Goal: Information Seeking & Learning: Learn about a topic

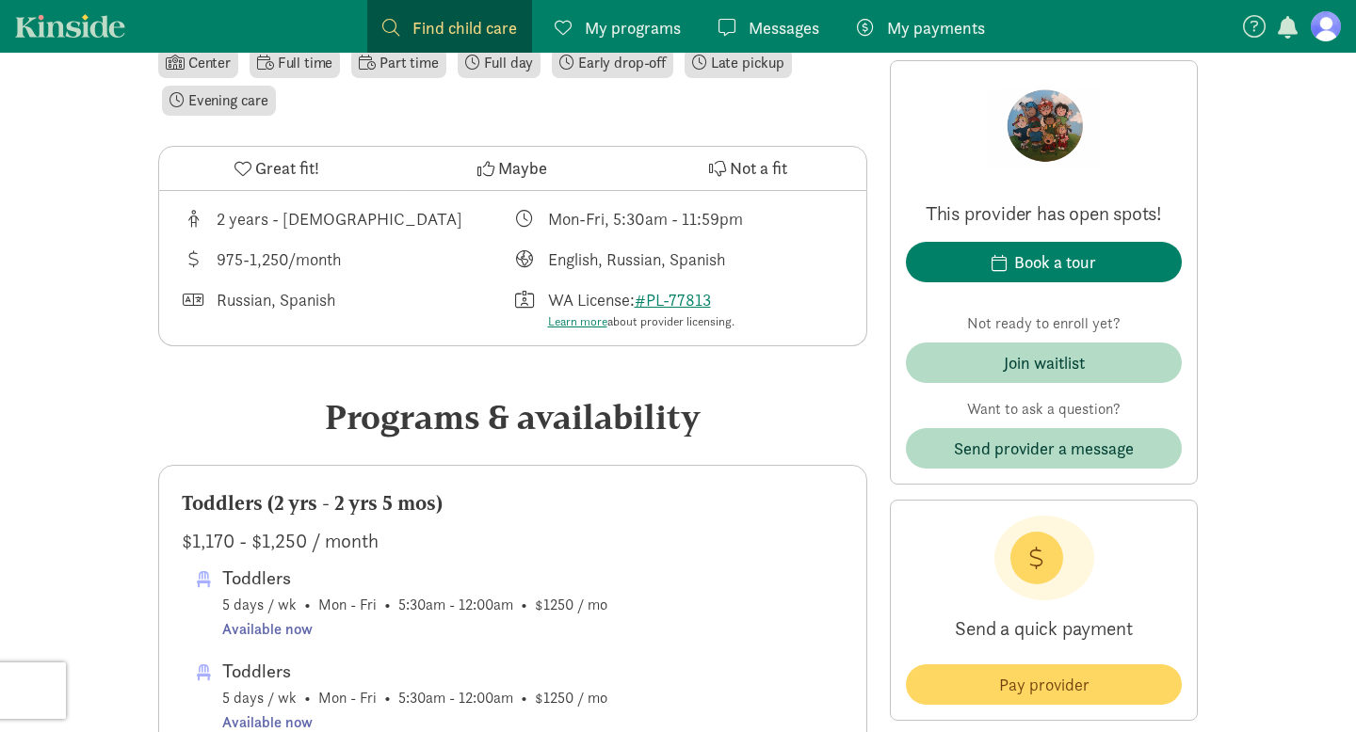
scroll to position [632, 0]
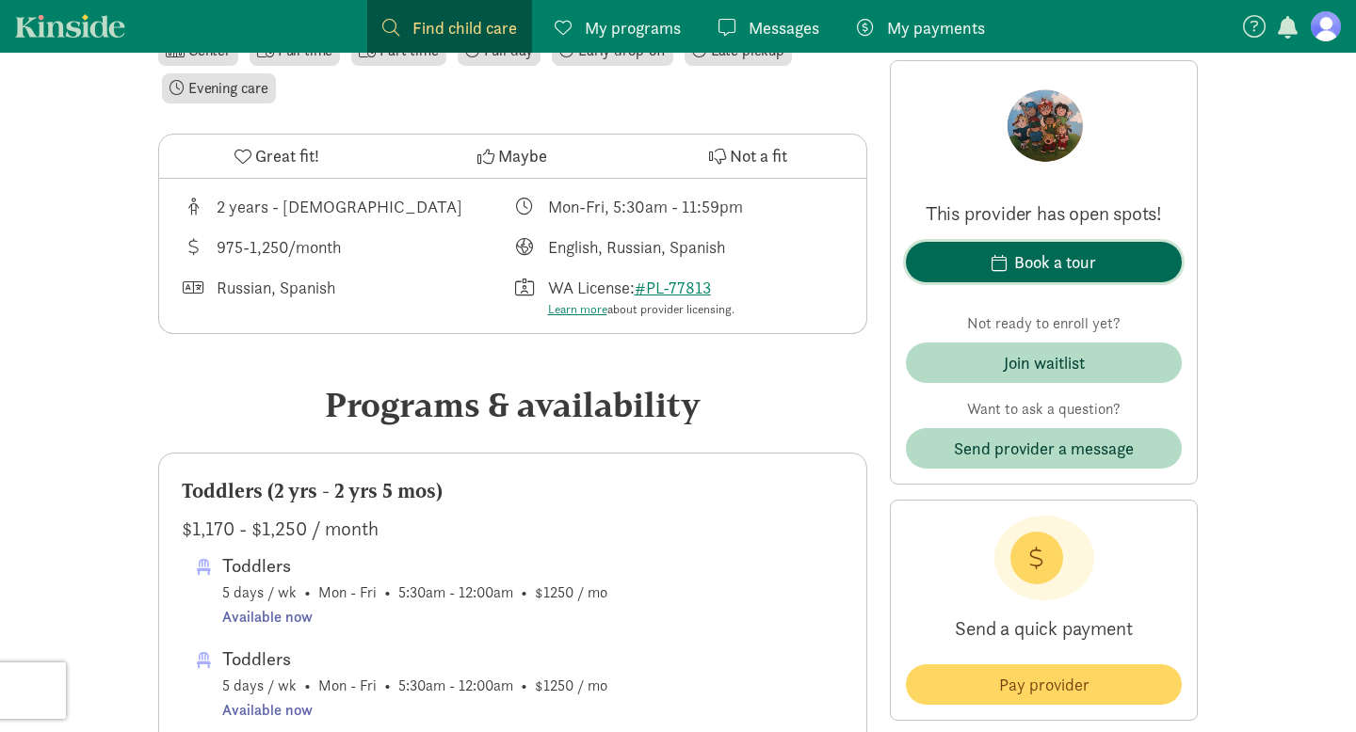
click at [958, 251] on span "Book a tour" at bounding box center [1044, 261] width 246 height 25
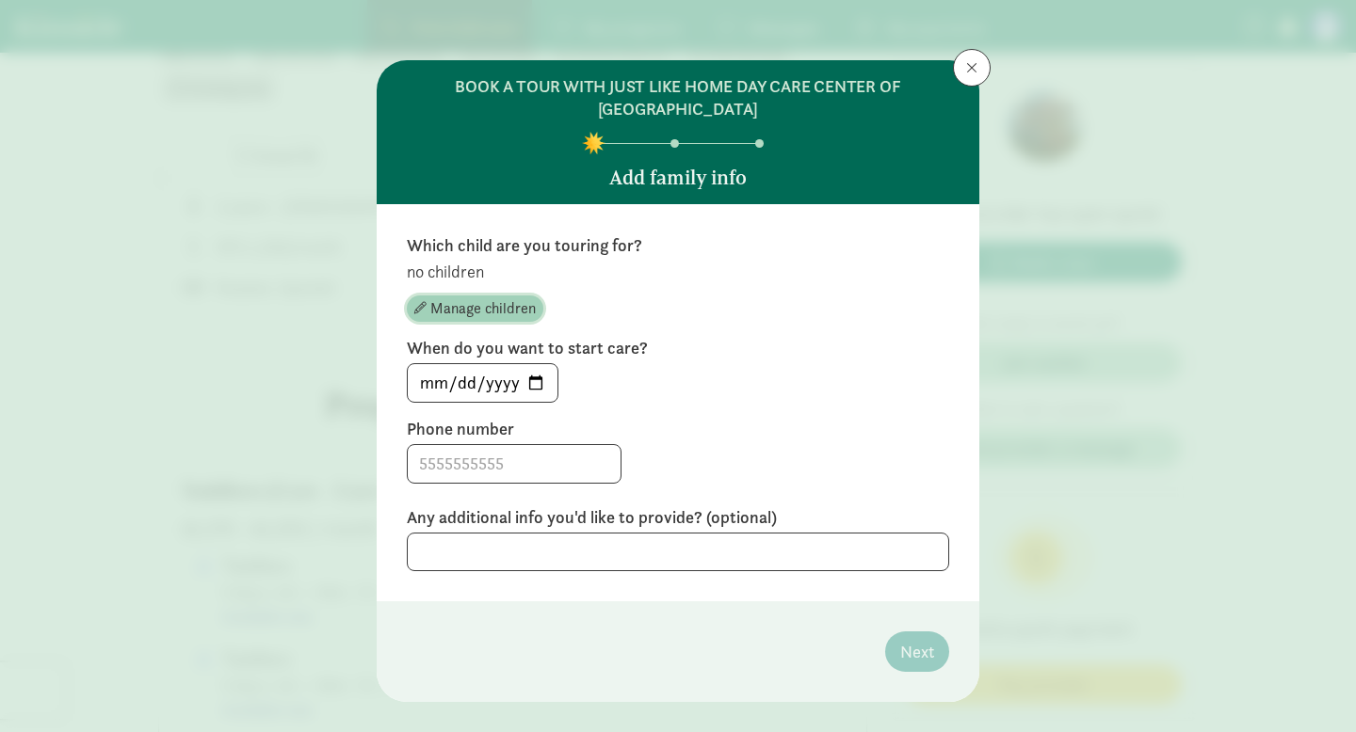
click at [458, 309] on span "Manage children" at bounding box center [482, 308] width 105 height 23
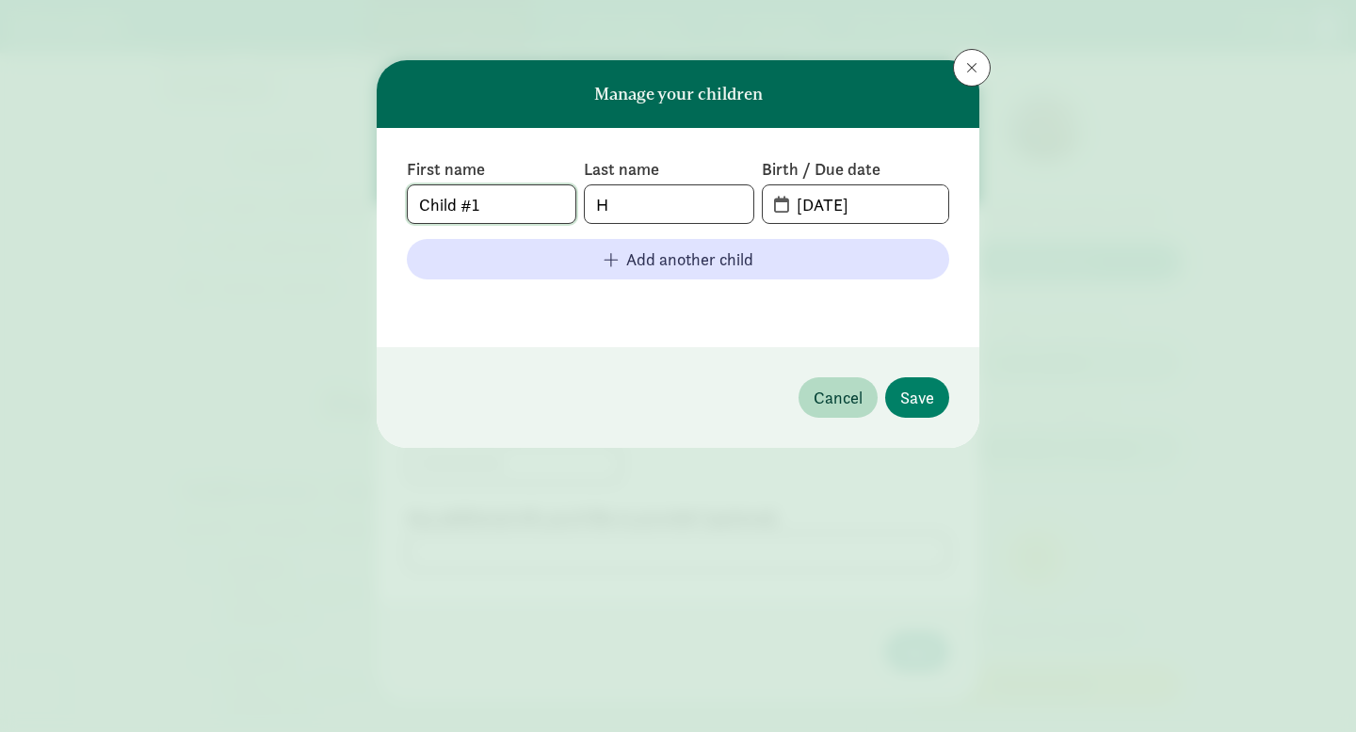
click at [521, 214] on input "Child #1" at bounding box center [492, 204] width 168 height 38
drag, startPoint x: 521, startPoint y: 214, endPoint x: 360, endPoint y: 213, distance: 161.0
click at [360, 213] on div "Manage your children First name Child #1 Last name H Birth / Due date 08-22-202…" at bounding box center [678, 366] width 1356 height 732
type input "Zurianna"
click at [637, 202] on input "H" at bounding box center [669, 204] width 168 height 38
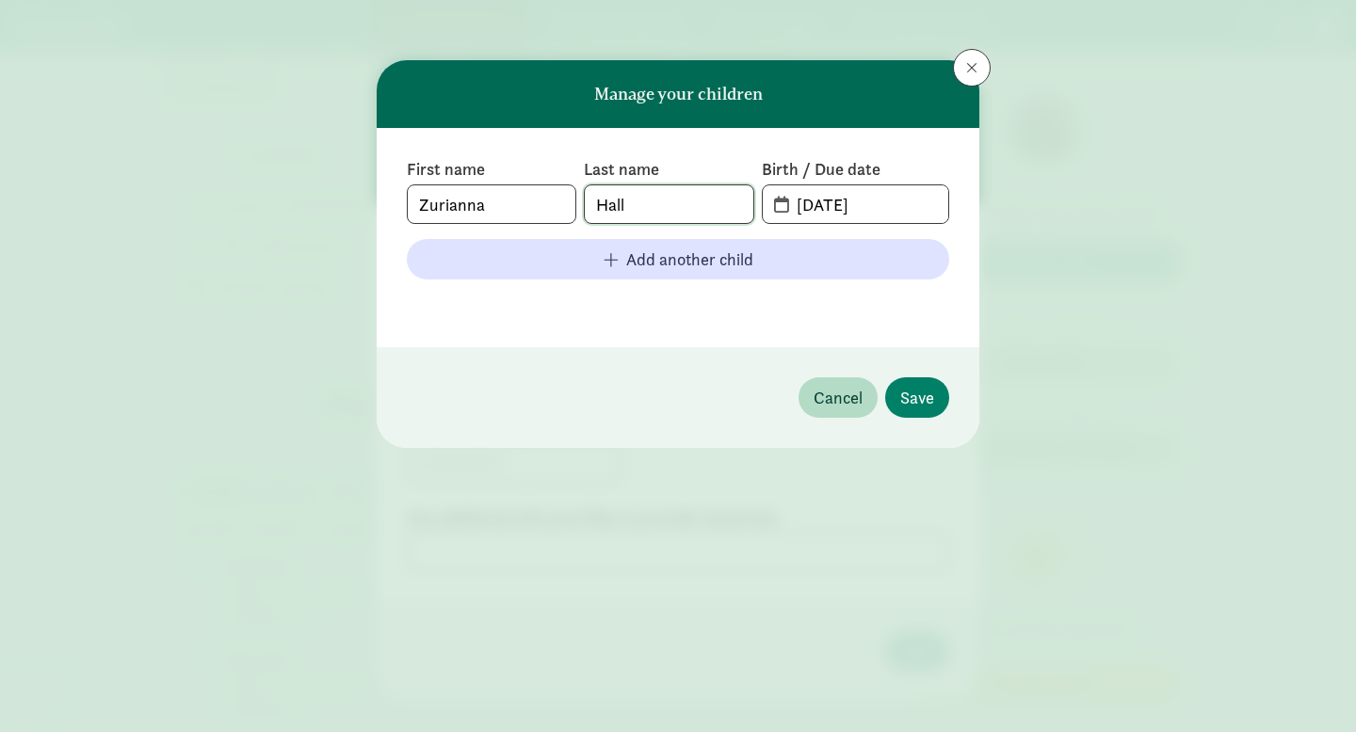
type input "Hall"
click at [892, 201] on input "08-22-2025" at bounding box center [866, 204] width 163 height 38
type input "[DATE]"
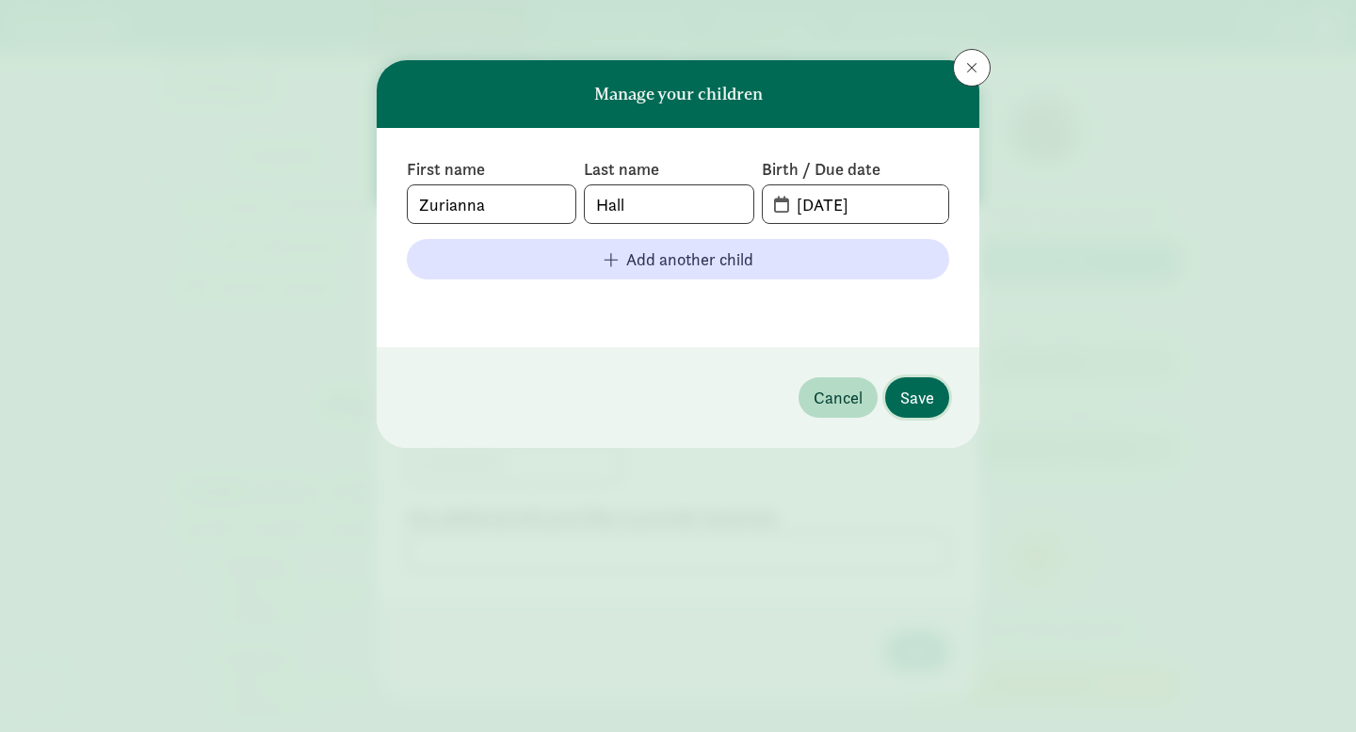
click at [943, 404] on button "Save" at bounding box center [917, 398] width 64 height 40
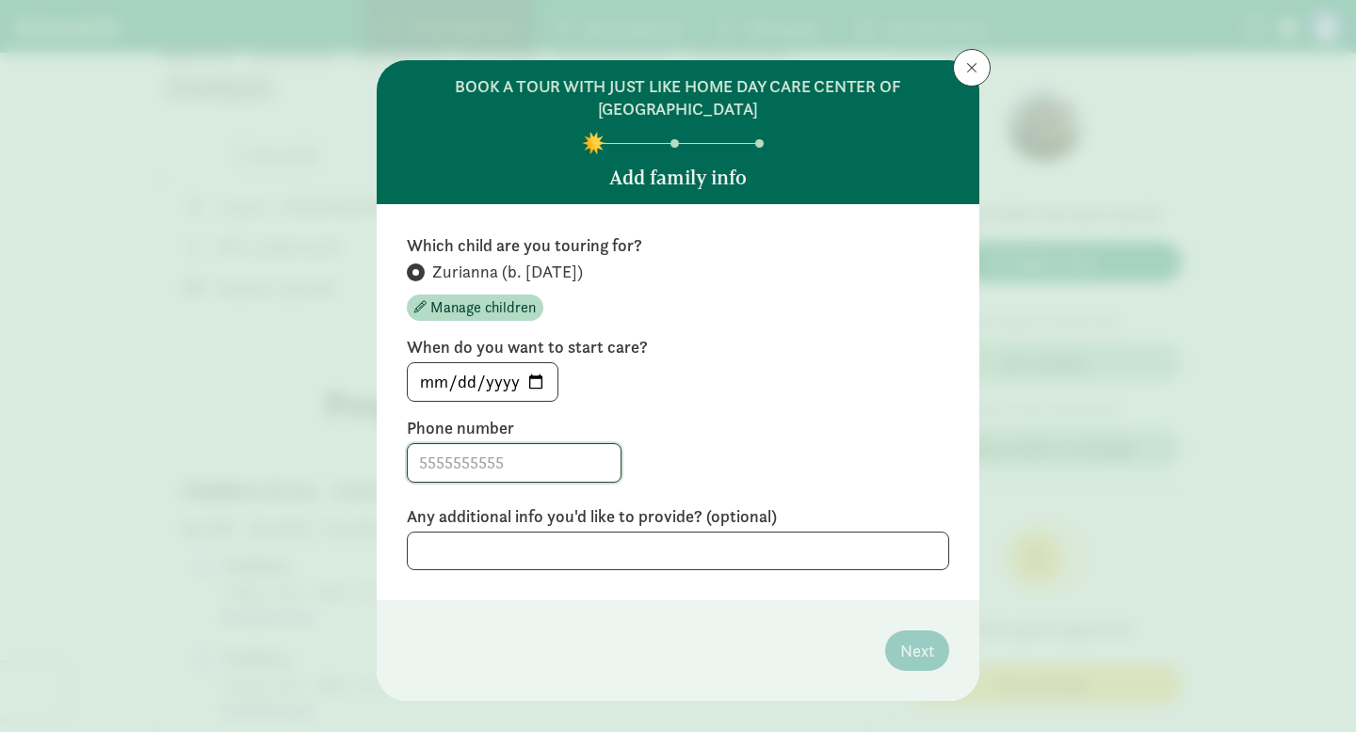
click at [507, 460] on input at bounding box center [514, 463] width 213 height 38
type input "7205500598"
click at [546, 385] on input "2025-08-22" at bounding box center [483, 382] width 150 height 38
click at [524, 381] on input "2025-08-22" at bounding box center [483, 382] width 150 height 38
type input "2025-08-25"
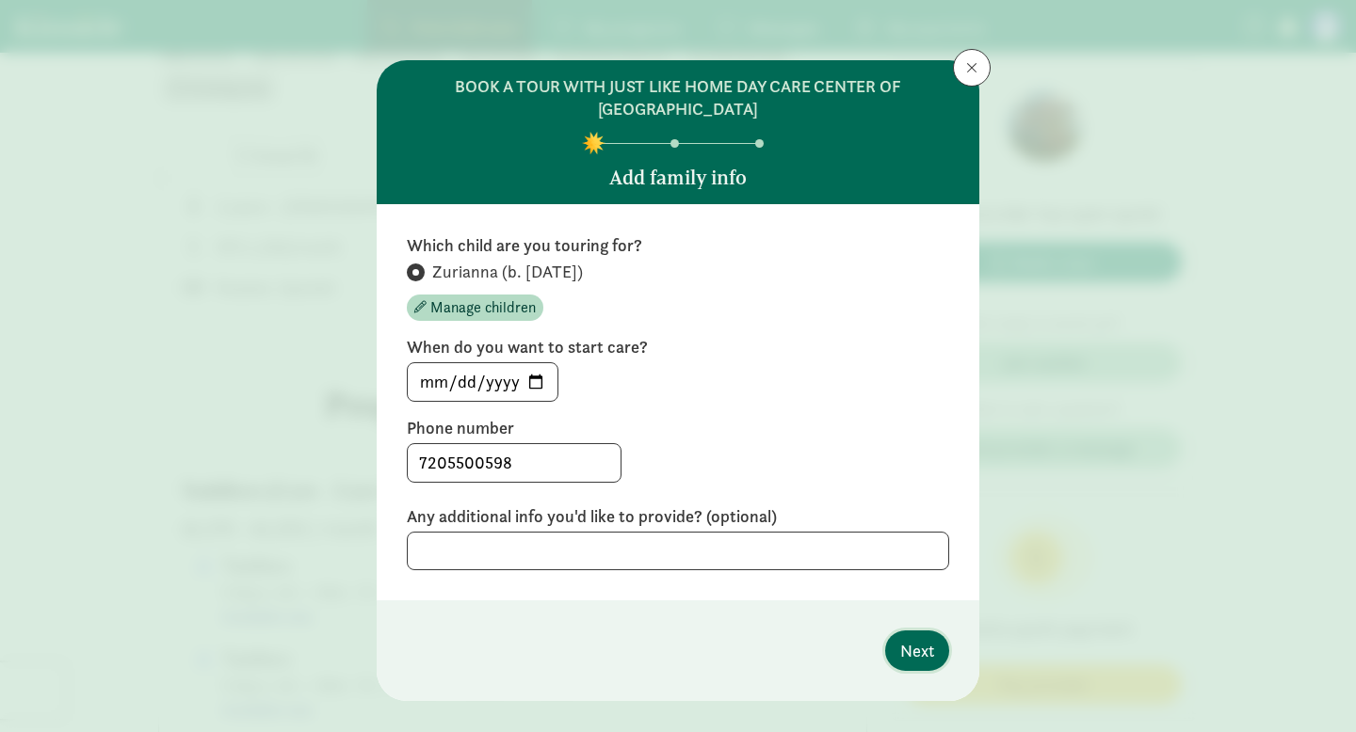
click at [928, 648] on span "Next" at bounding box center [917, 650] width 34 height 25
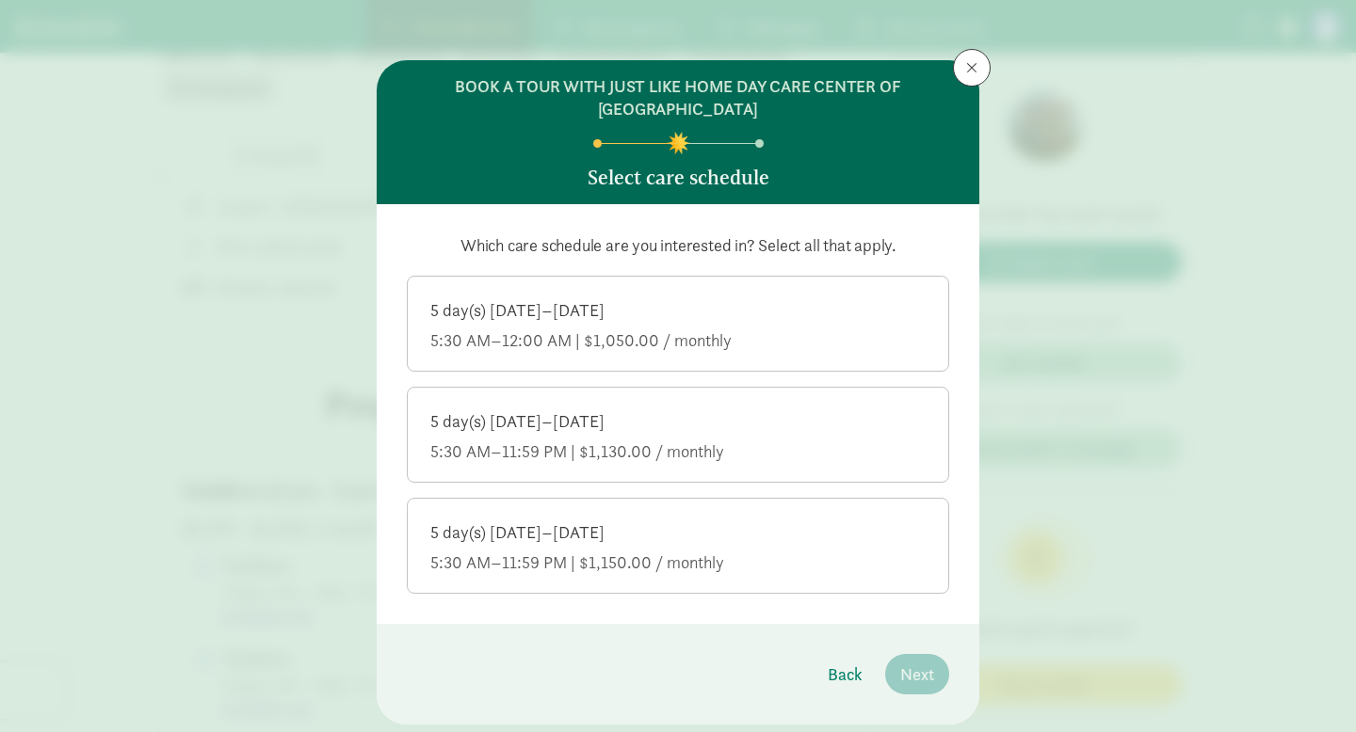
click at [847, 312] on div "5 day(s) Monday–Friday" at bounding box center [677, 310] width 495 height 23
click at [0, 0] on input "5 day(s) Monday–Friday 5:30 AM–12:00 AM | $1,050.00 / monthly" at bounding box center [0, 0] width 0 height 0
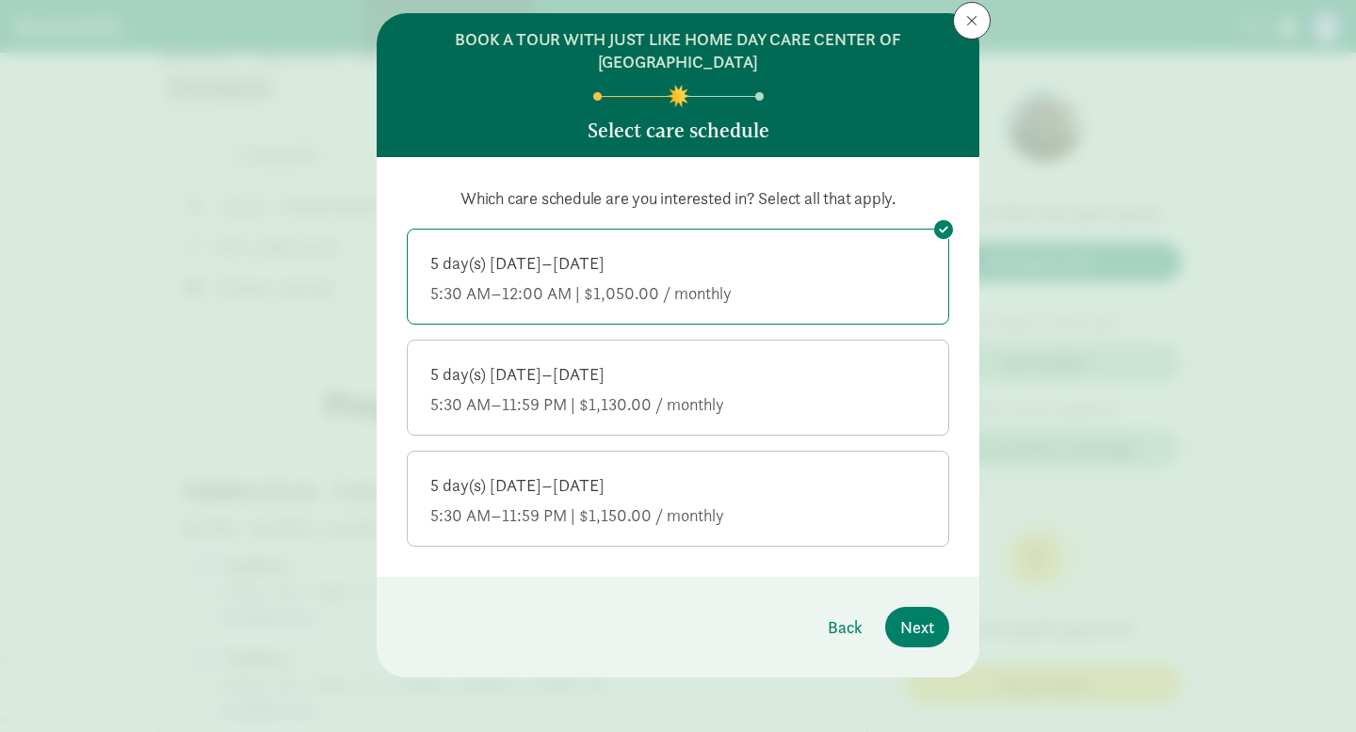
scroll to position [53, 0]
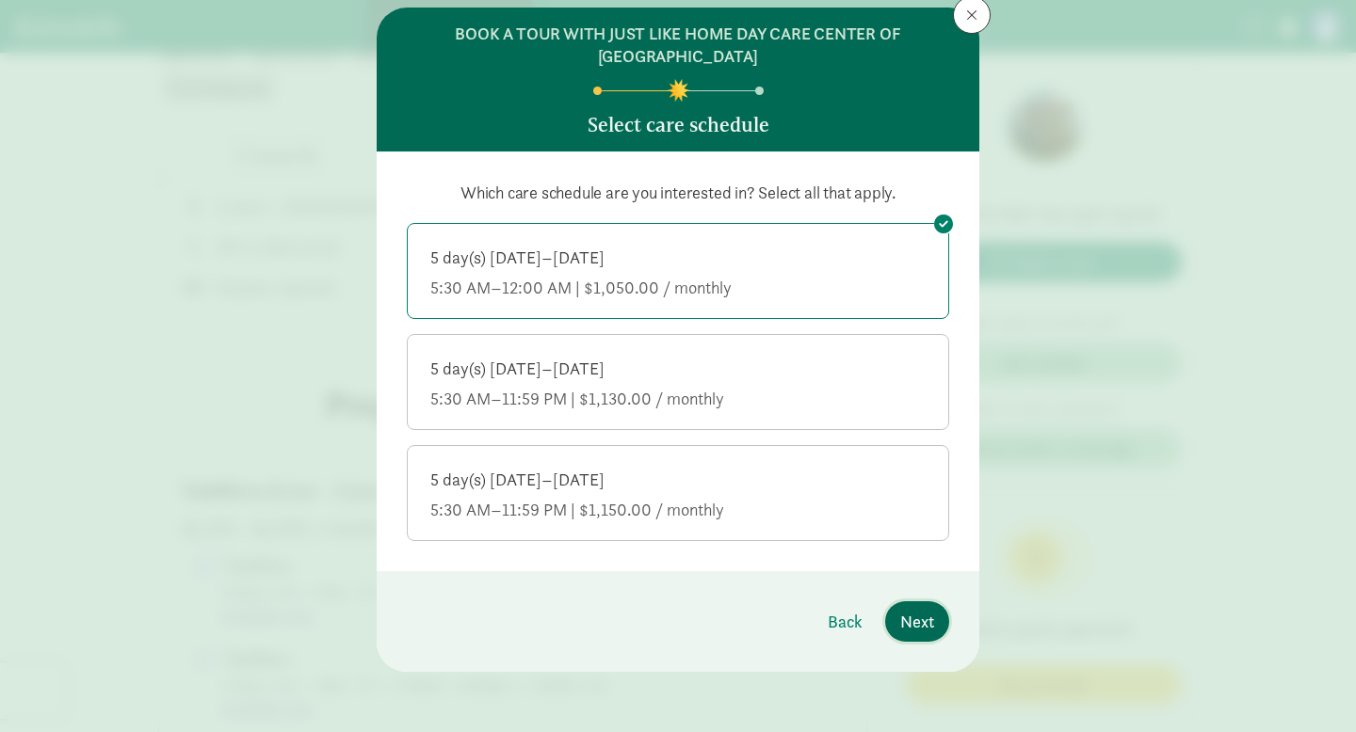
click at [910, 626] on span "Next" at bounding box center [917, 621] width 34 height 25
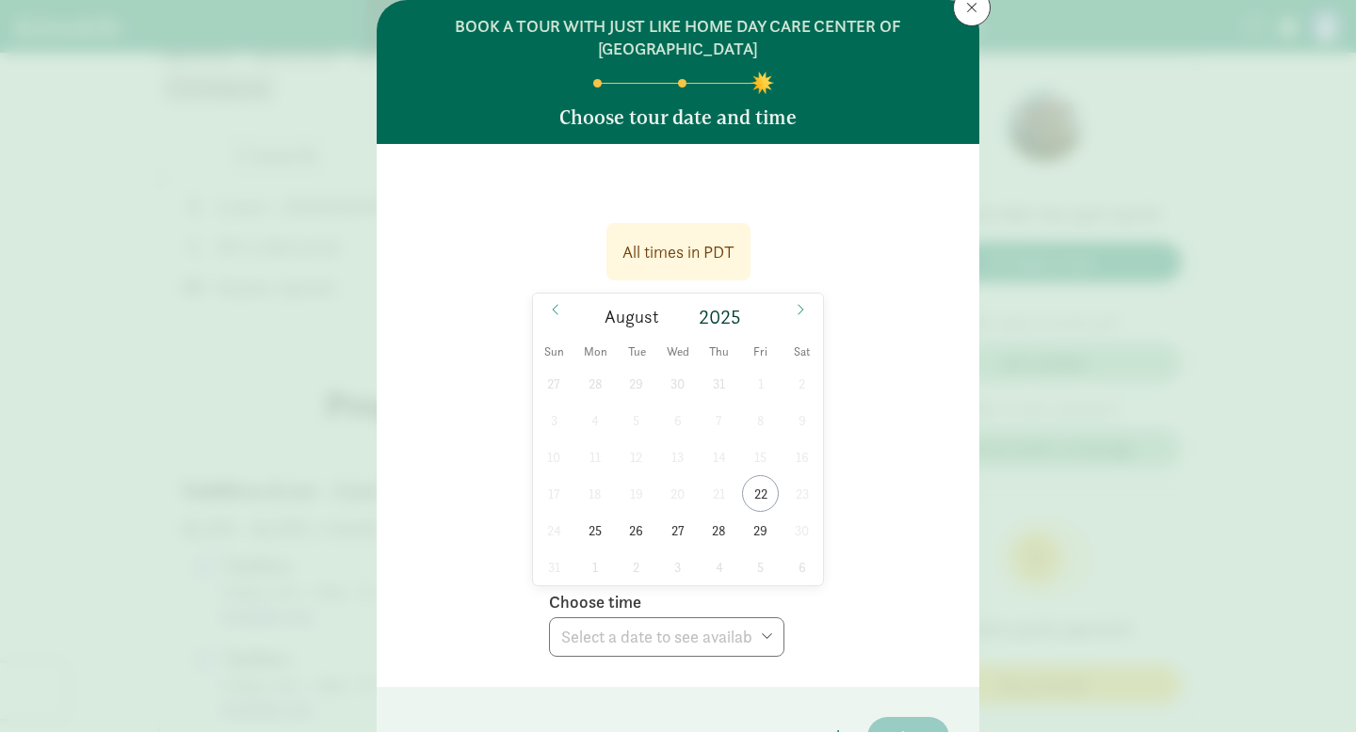
scroll to position [73, 0]
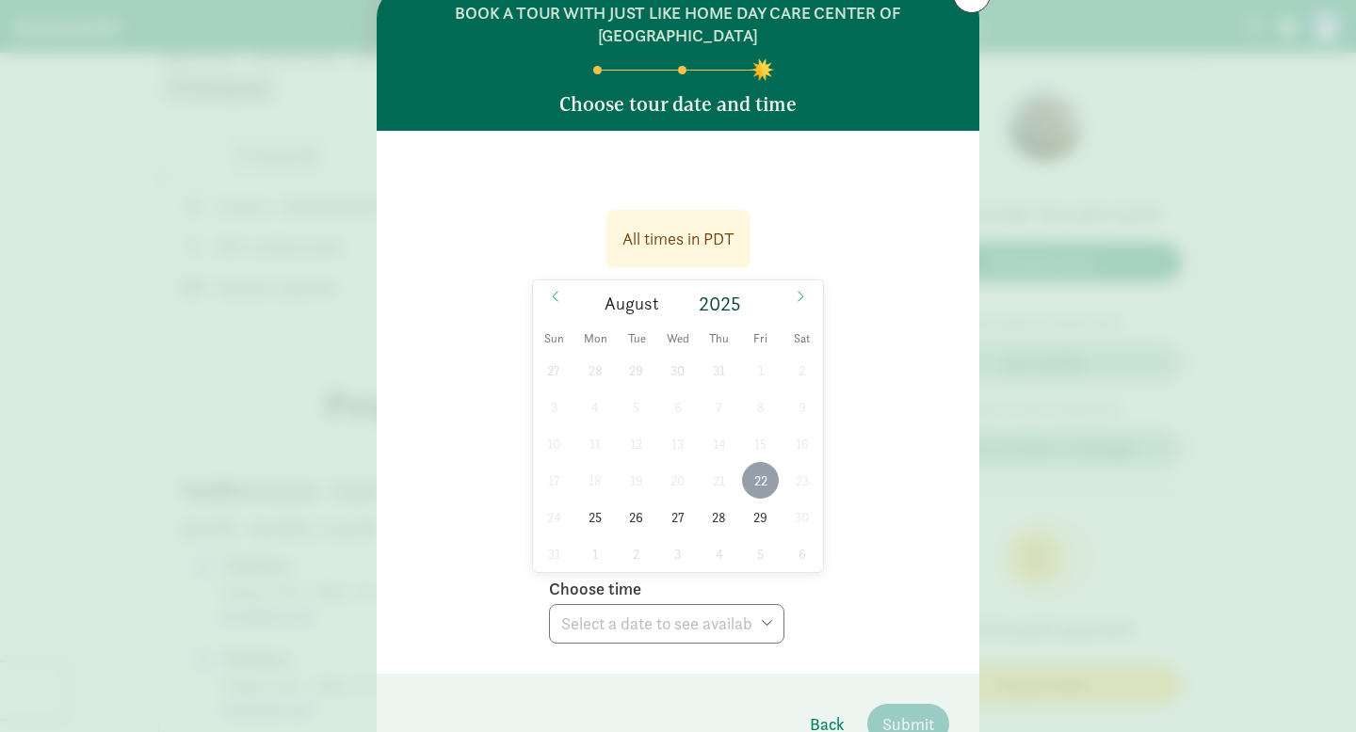
click at [751, 485] on span "22" at bounding box center [760, 480] width 37 height 37
click at [704, 616] on select "Choose time 05:00 PM 05:30 PM 06:00 PM 06:30 PM" at bounding box center [666, 624] width 235 height 40
click at [697, 636] on select "Choose time 05:00 PM 05:30 PM 06:00 PM 06:30 PM" at bounding box center [666, 624] width 235 height 40
click at [597, 514] on span "25" at bounding box center [595, 517] width 37 height 37
click at [732, 637] on select "Choose time 08:00 AM 08:30 AM 09:00 AM 09:30 AM 10:00 AM 10:30 AM 11:00 AM 11:3…" at bounding box center [666, 624] width 235 height 40
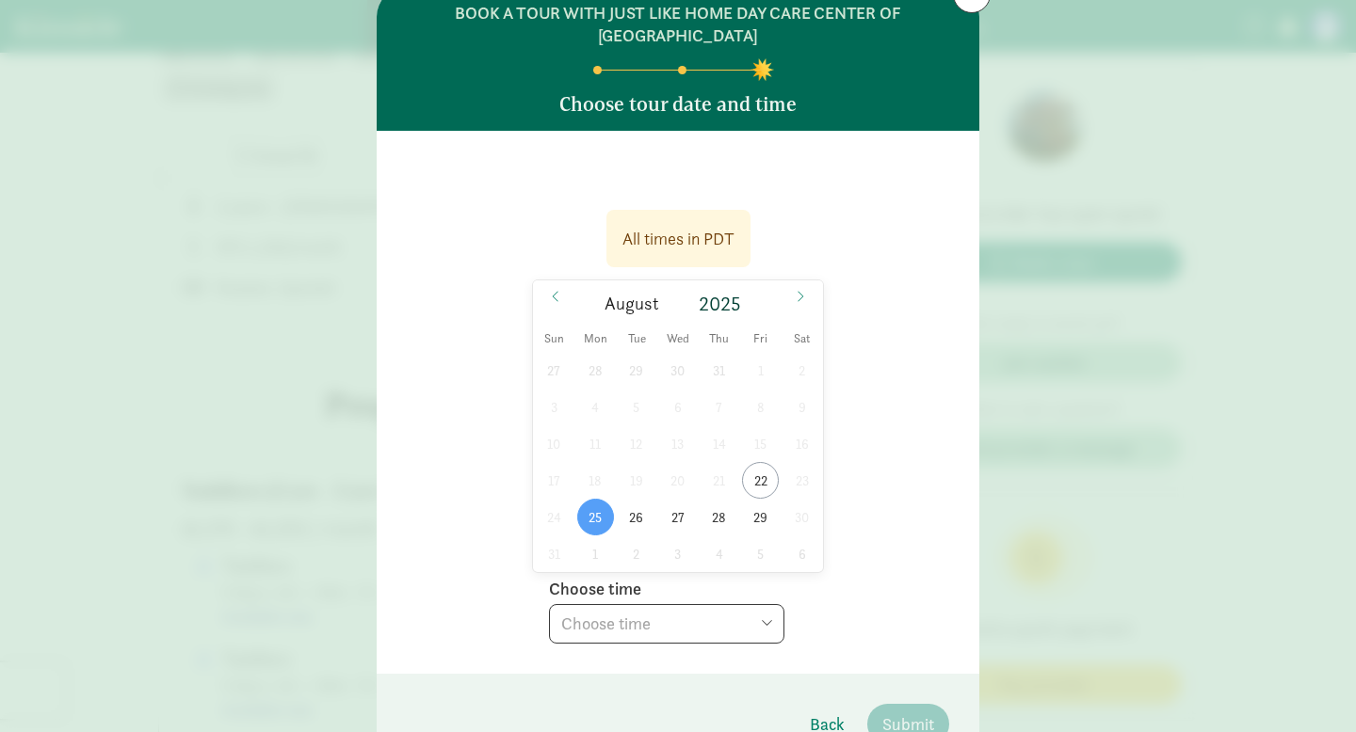
select select "2025-08-25T08:00:00.000-07:00"
click at [699, 612] on select "Choose time 08:00 AM 08:30 AM 09:00 AM 09:30 AM 10:00 AM 10:30 AM 11:00 AM 11:3…" at bounding box center [666, 624] width 235 height 40
click at [758, 472] on span "22" at bounding box center [760, 480] width 37 height 37
click at [745, 611] on select "Choose time 05:00 PM 05:30 PM 06:00 PM 06:30 PM" at bounding box center [666, 624] width 235 height 40
select select "2025-08-22T18:30:00.000-07:00"
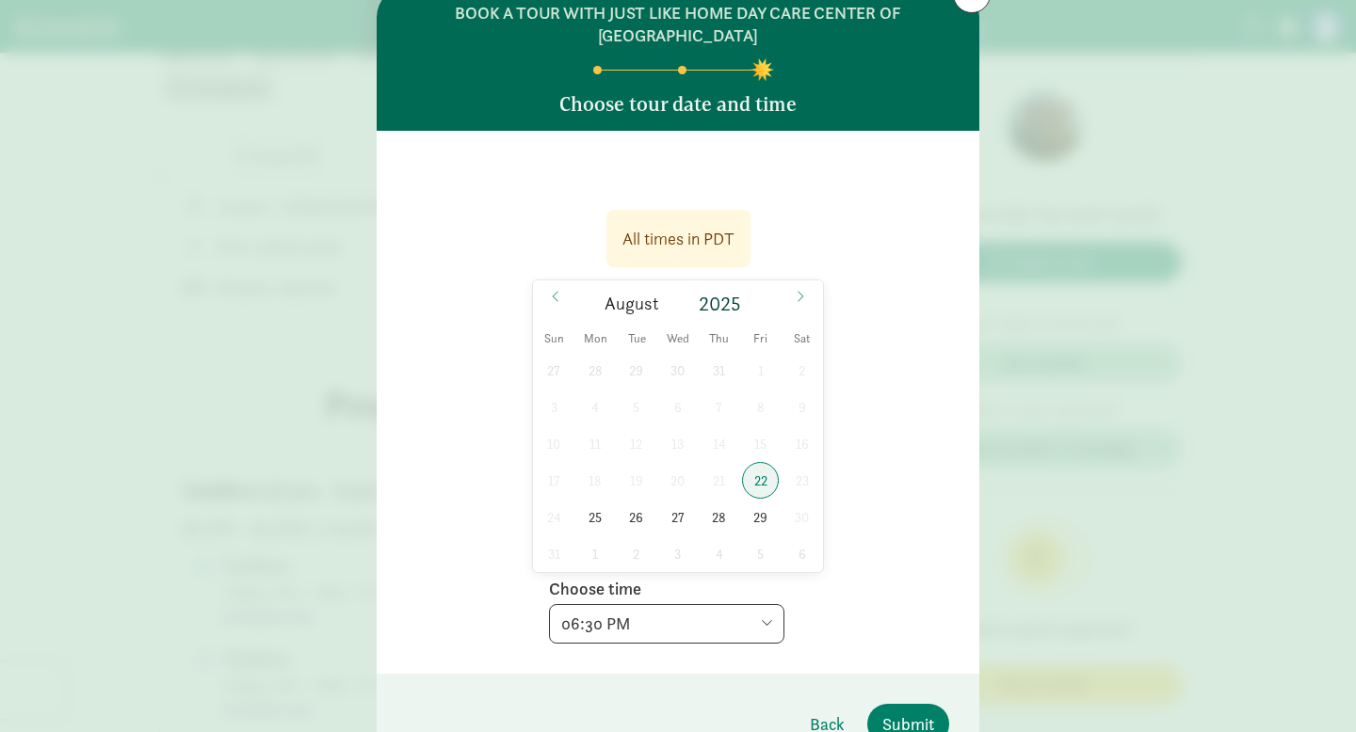
click at [718, 616] on select "Choose time 05:00 PM 05:30 PM 06:00 PM 06:30 PM" at bounding box center [666, 624] width 235 height 40
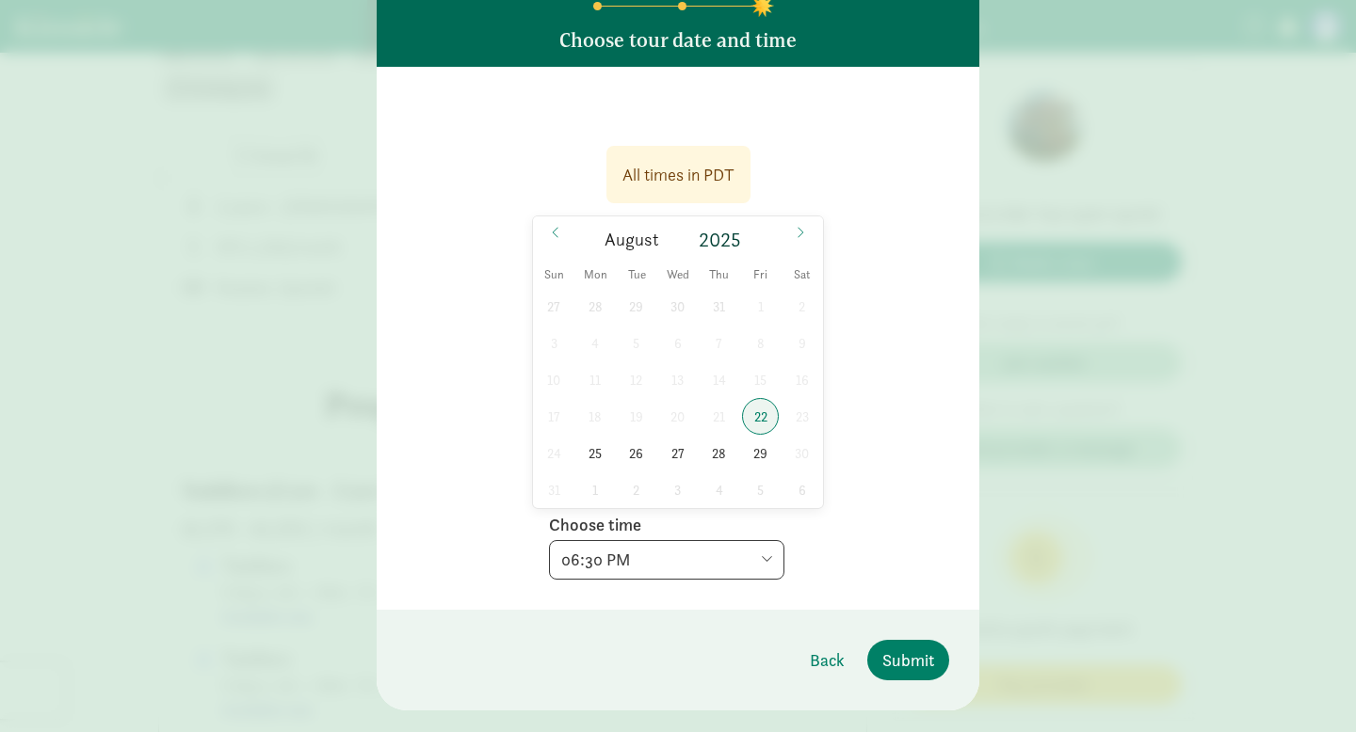
scroll to position [176, 0]
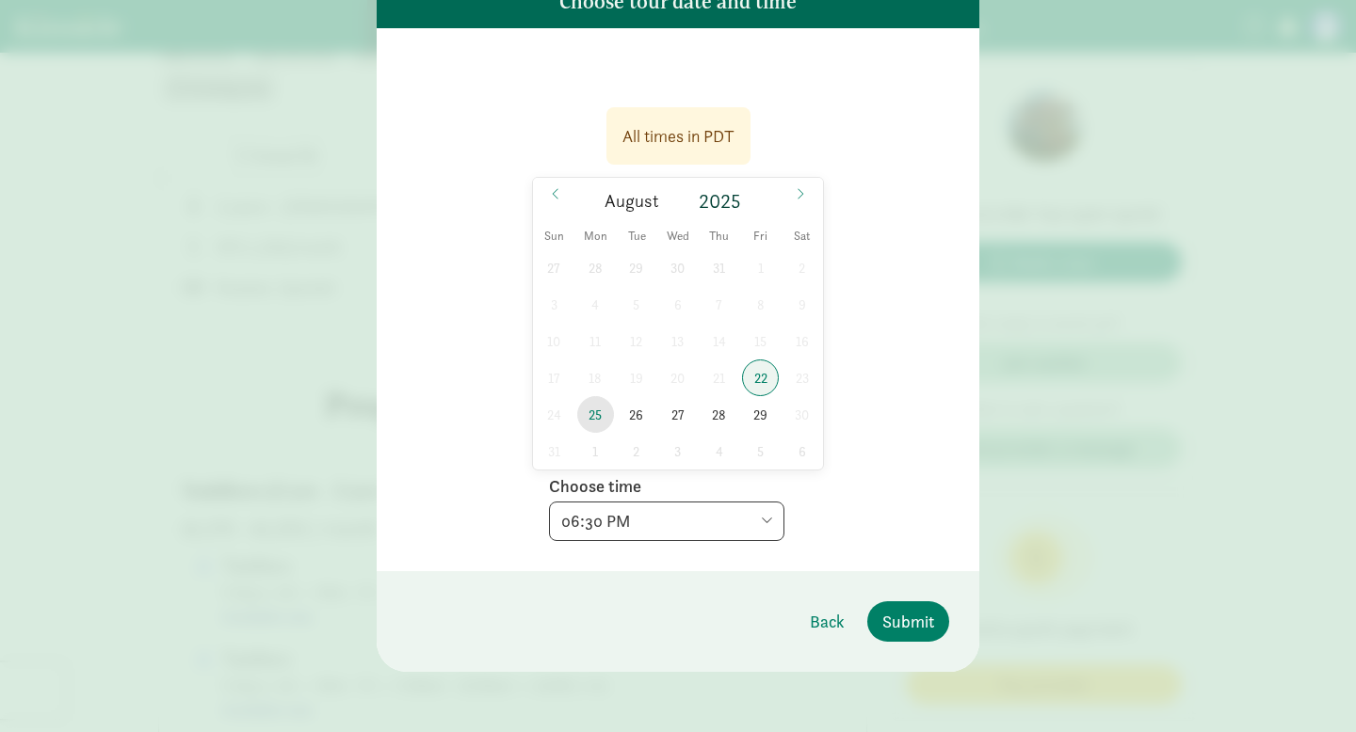
click at [595, 423] on span "25" at bounding box center [595, 414] width 37 height 37
click at [704, 540] on select "Choose time 08:00 AM 08:30 AM 09:00 AM 09:30 AM 10:00 AM 10:30 AM 11:00 AM 11:3…" at bounding box center [666, 522] width 235 height 40
select select "2025-08-25T08:00:00.000-07:00"
click at [893, 619] on span "Submit" at bounding box center [908, 621] width 52 height 25
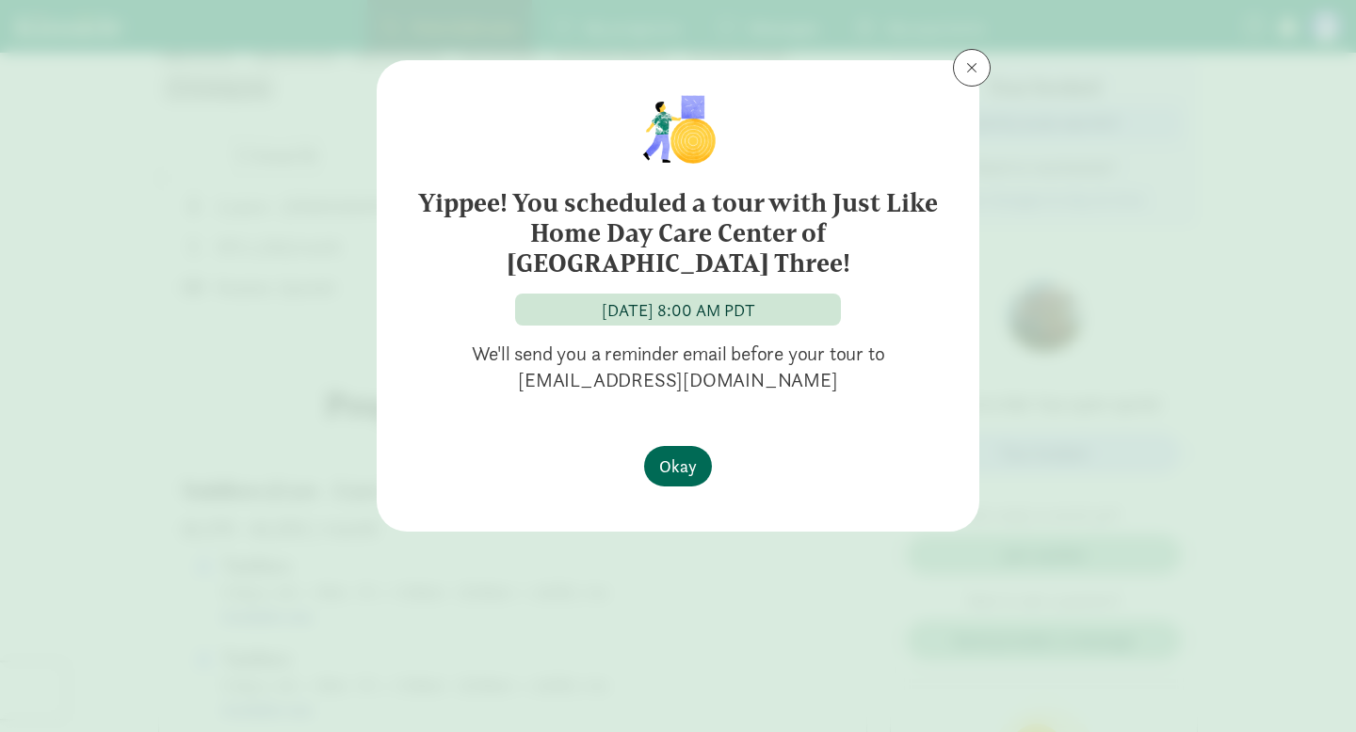
scroll to position [0, 0]
click at [680, 454] on span "Okay" at bounding box center [678, 466] width 38 height 25
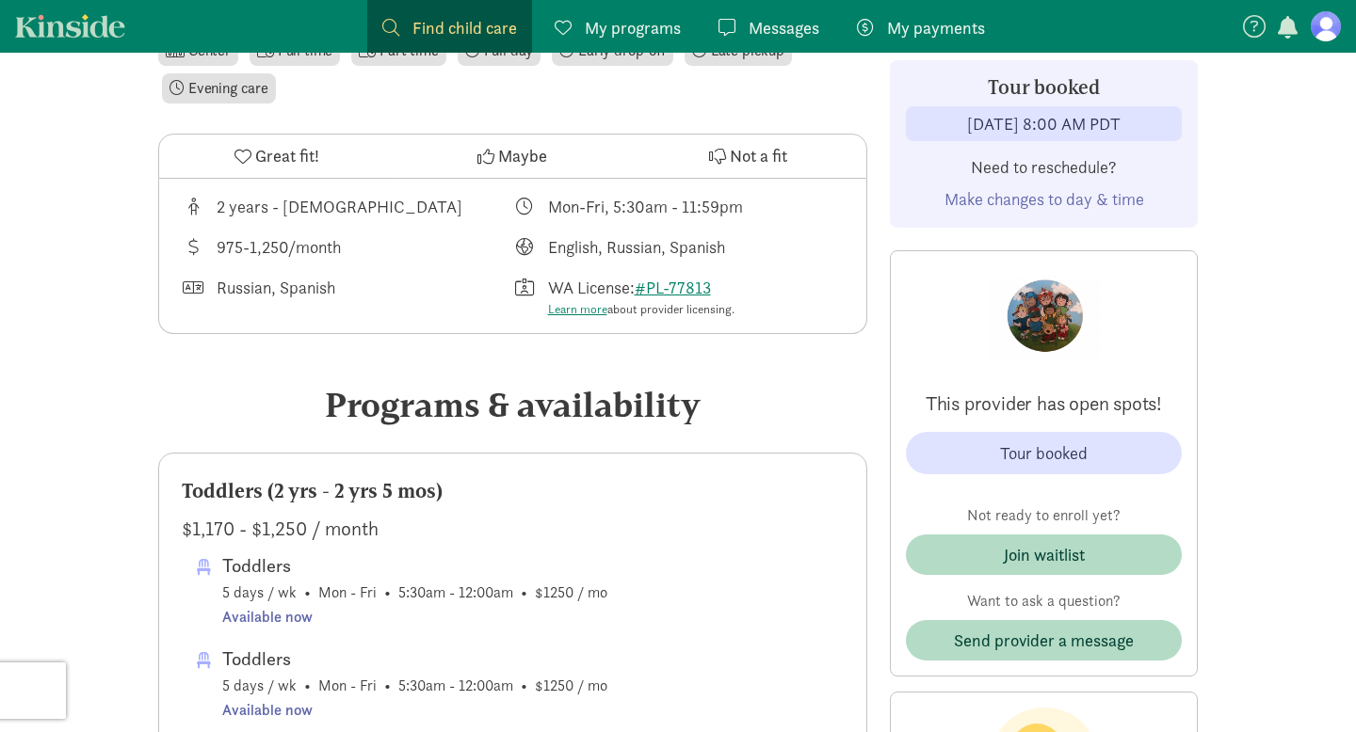
click at [311, 166] on span "Great fit!" at bounding box center [287, 155] width 64 height 25
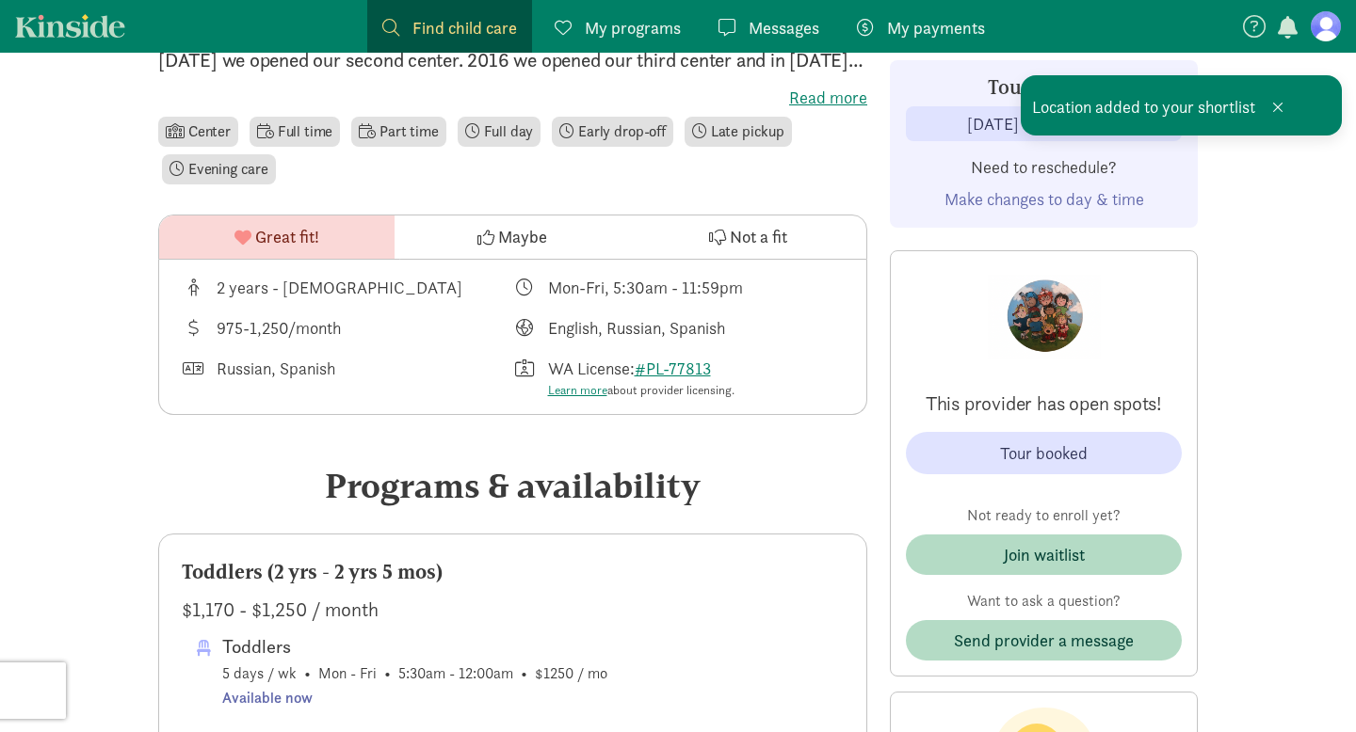
scroll to position [549, 0]
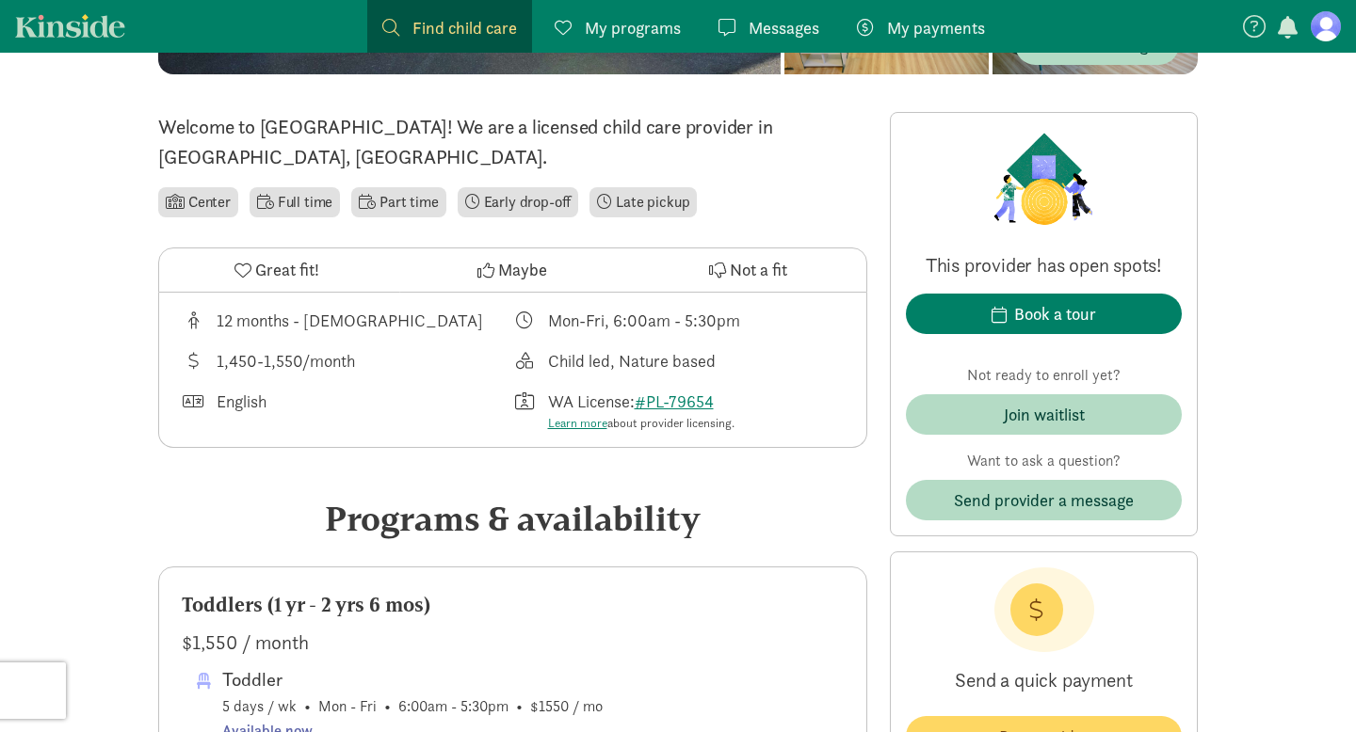
scroll to position [430, 0]
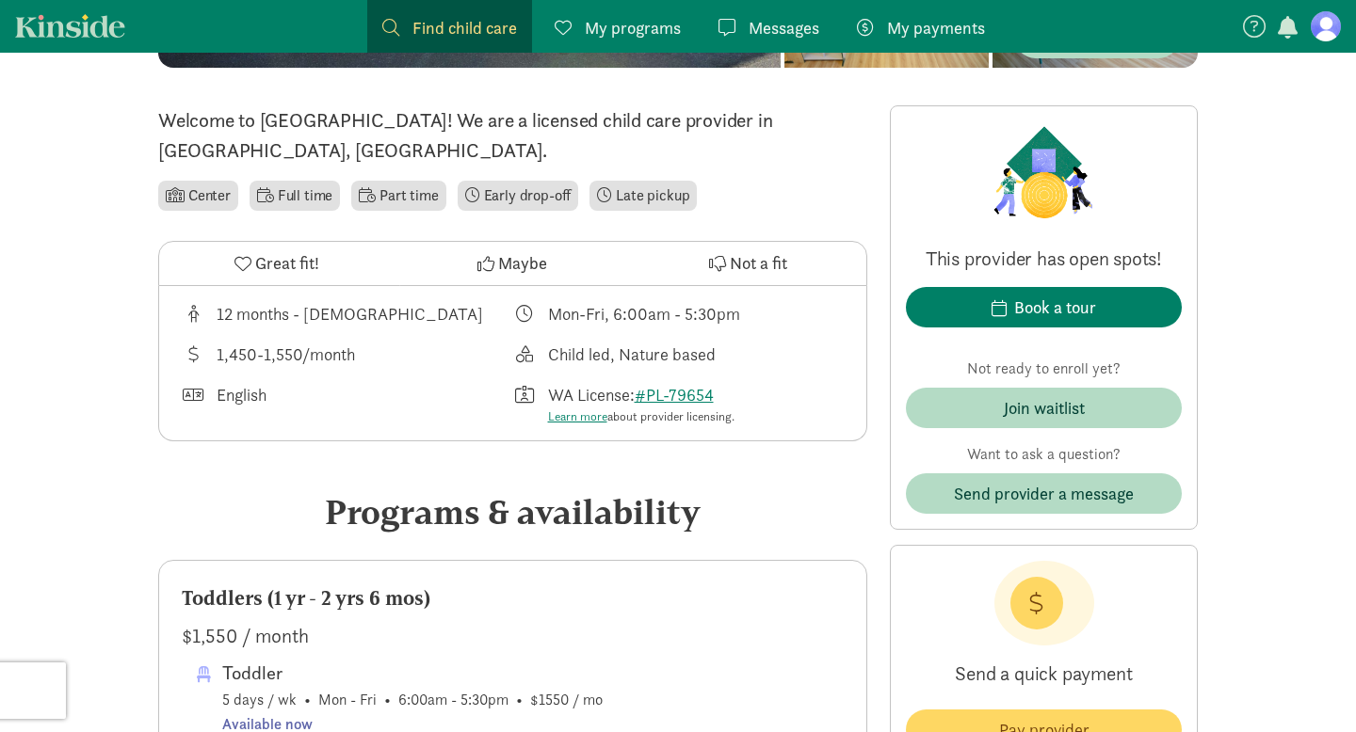
click at [469, 31] on span "Find child care" at bounding box center [464, 27] width 104 height 25
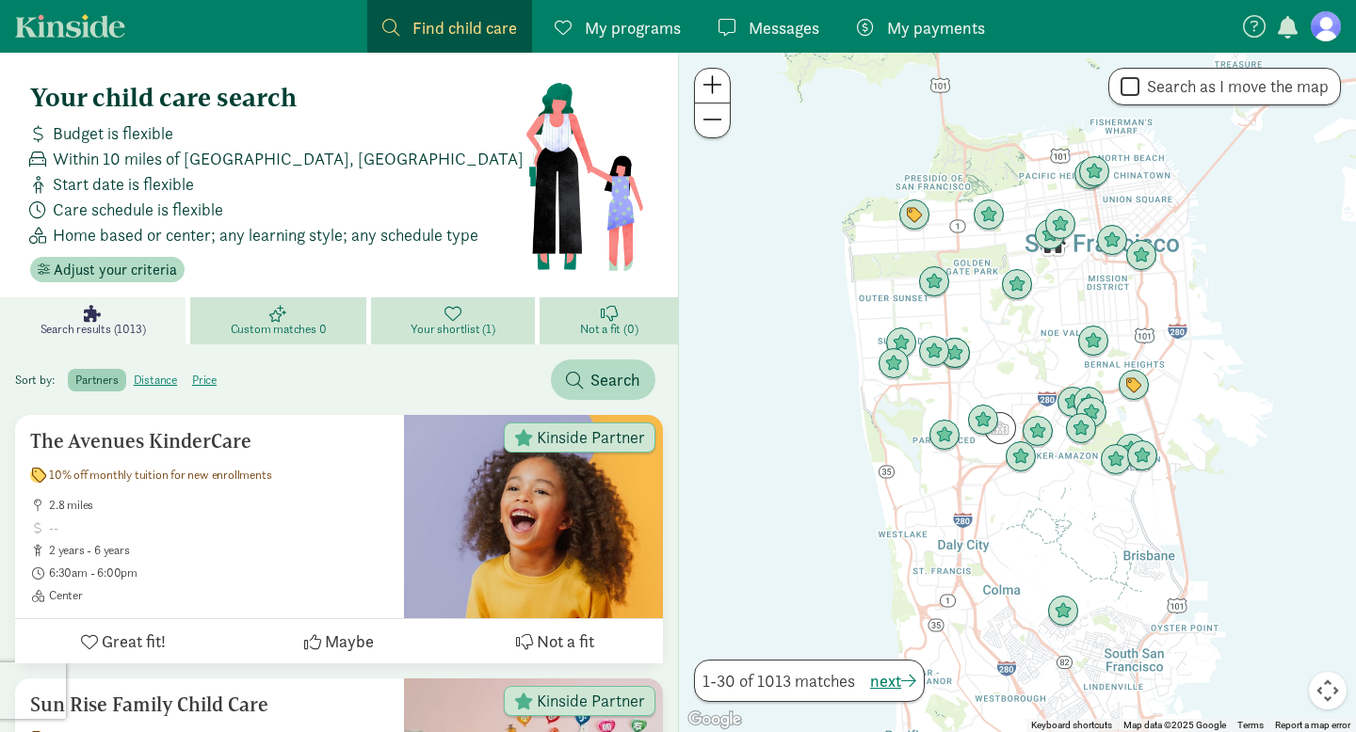
scroll to position [44, 0]
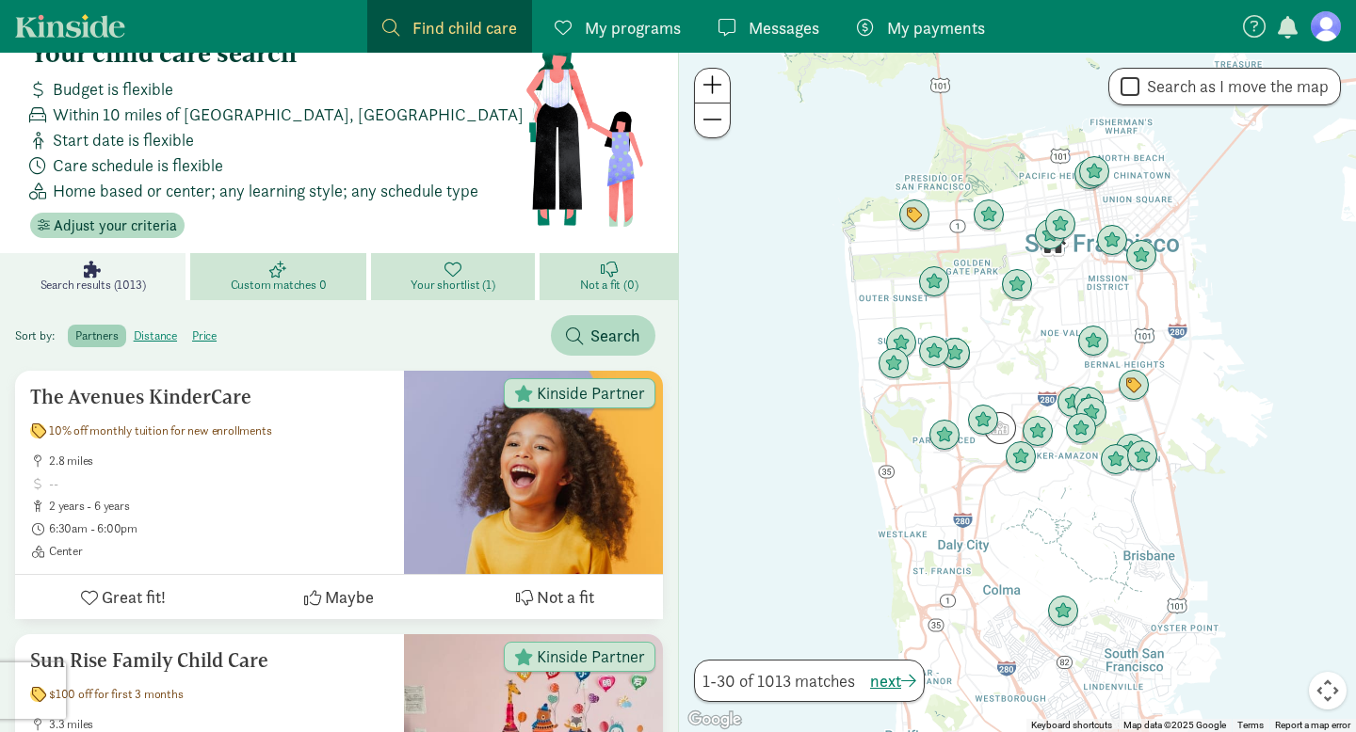
click at [286, 129] on div "Start date is flexible" at bounding box center [274, 139] width 502 height 25
click at [159, 217] on span "Adjust your criteria" at bounding box center [115, 226] width 123 height 23
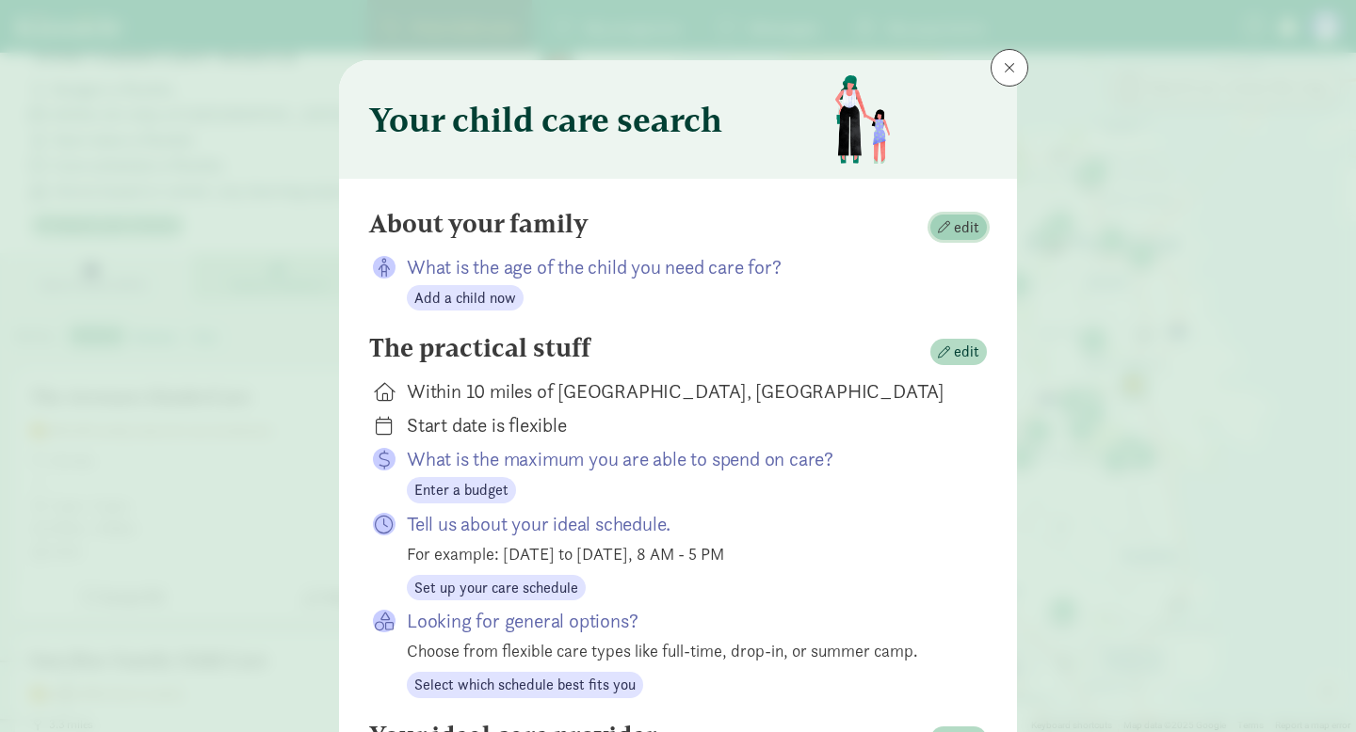
click at [951, 226] on span "edit" at bounding box center [958, 228] width 41 height 23
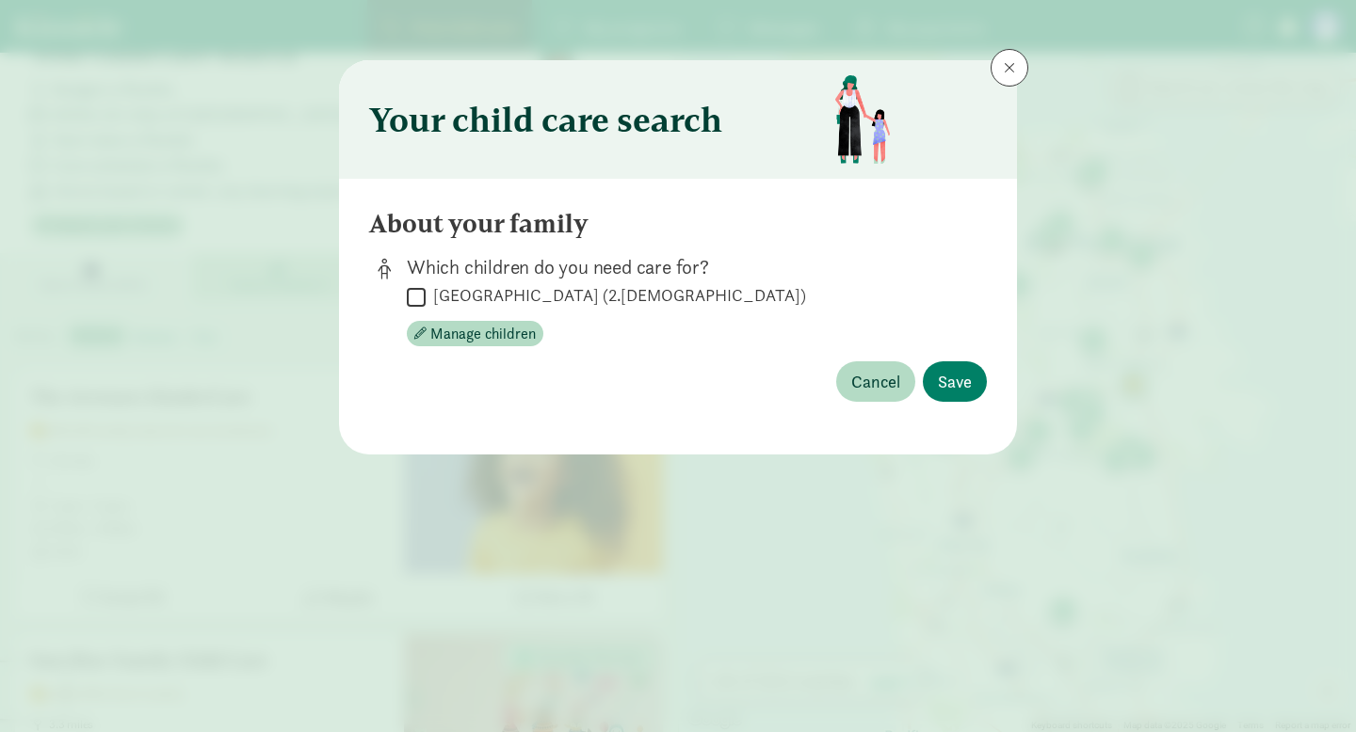
click at [541, 296] on label "[GEOGRAPHIC_DATA] (2.[DEMOGRAPHIC_DATA])" at bounding box center [616, 295] width 380 height 23
click at [426, 296] on input "[GEOGRAPHIC_DATA] (2.[DEMOGRAPHIC_DATA])" at bounding box center [416, 296] width 19 height 25
checkbox input "true"
click at [462, 340] on span "Manage children" at bounding box center [482, 334] width 105 height 23
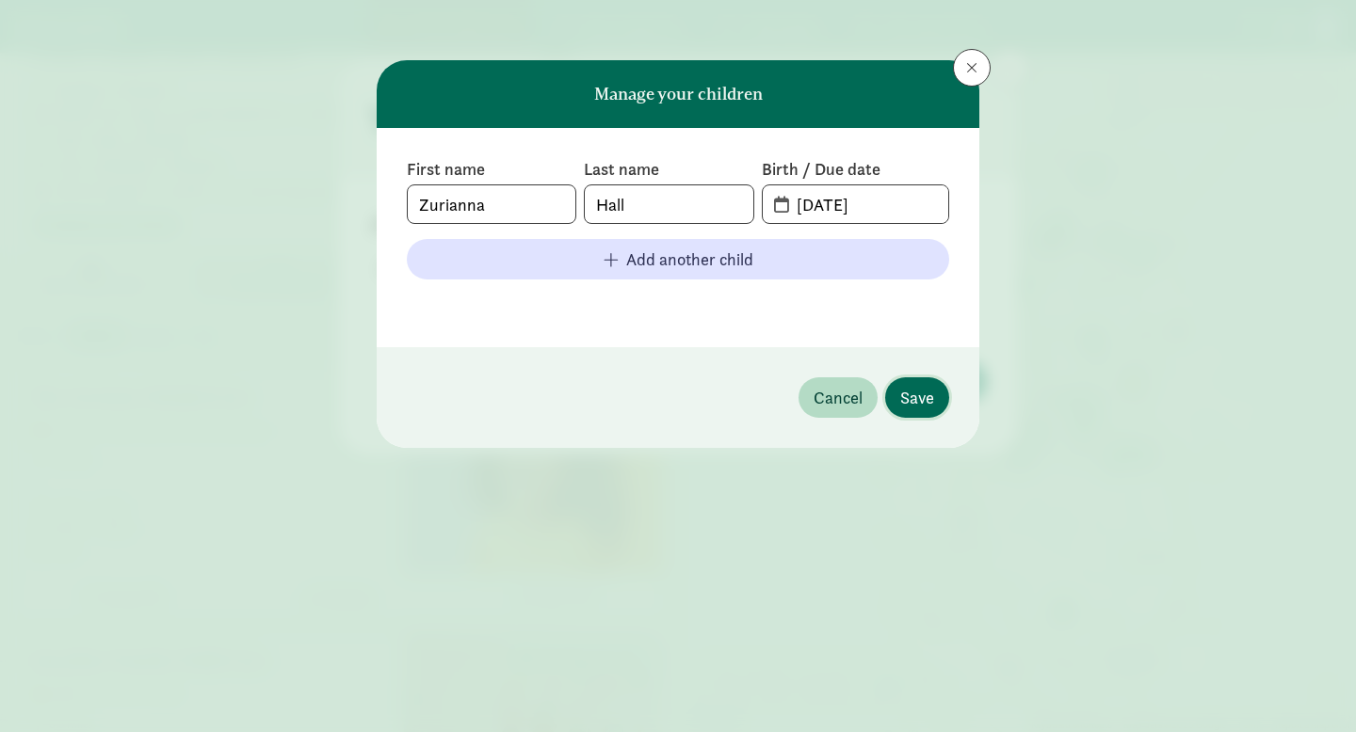
click at [928, 399] on span "Save" at bounding box center [917, 397] width 34 height 25
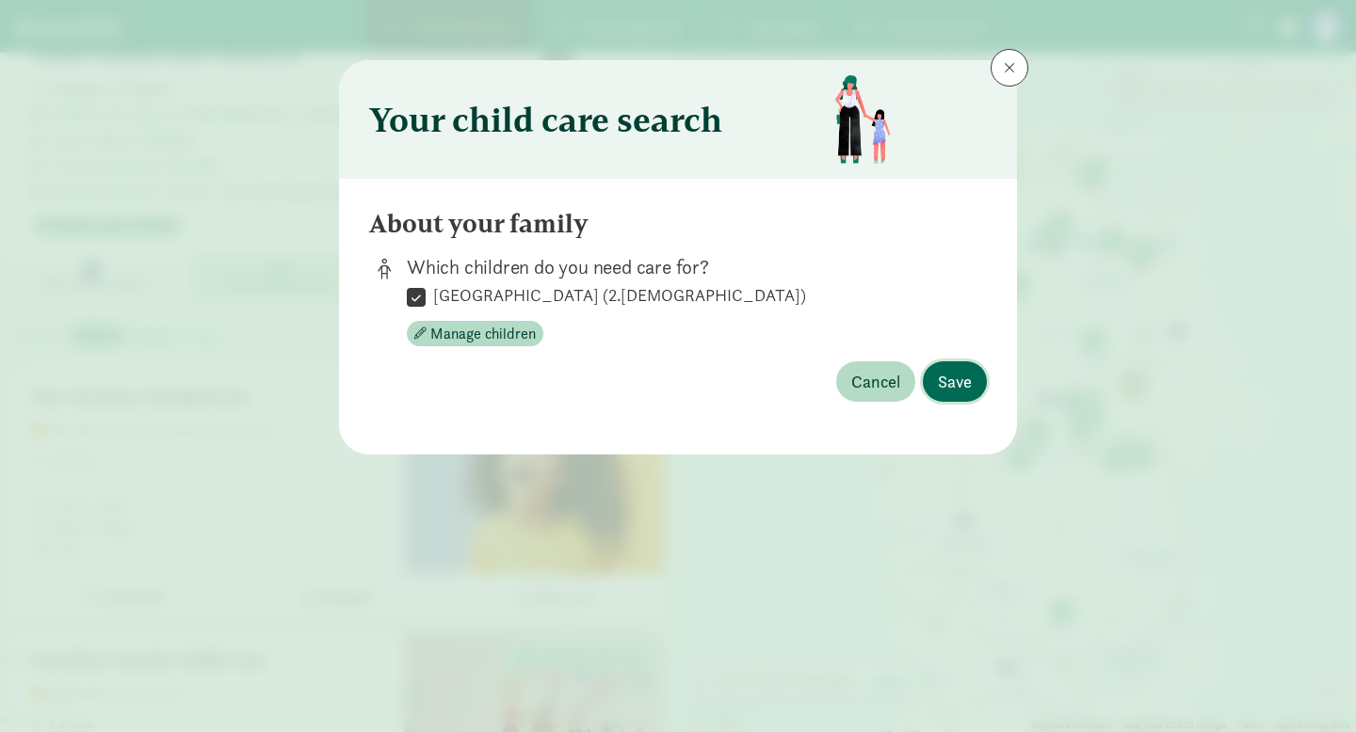
click at [981, 376] on button "Save" at bounding box center [955, 381] width 64 height 40
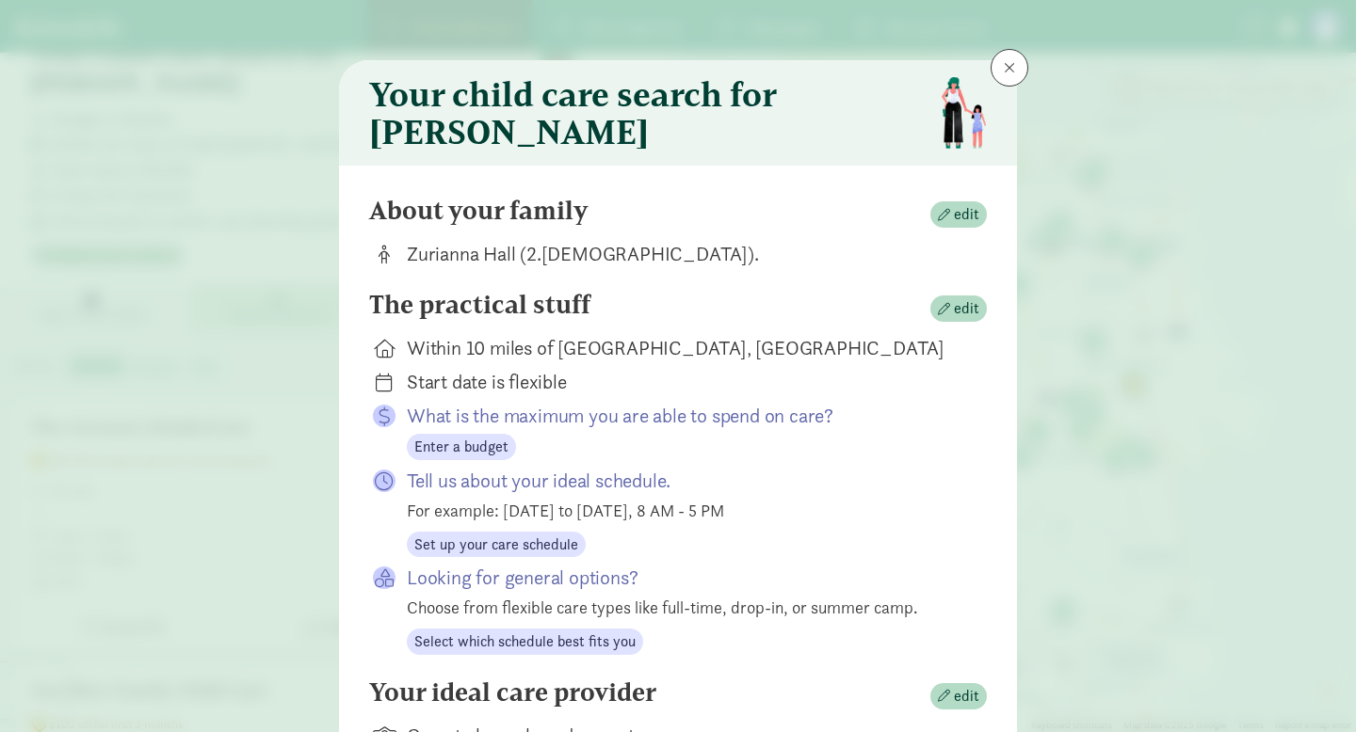
scroll to position [0, 0]
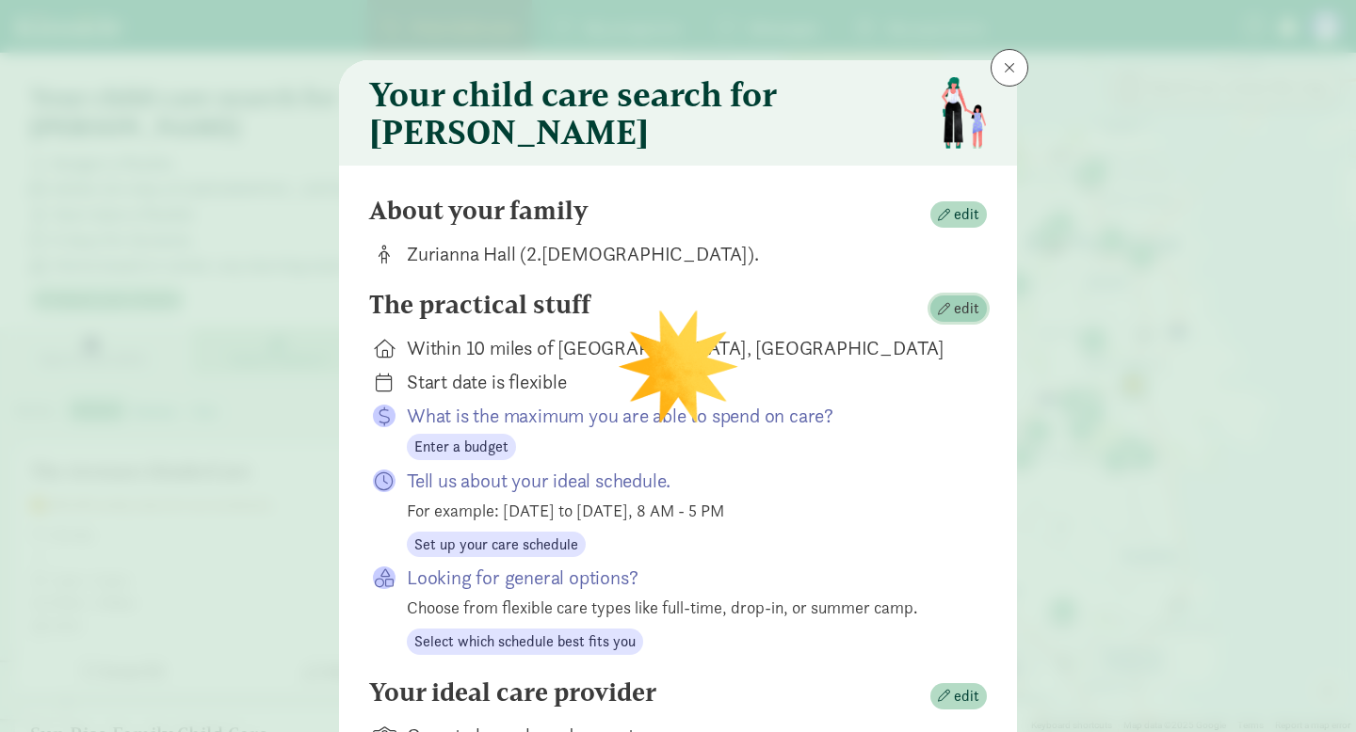
click at [962, 317] on span "edit" at bounding box center [966, 308] width 25 height 23
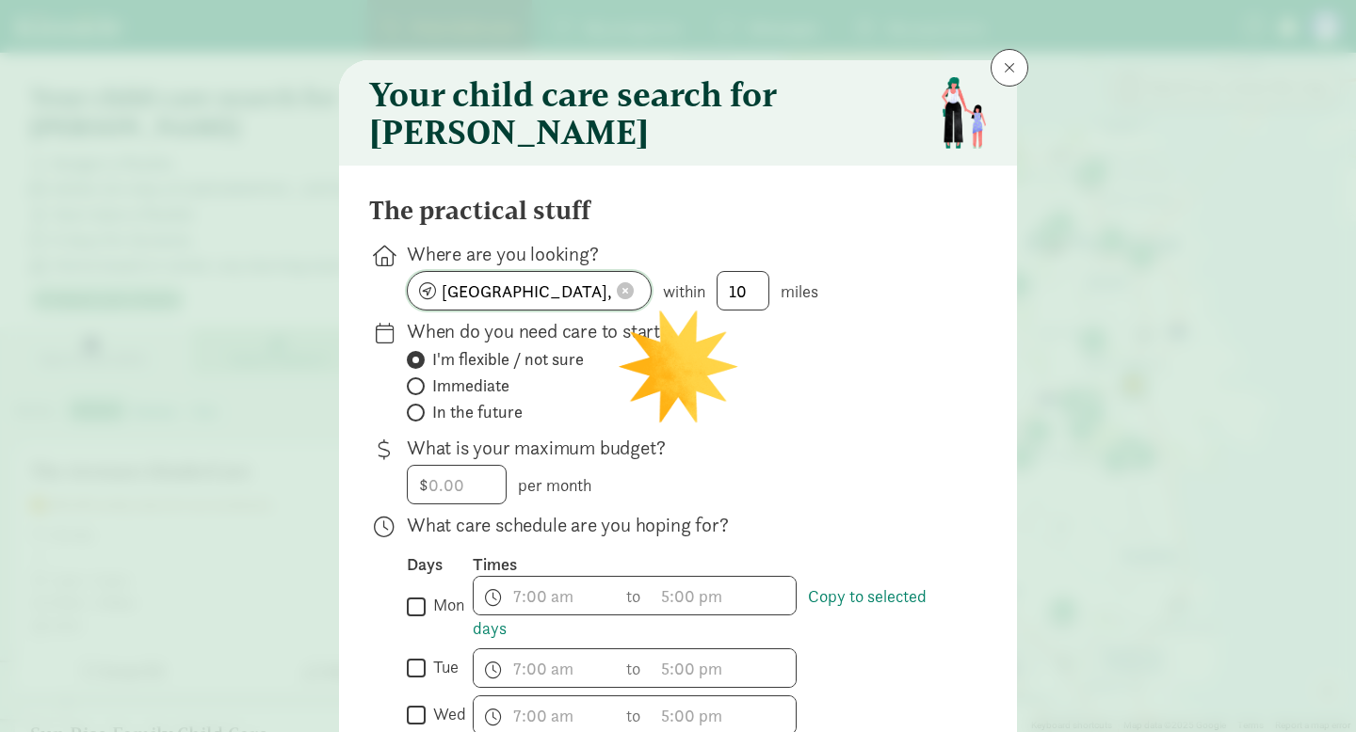
click at [612, 300] on button at bounding box center [625, 290] width 28 height 19
click at [613, 300] on input at bounding box center [529, 291] width 243 height 38
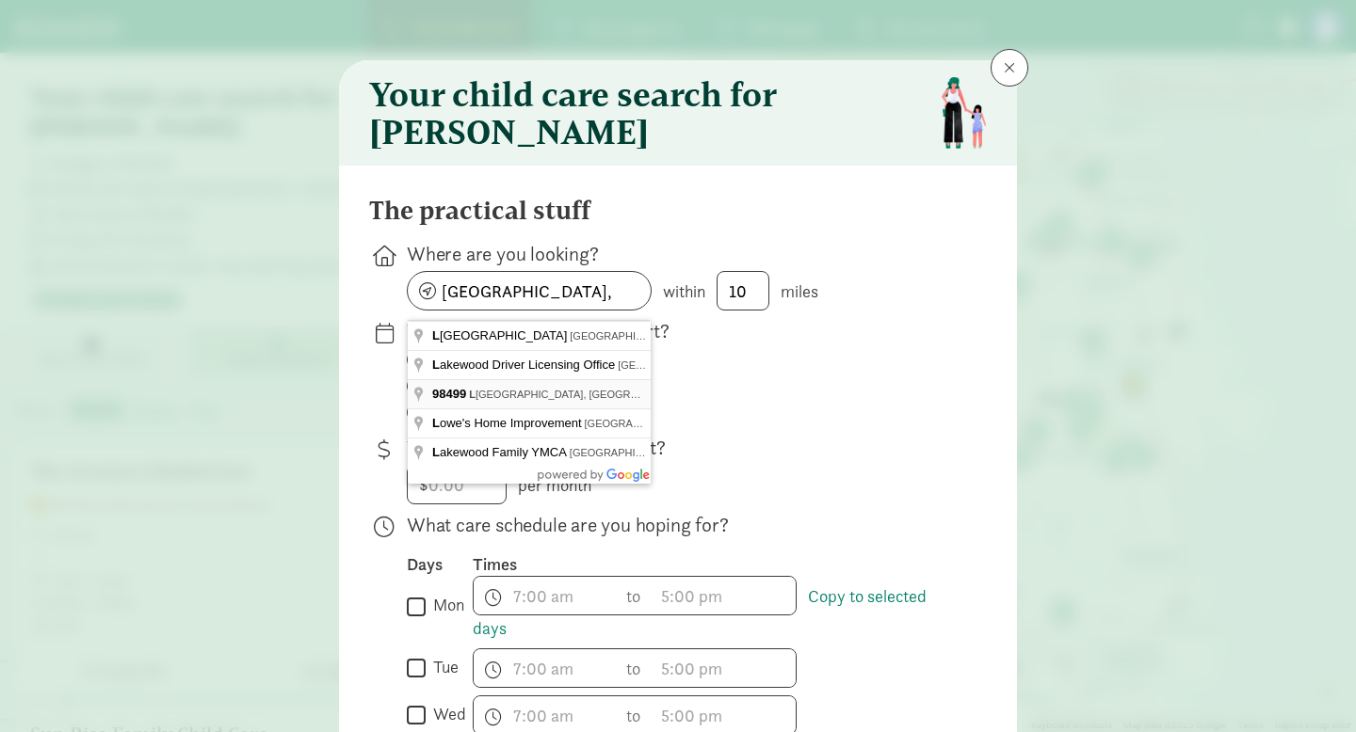
type input "[GEOGRAPHIC_DATA], [GEOGRAPHIC_DATA] 98499, [GEOGRAPHIC_DATA]"
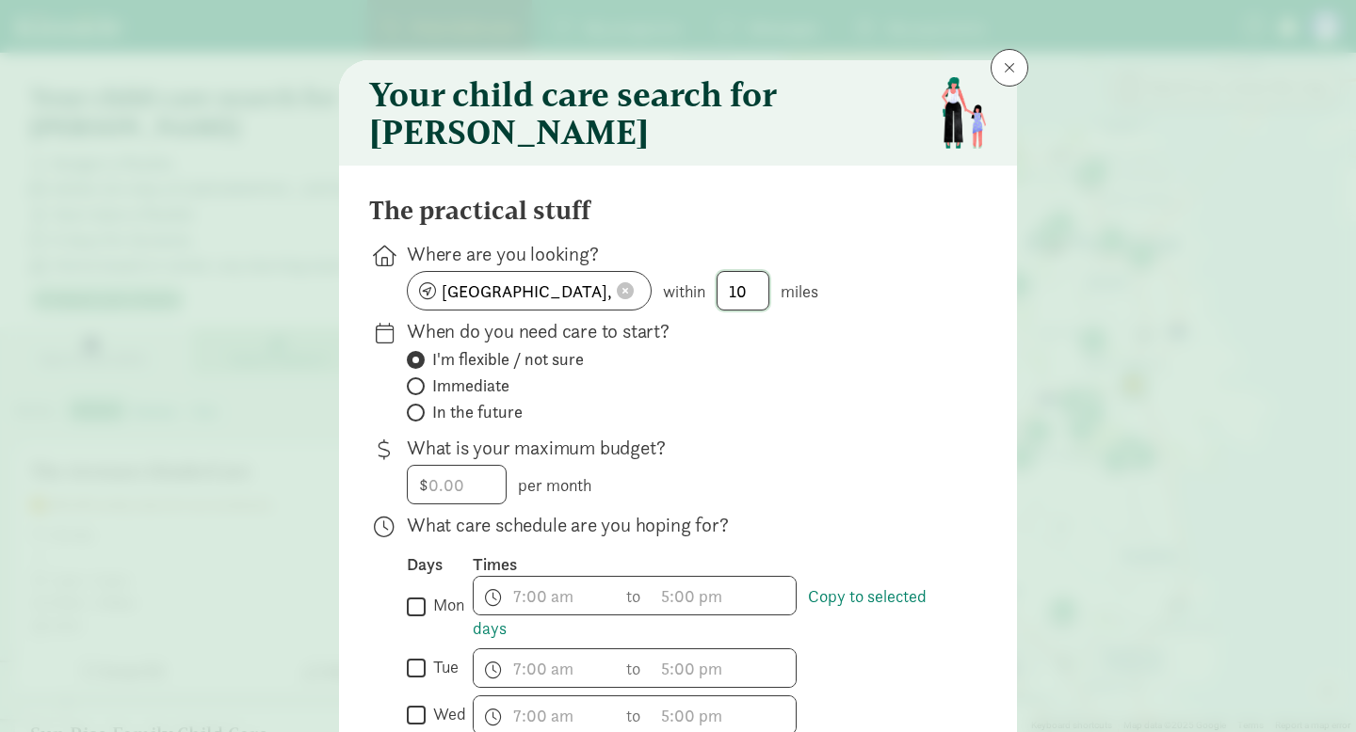
click at [757, 296] on input "10" at bounding box center [742, 291] width 51 height 38
type input "15"
click at [483, 397] on span "Immediate" at bounding box center [470, 386] width 77 height 23
click at [419, 393] on input "Immediate" at bounding box center [413, 386] width 12 height 12
radio input "true"
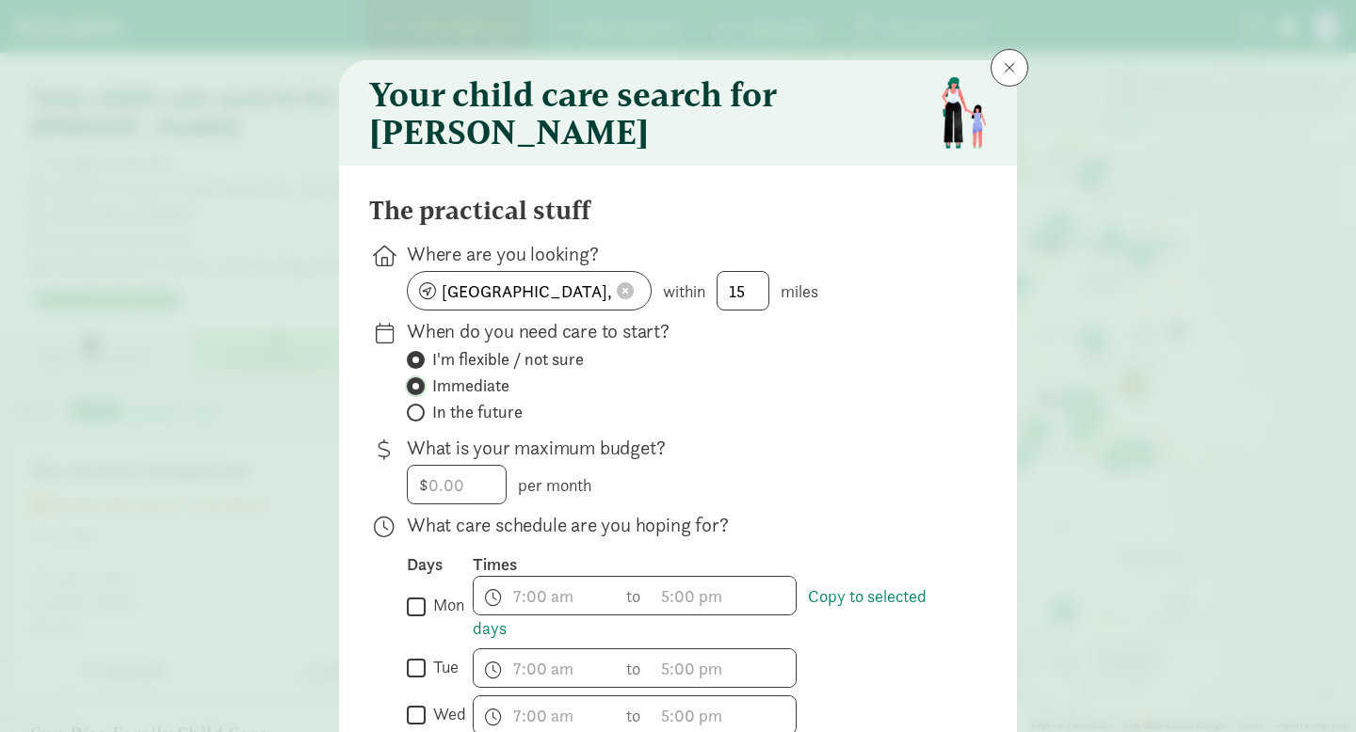
radio input "false"
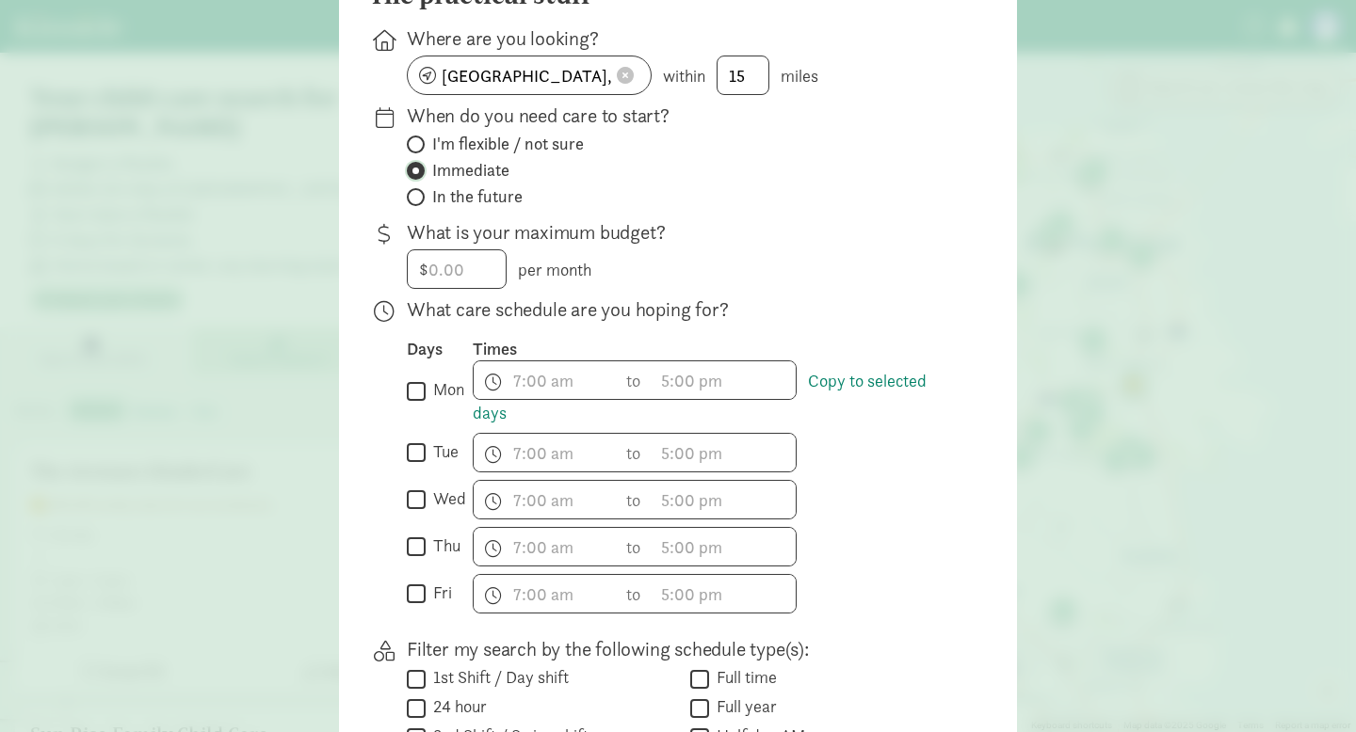
scroll to position [227, 0]
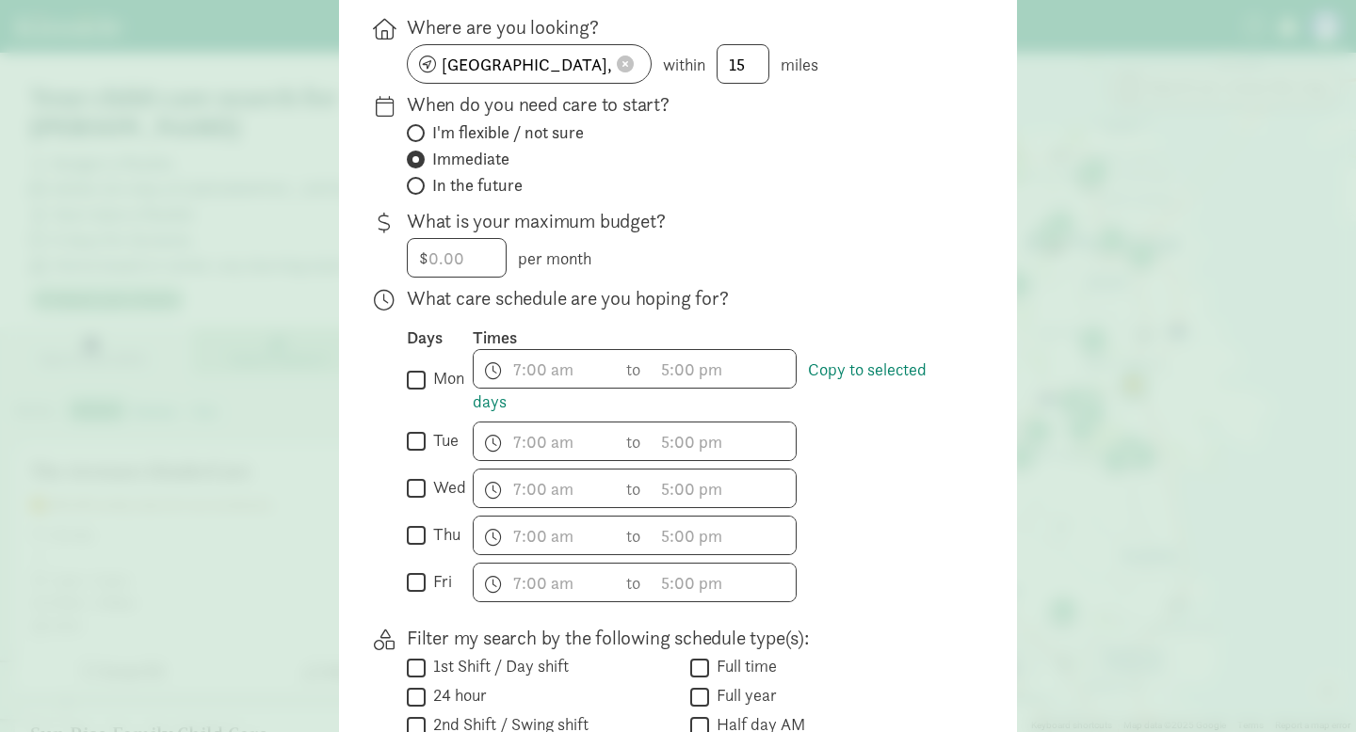
click at [409, 393] on input "mon" at bounding box center [416, 379] width 19 height 25
click at [413, 393] on input "mon" at bounding box center [416, 379] width 19 height 25
click at [413, 385] on input "mon" at bounding box center [416, 379] width 19 height 25
checkbox input "true"
click at [412, 454] on input "tue" at bounding box center [416, 441] width 19 height 25
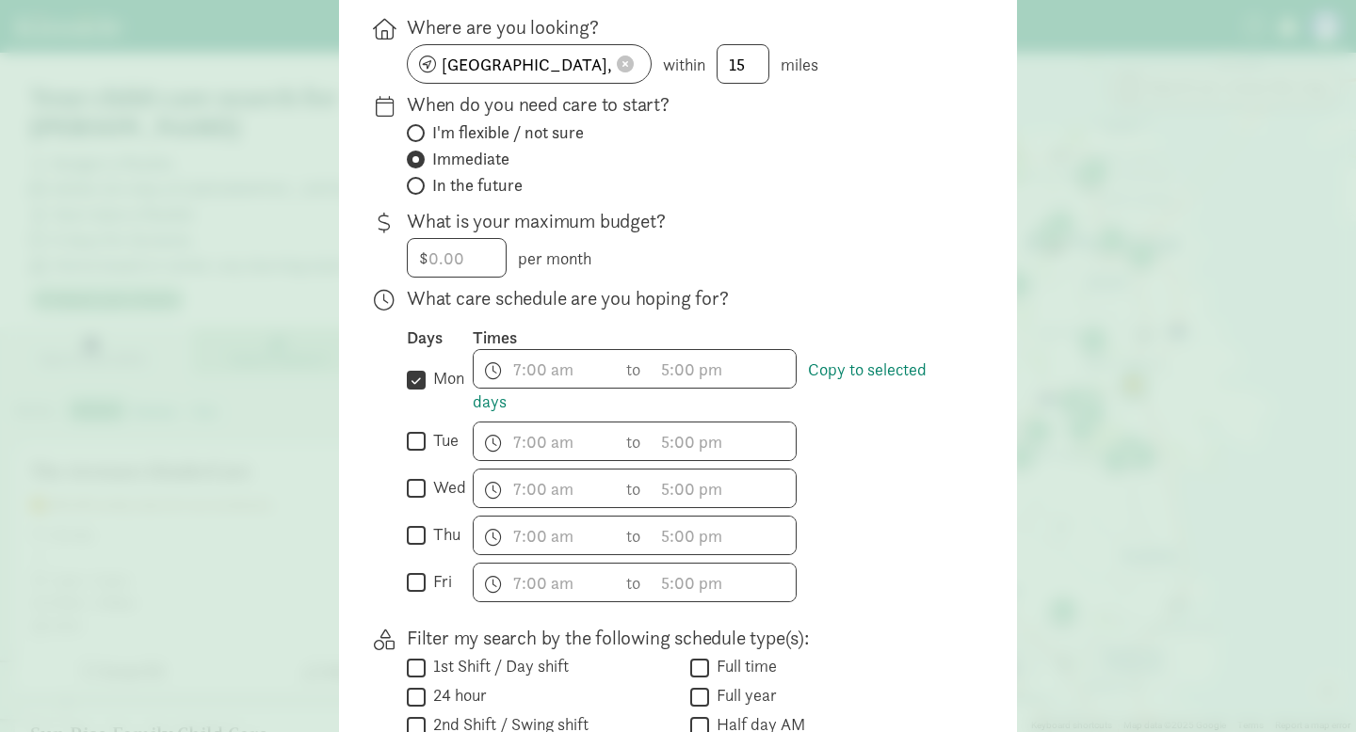
checkbox input "true"
click at [416, 498] on input "wed" at bounding box center [416, 488] width 19 height 25
checkbox input "true"
click at [424, 538] on input "thu" at bounding box center [416, 535] width 19 height 25
checkbox input "true"
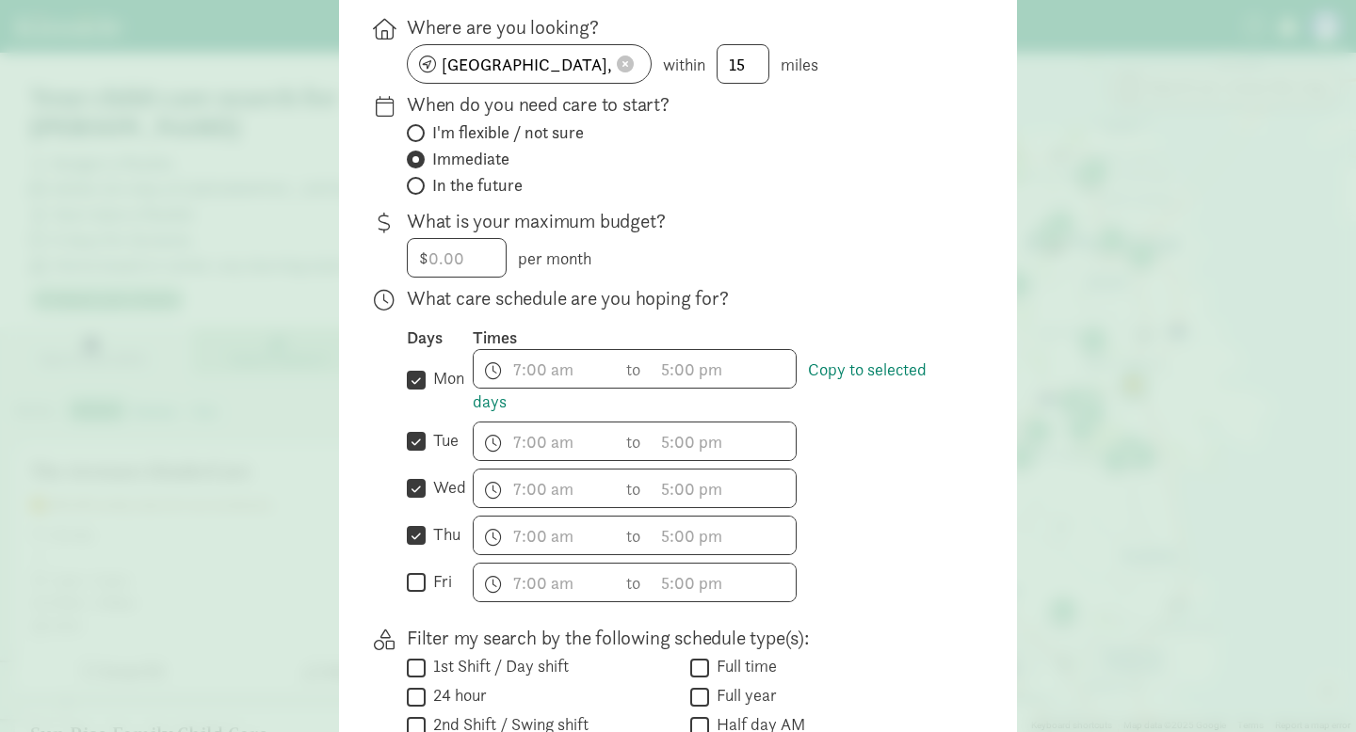
click at [422, 582] on input "fri" at bounding box center [416, 582] width 19 height 25
checkbox input "true"
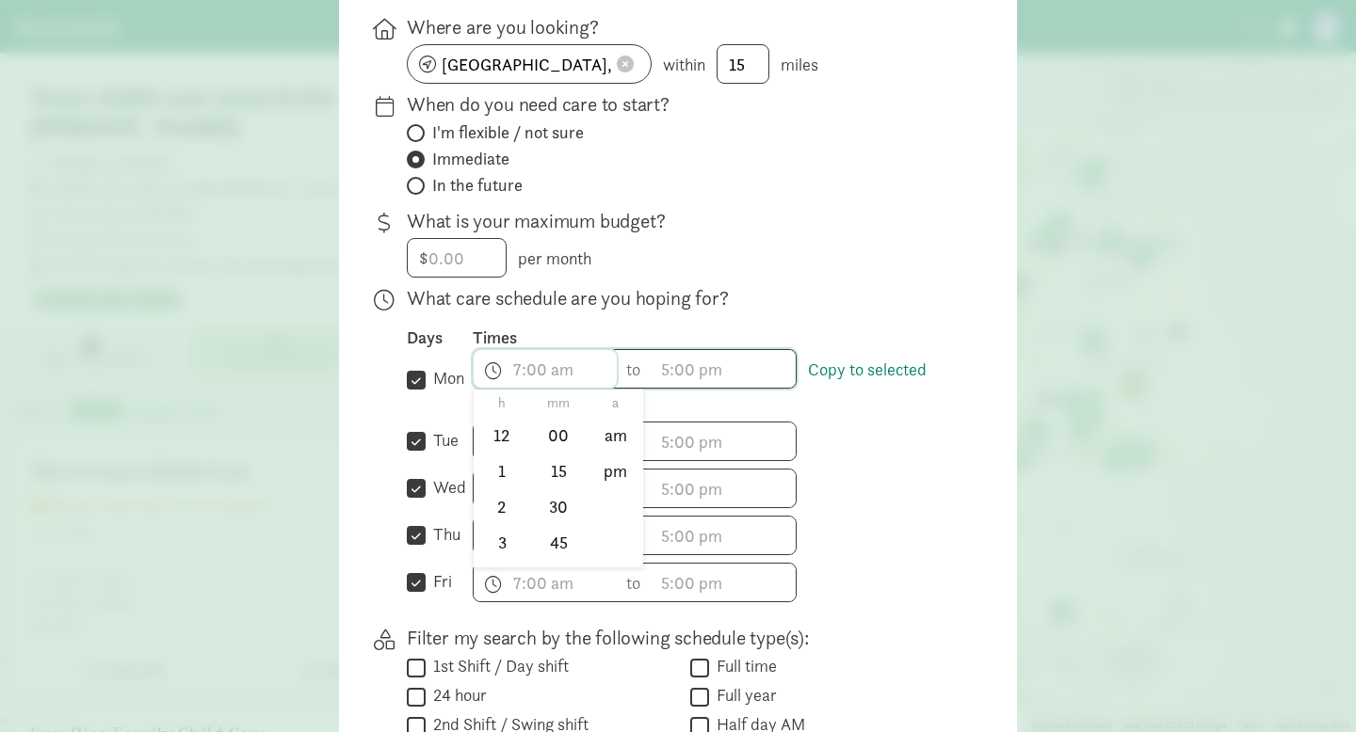
click at [535, 375] on span "h 12 1 2 3 4 5 6 7 8 9 10 11 mm 00 15 30 45 a am pm" at bounding box center [545, 369] width 143 height 38
click at [509, 485] on li "5" at bounding box center [502, 472] width 56 height 36
click at [566, 488] on li "15" at bounding box center [559, 472] width 56 height 36
type input "5:15 a"
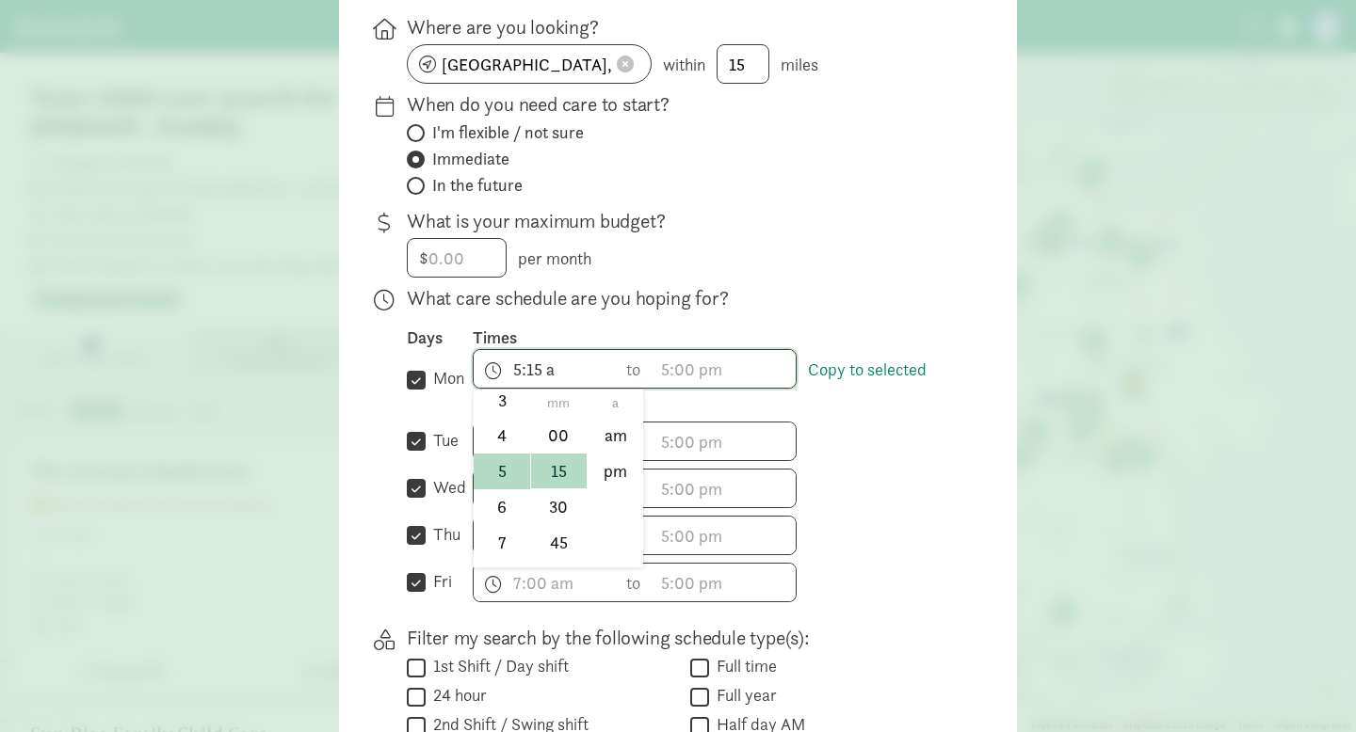
click at [677, 388] on div at bounding box center [678, 139] width 1356 height 732
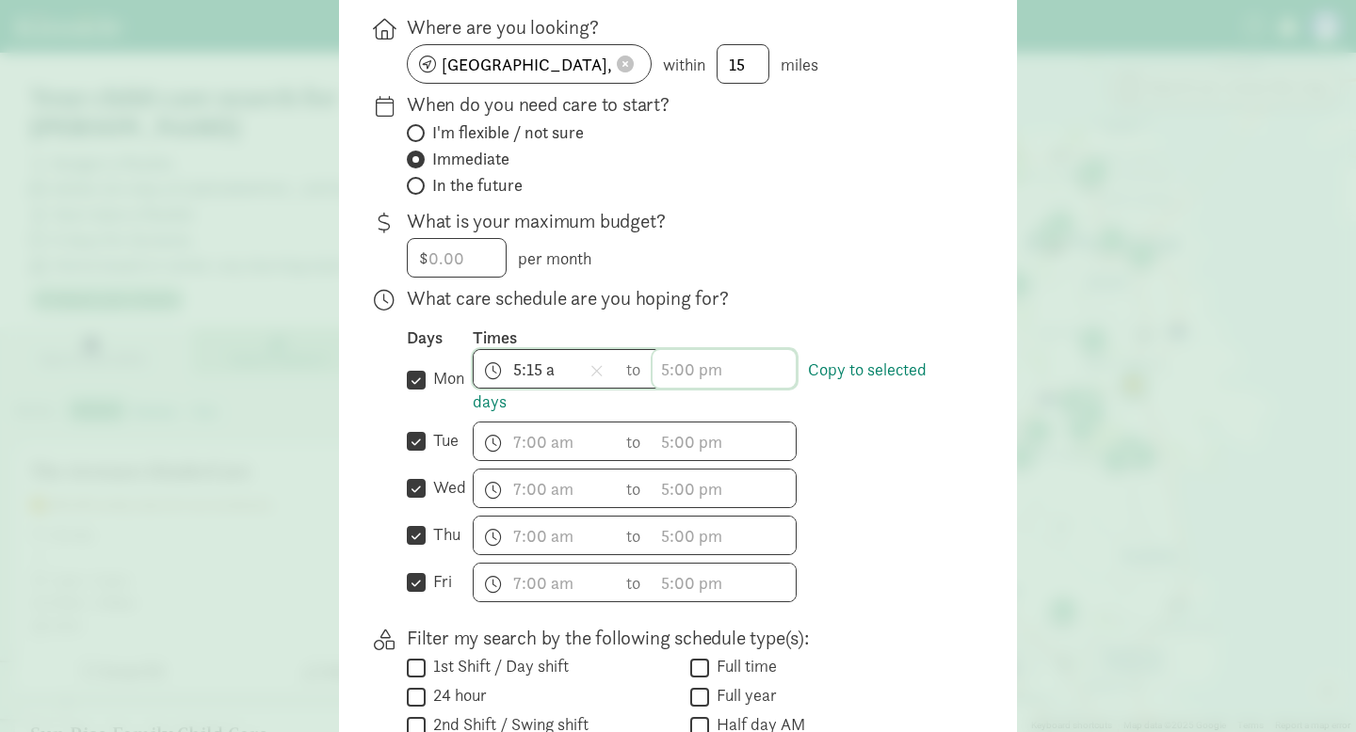
click at [702, 379] on span "h 12 1 2 3 4 5 6 7 8 9 10 11 mm 00 15 30 45 a am pm" at bounding box center [723, 369] width 143 height 38
click at [679, 485] on li "7" at bounding box center [680, 478] width 56 height 36
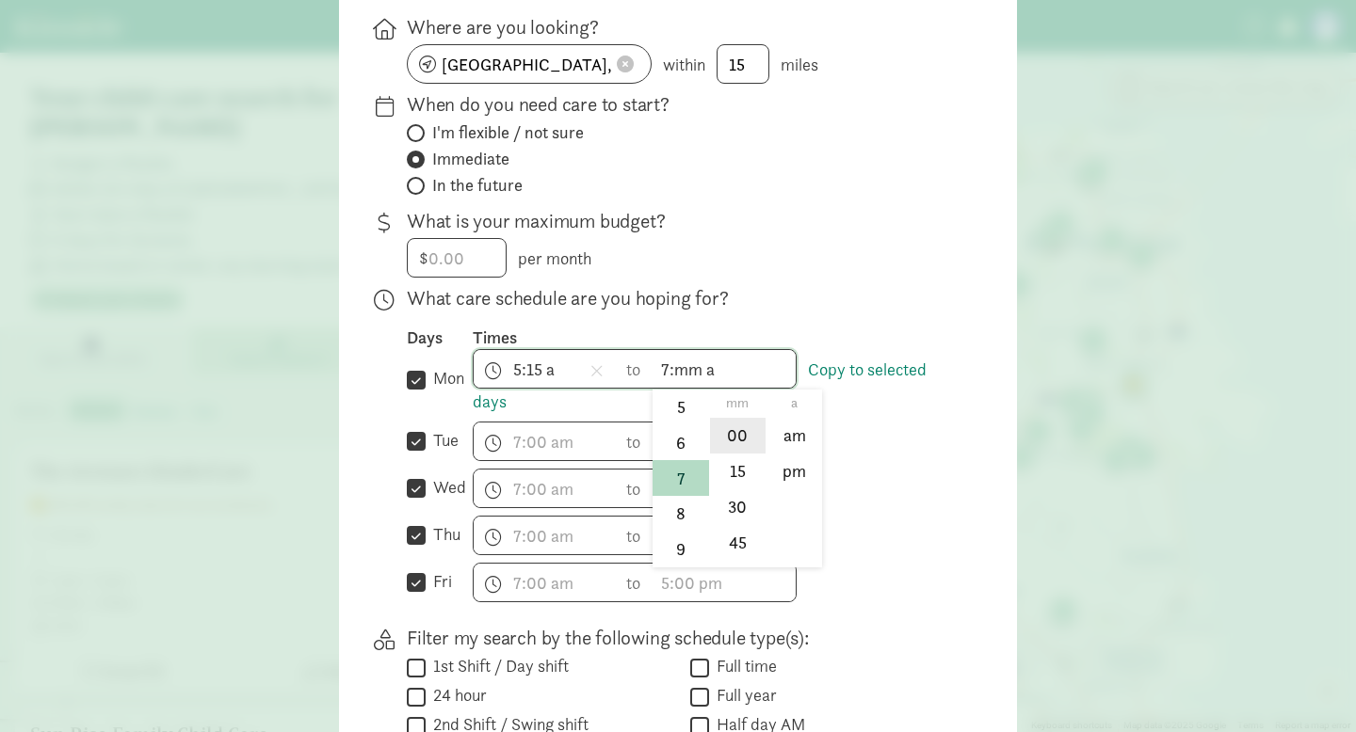
click at [742, 444] on li "00" at bounding box center [738, 436] width 56 height 36
click at [733, 368] on div at bounding box center [678, 139] width 1356 height 732
click at [720, 374] on span "7:00 a h 12 1 2 3 4 5 6 7 8 9 10 11 mm 00 15 30 45 a am pm" at bounding box center [723, 369] width 143 height 38
click at [798, 483] on li "pm" at bounding box center [794, 472] width 56 height 36
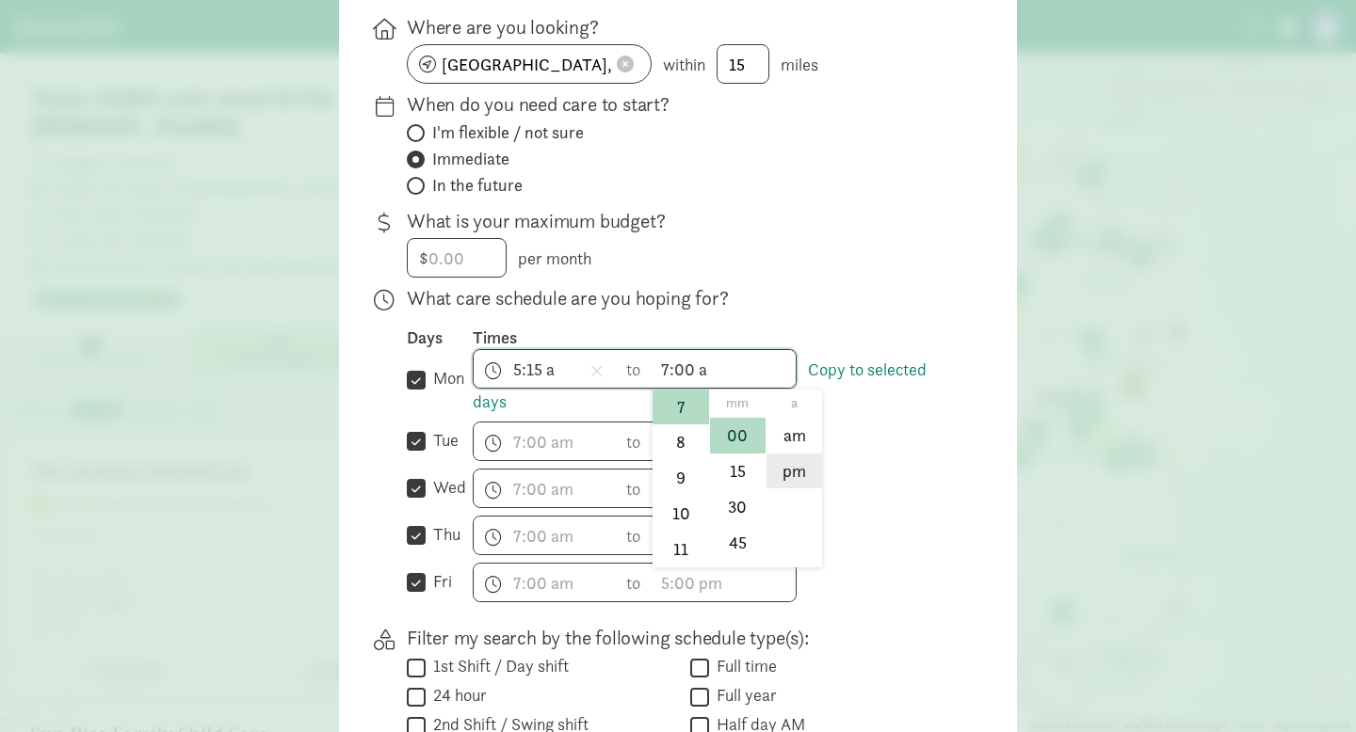
type input "7:00 pm"
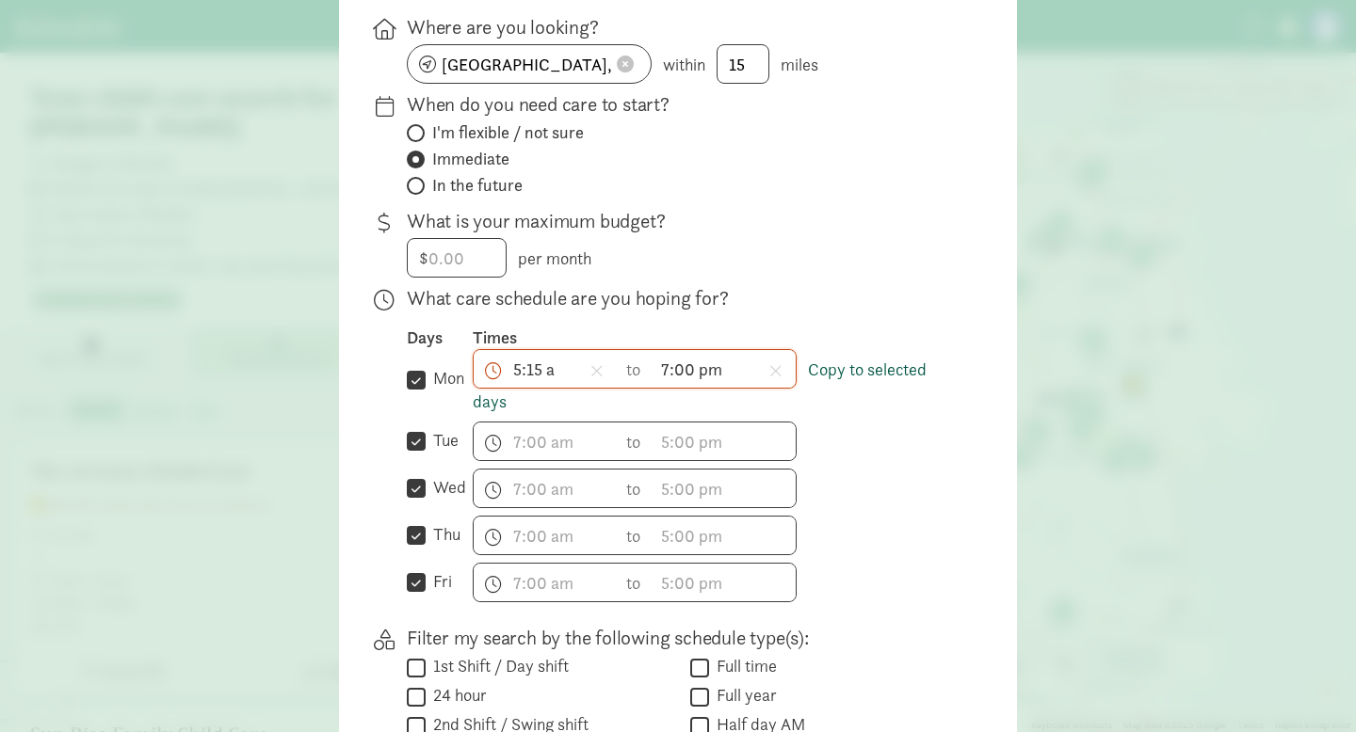
click at [860, 377] on link "Copy to selected days" at bounding box center [700, 386] width 454 height 55
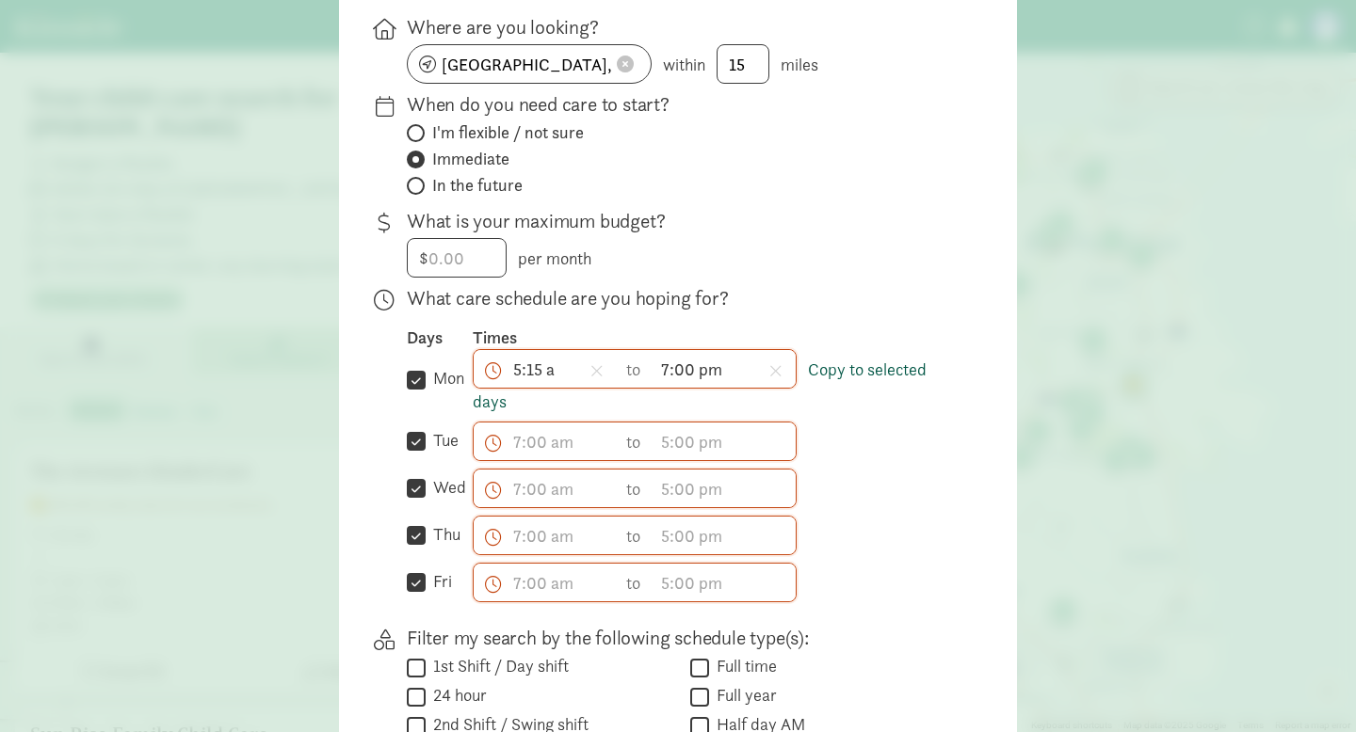
click at [870, 380] on link "Copy to selected days" at bounding box center [700, 386] width 454 height 55
click at [580, 457] on span "h 12 1 2 3 4 5 6 7 8 9 10 11 mm 00 15 30 45 a am pm" at bounding box center [545, 442] width 143 height 38
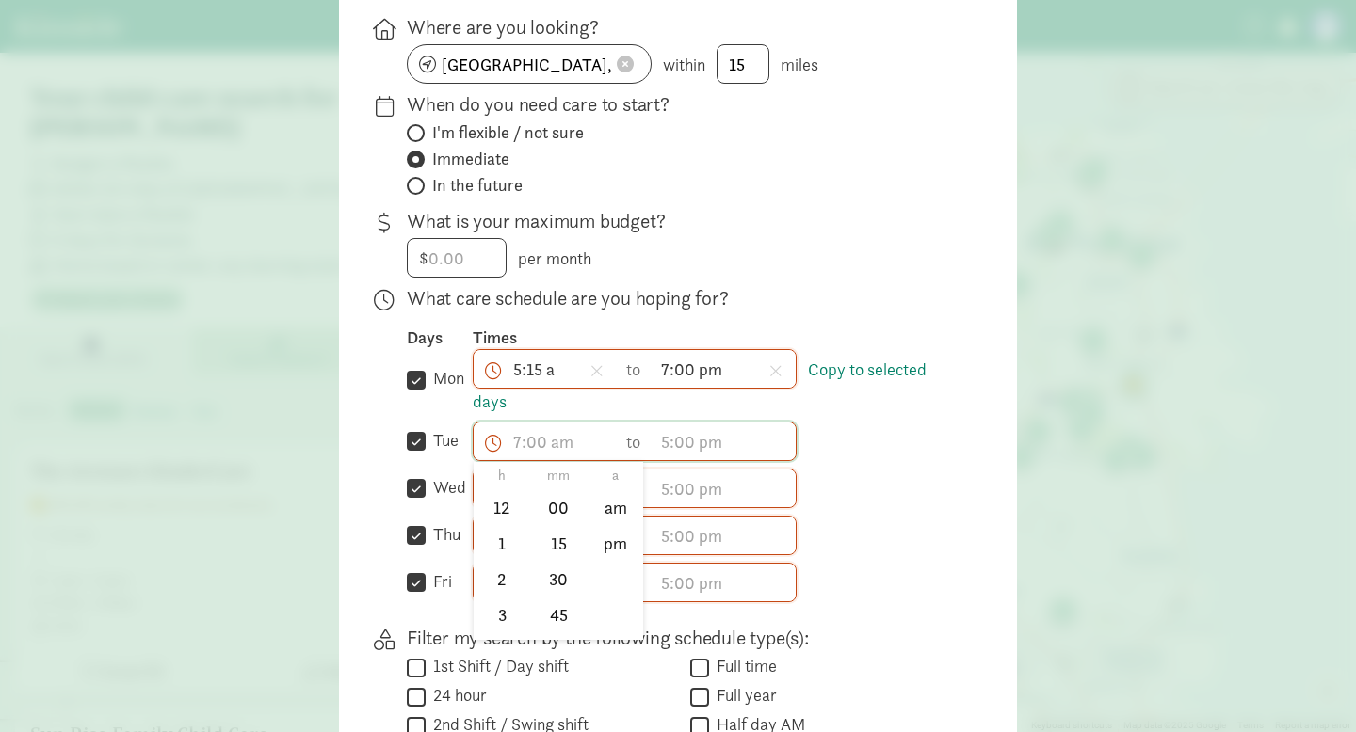
click at [825, 463] on div at bounding box center [678, 139] width 1356 height 732
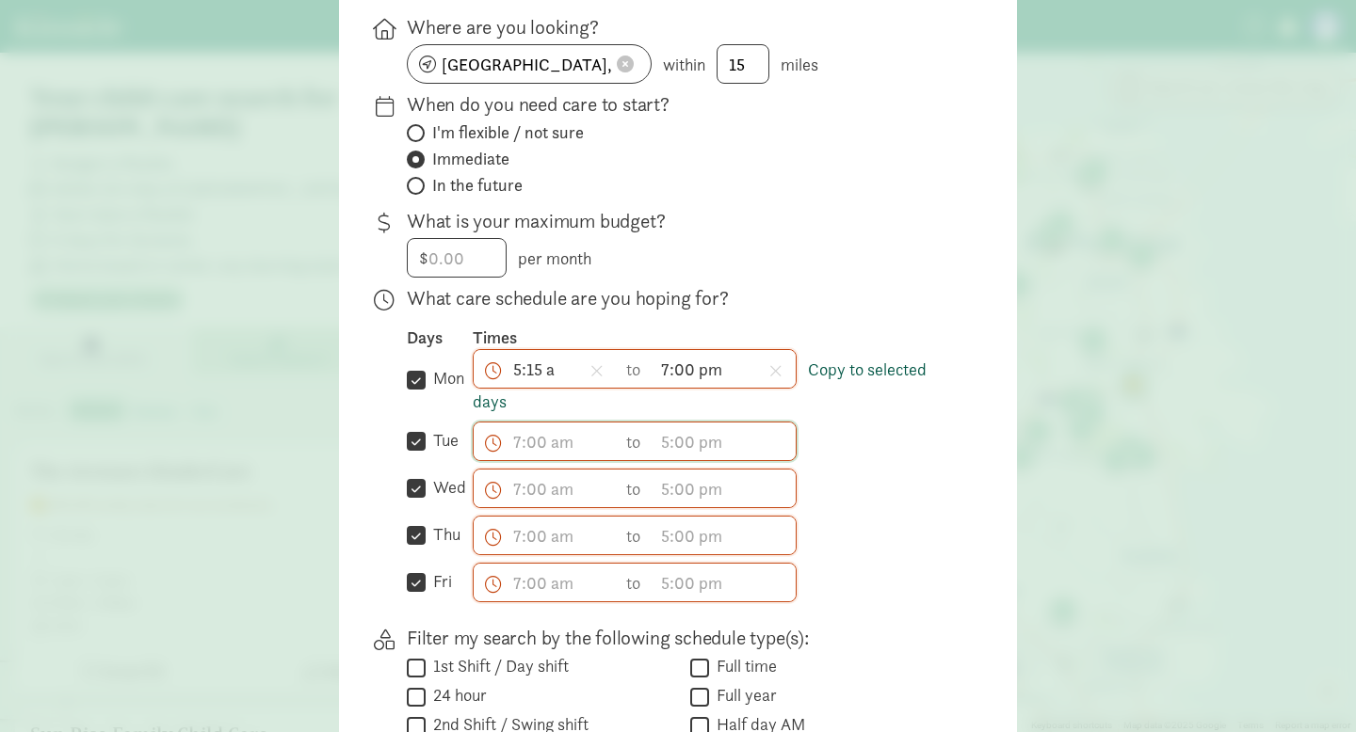
click at [502, 413] on link "Copy to selected days" at bounding box center [700, 386] width 454 height 55
click at [434, 452] on label "tue" at bounding box center [442, 440] width 33 height 23
click at [426, 452] on input "tue" at bounding box center [416, 441] width 19 height 25
checkbox input "false"
click at [425, 494] on input "wed" at bounding box center [416, 488] width 19 height 25
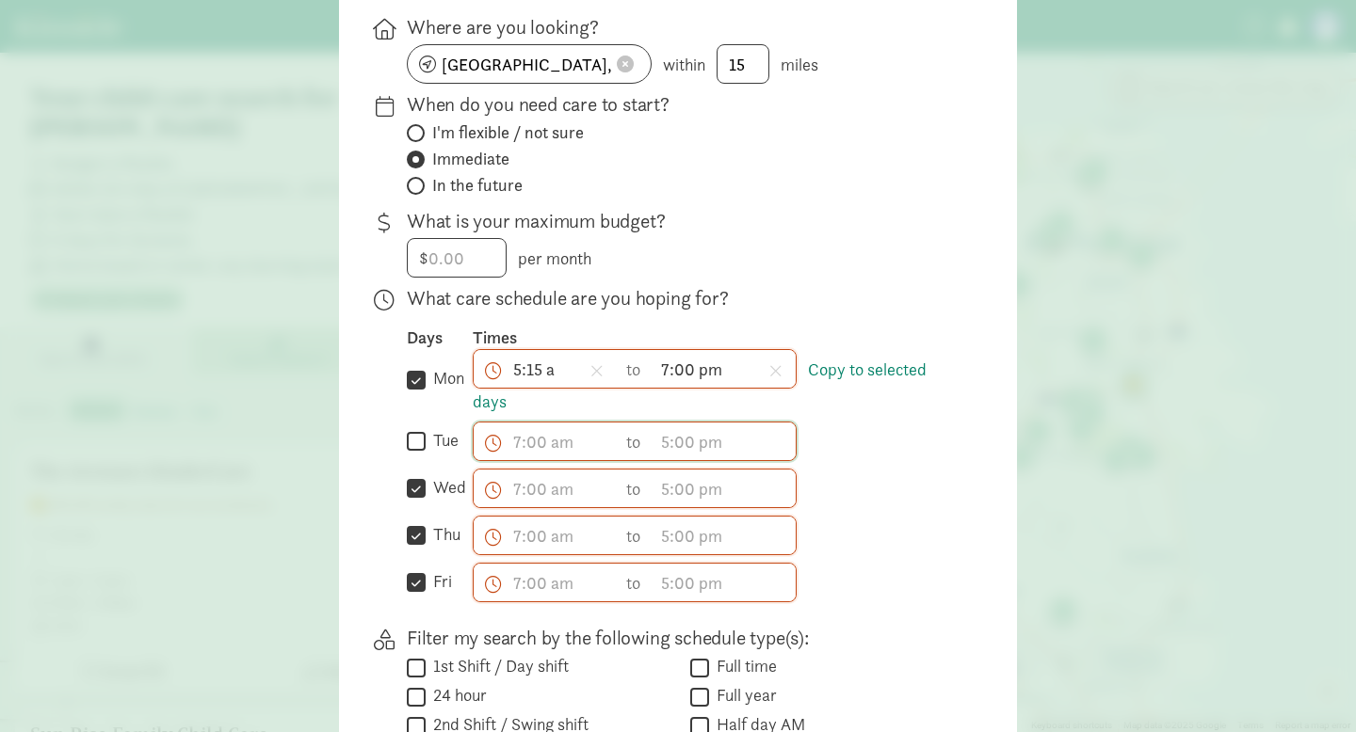
checkbox input "false"
click at [502, 388] on span "5:15 a h 12 1 2 3 4 5 6 7 8 9 10 11 mm 00 15 30 45 a am pm" at bounding box center [545, 369] width 143 height 38
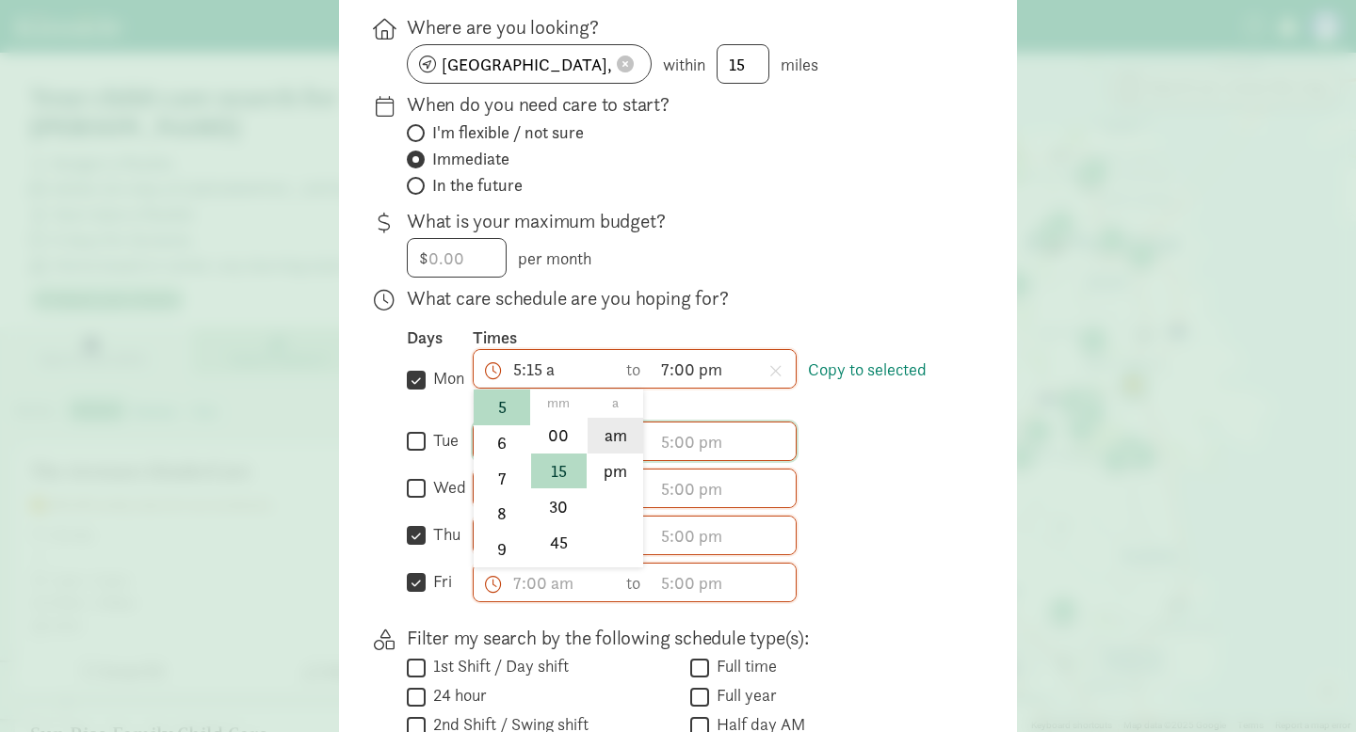
click at [614, 450] on li "am" at bounding box center [615, 436] width 56 height 36
type input "5:15 am"
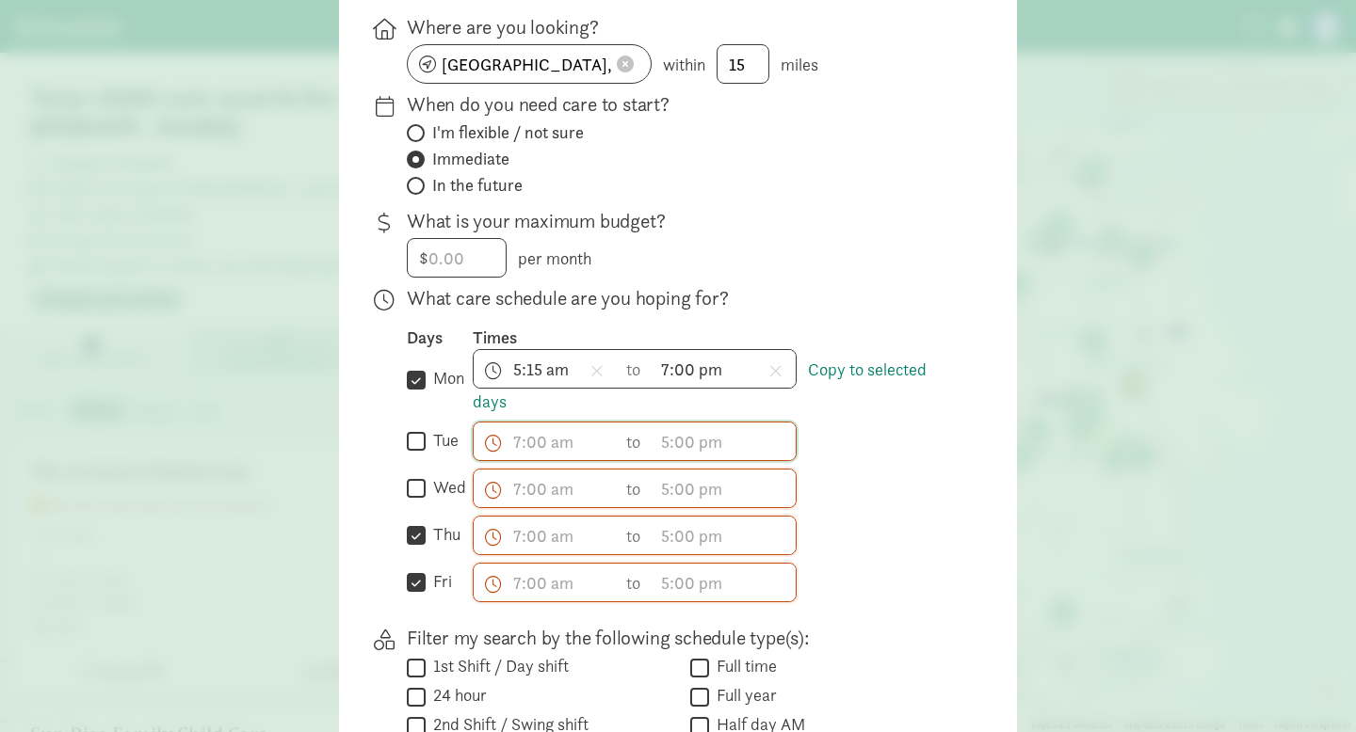
click at [448, 455] on div " tue" at bounding box center [440, 441] width 66 height 25
click at [448, 452] on label "tue" at bounding box center [442, 440] width 33 height 23
click at [426, 455] on input "tue" at bounding box center [416, 441] width 19 height 25
checkbox input "true"
click at [448, 489] on label "wed" at bounding box center [446, 487] width 40 height 23
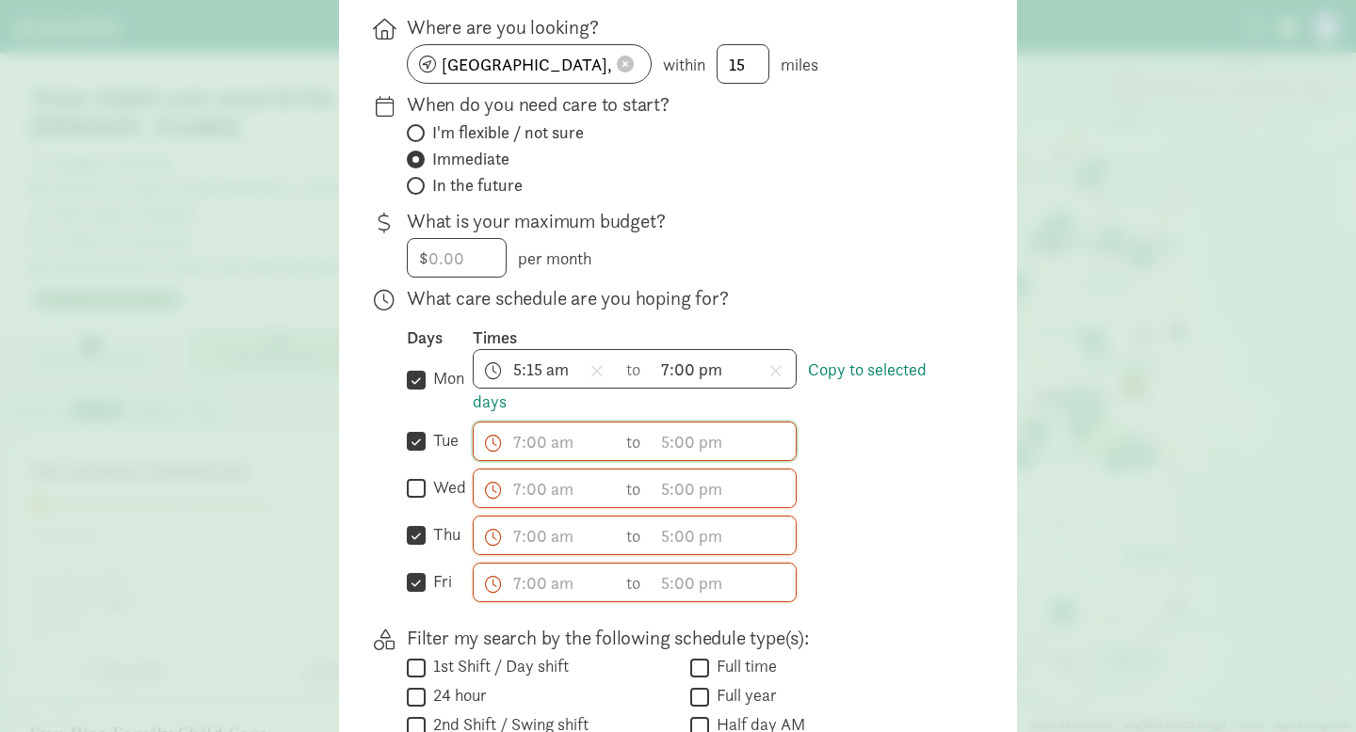
click at [426, 489] on input "wed" at bounding box center [416, 488] width 19 height 25
click at [863, 376] on link "Copy to selected days" at bounding box center [700, 386] width 454 height 55
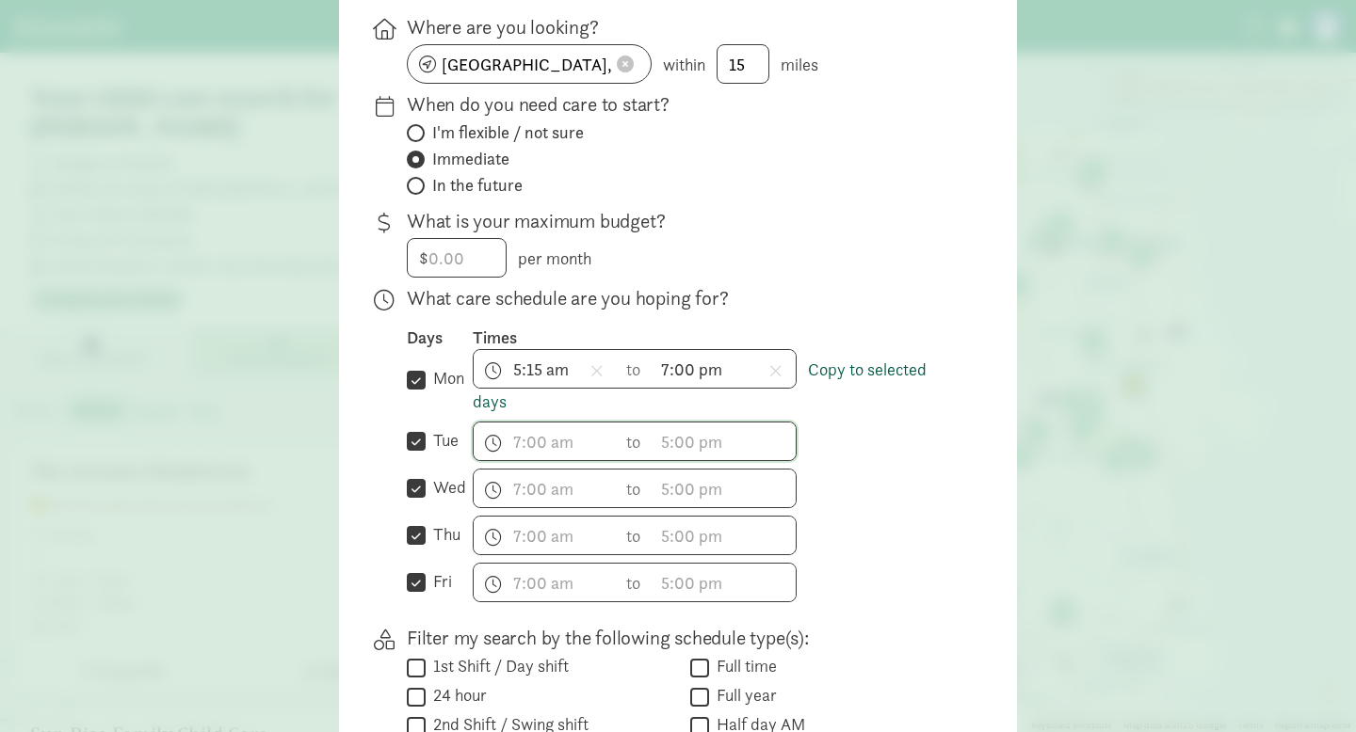
click at [863, 376] on link "Copy to selected days" at bounding box center [700, 386] width 454 height 55
click at [559, 590] on input "text" at bounding box center [545, 583] width 143 height 38
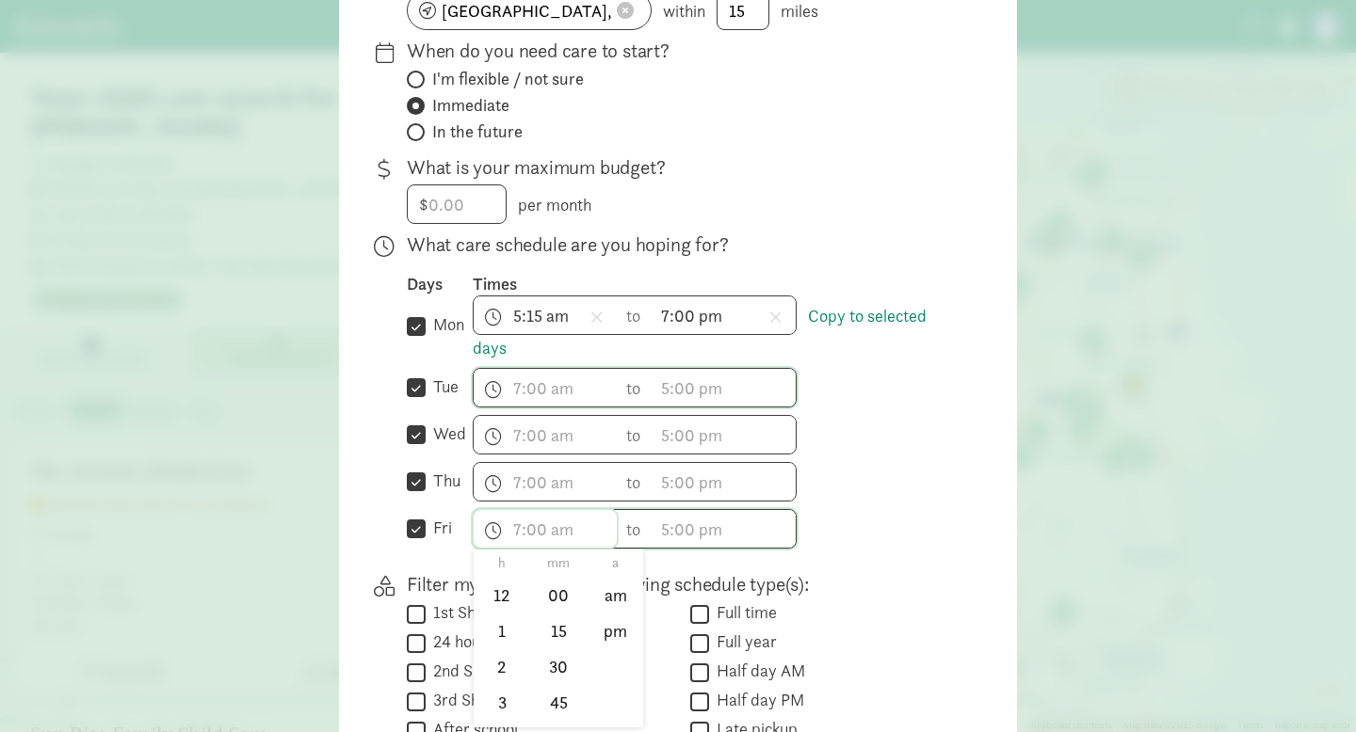
scroll to position [290, 0]
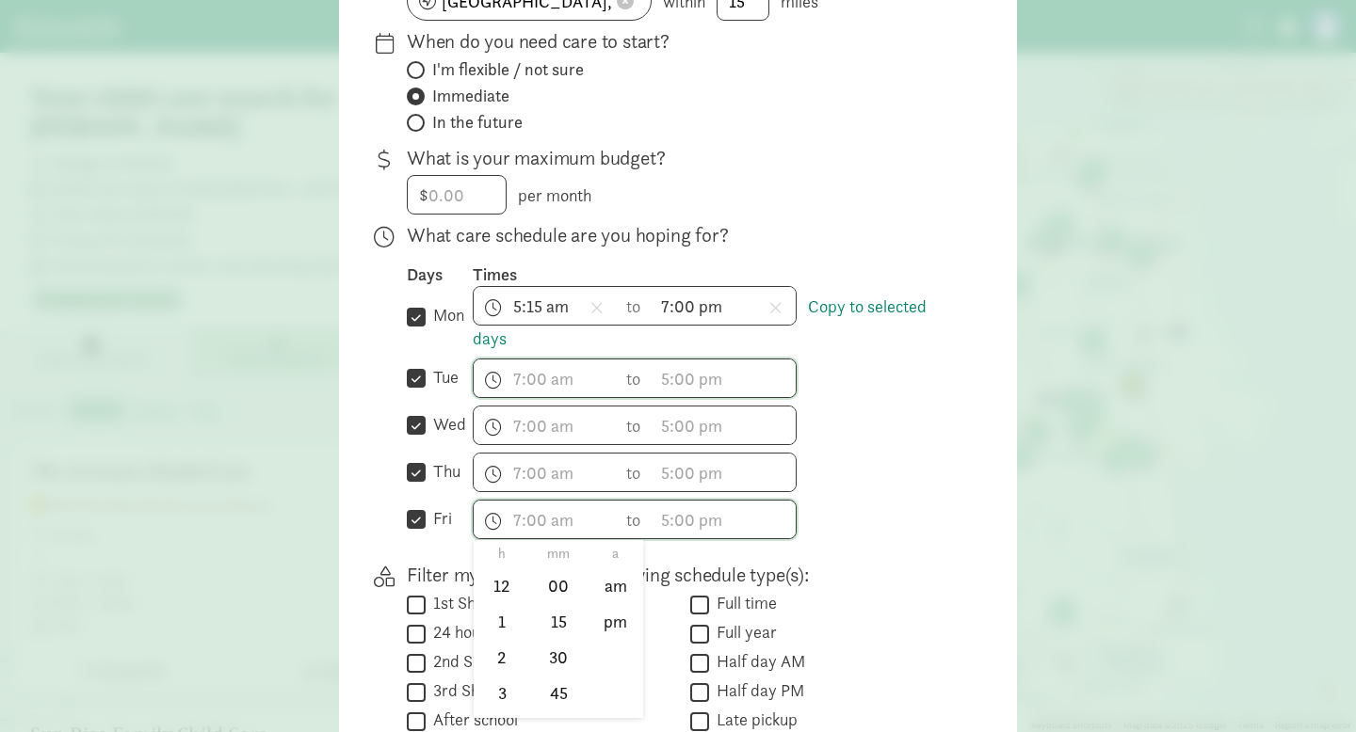
click at [417, 393] on div at bounding box center [678, 76] width 1356 height 732
click at [417, 425] on input "wed" at bounding box center [416, 425] width 19 height 25
checkbox input "false"
click at [414, 392] on input "tue" at bounding box center [416, 378] width 19 height 25
checkbox input "false"
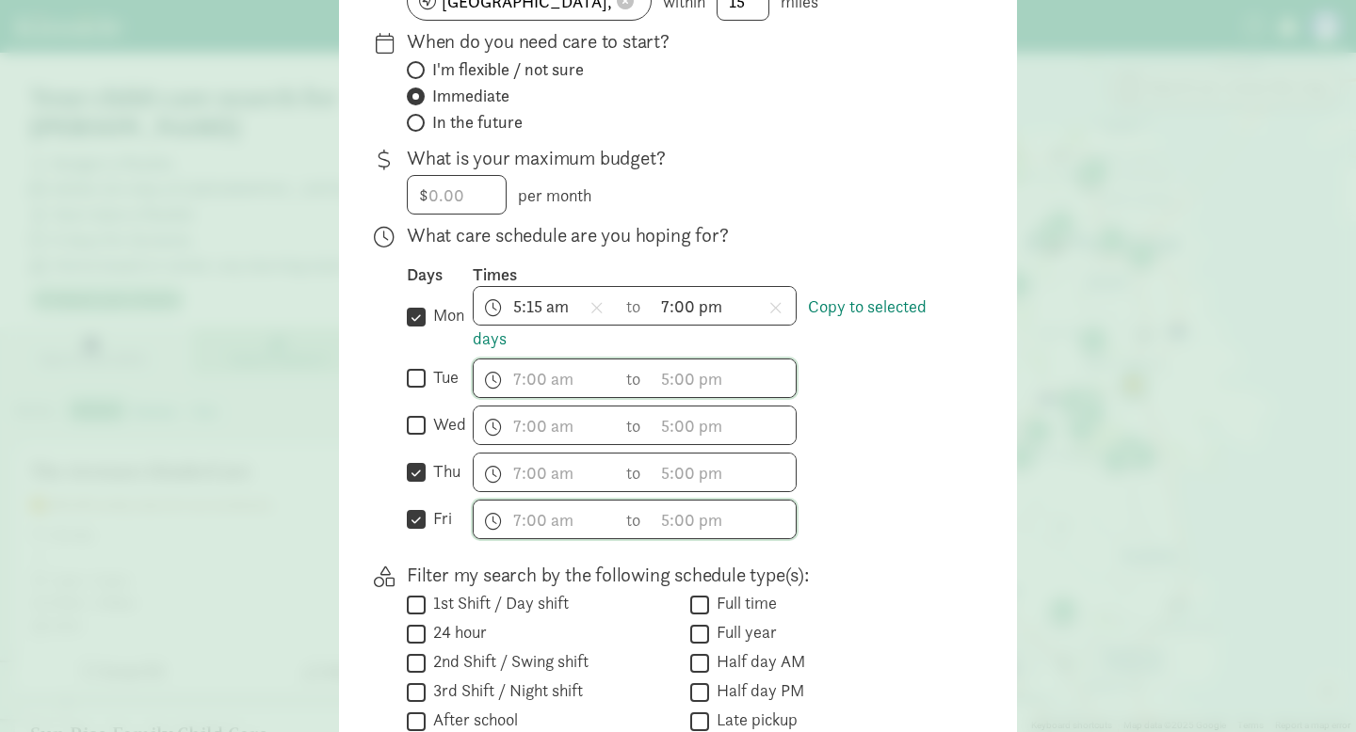
click at [409, 492] on div " thu" at bounding box center [440, 473] width 66 height 40
click at [409, 486] on input "thu" at bounding box center [416, 472] width 19 height 25
checkbox input "false"
click at [412, 517] on input "fri" at bounding box center [416, 519] width 19 height 25
checkbox input "false"
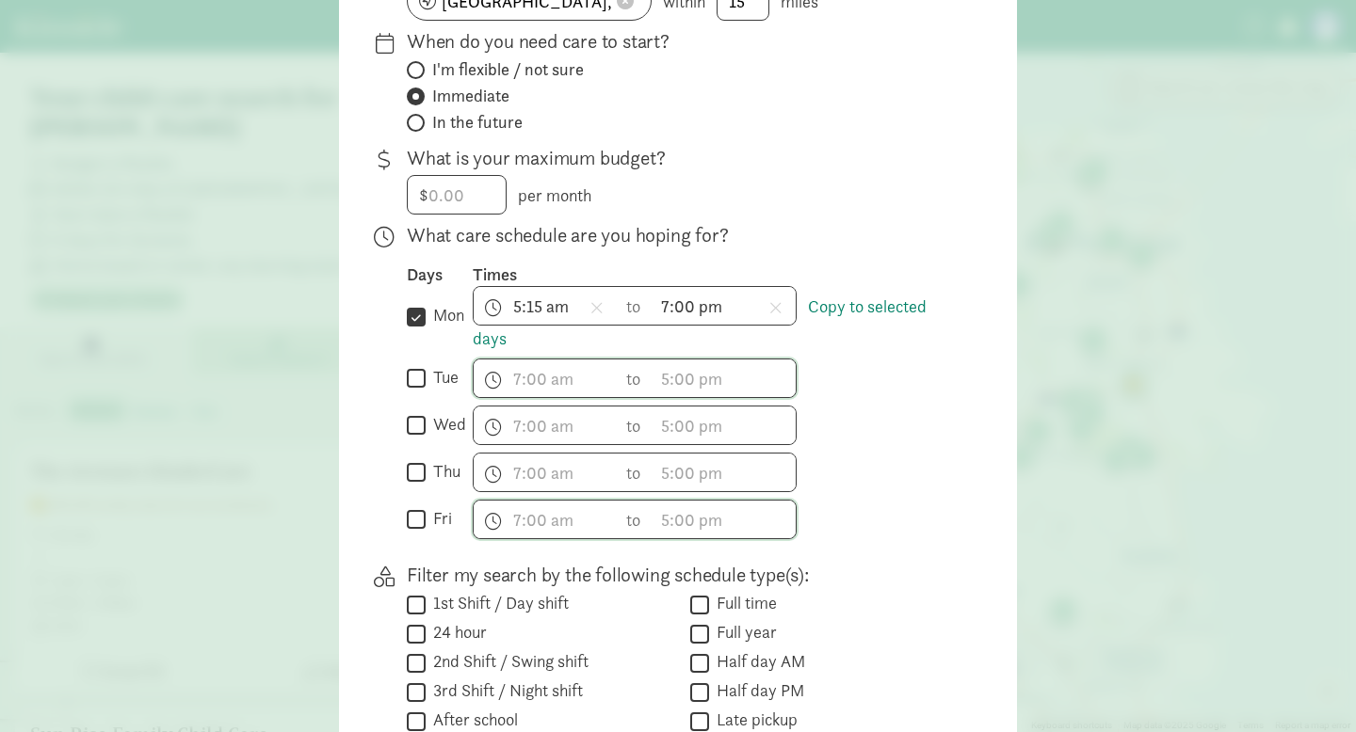
click at [426, 366] on div "Days Times  mon Copy to selected days 5:15 am h 12 1 2 3 4 5 6 7 8 9 10 11 mm …" at bounding box center [682, 402] width 550 height 276
click at [422, 390] on input "tue" at bounding box center [416, 378] width 19 height 25
checkbox input "true"
click at [414, 445] on div " wed" at bounding box center [440, 426] width 66 height 40
click at [415, 439] on input "wed" at bounding box center [416, 425] width 19 height 25
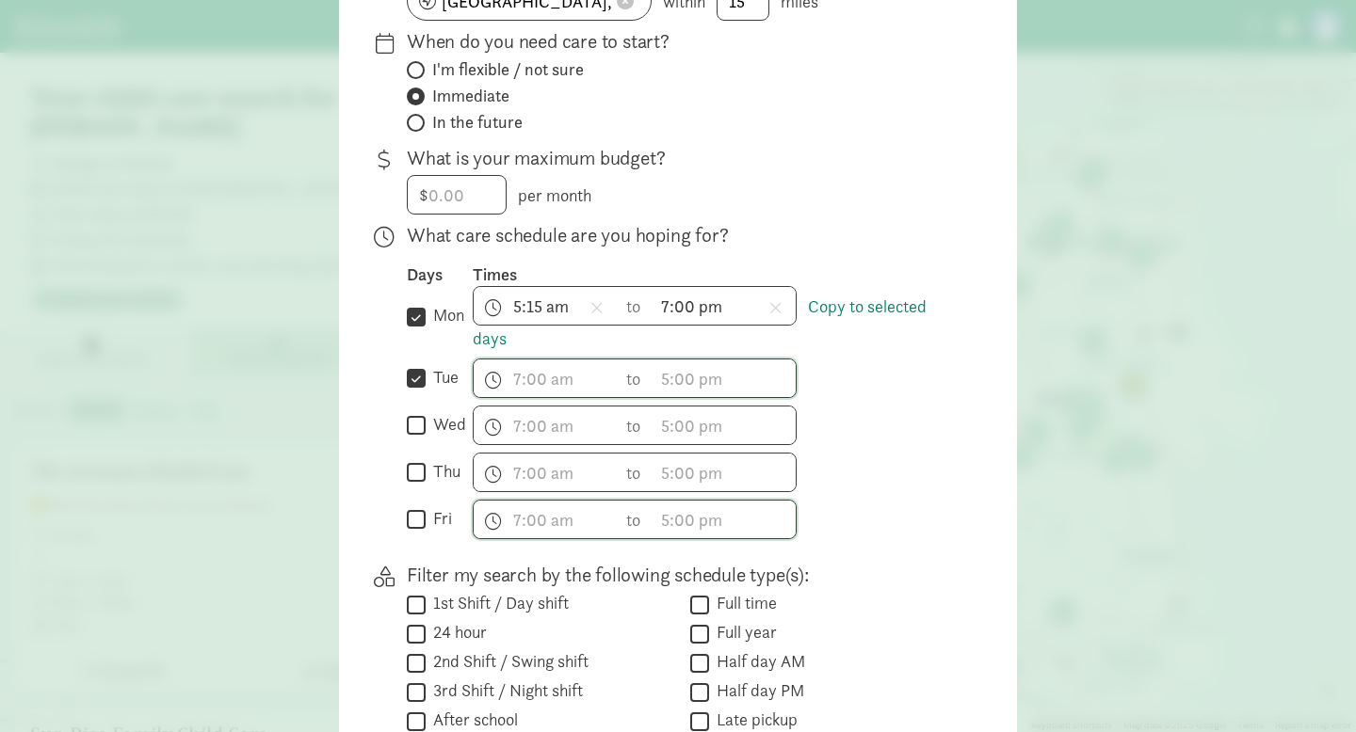
checkbox input "true"
click at [415, 486] on input "thu" at bounding box center [416, 472] width 19 height 25
checkbox input "true"
click at [414, 519] on input "fri" at bounding box center [416, 519] width 19 height 25
checkbox input "true"
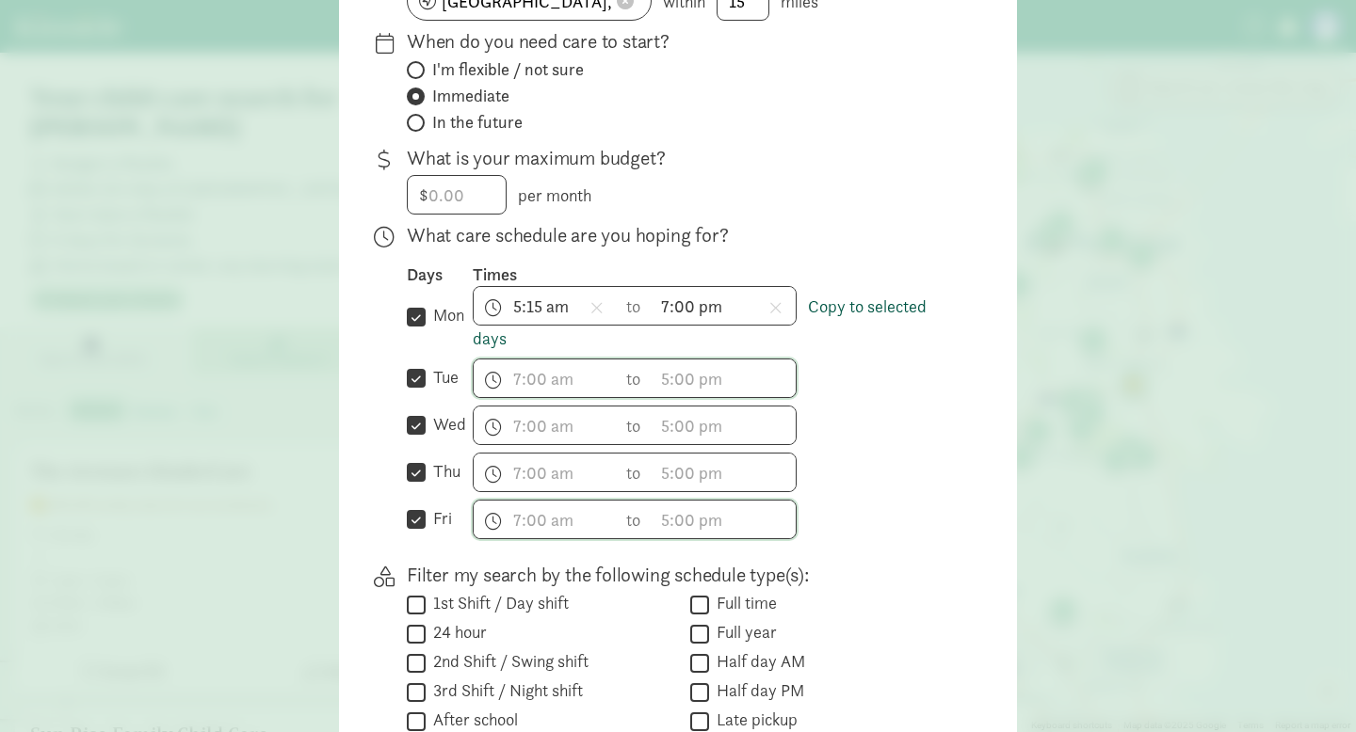
click at [869, 321] on link "Copy to selected days" at bounding box center [700, 323] width 454 height 55
click at [892, 315] on link "Copy to selected days" at bounding box center [700, 323] width 454 height 55
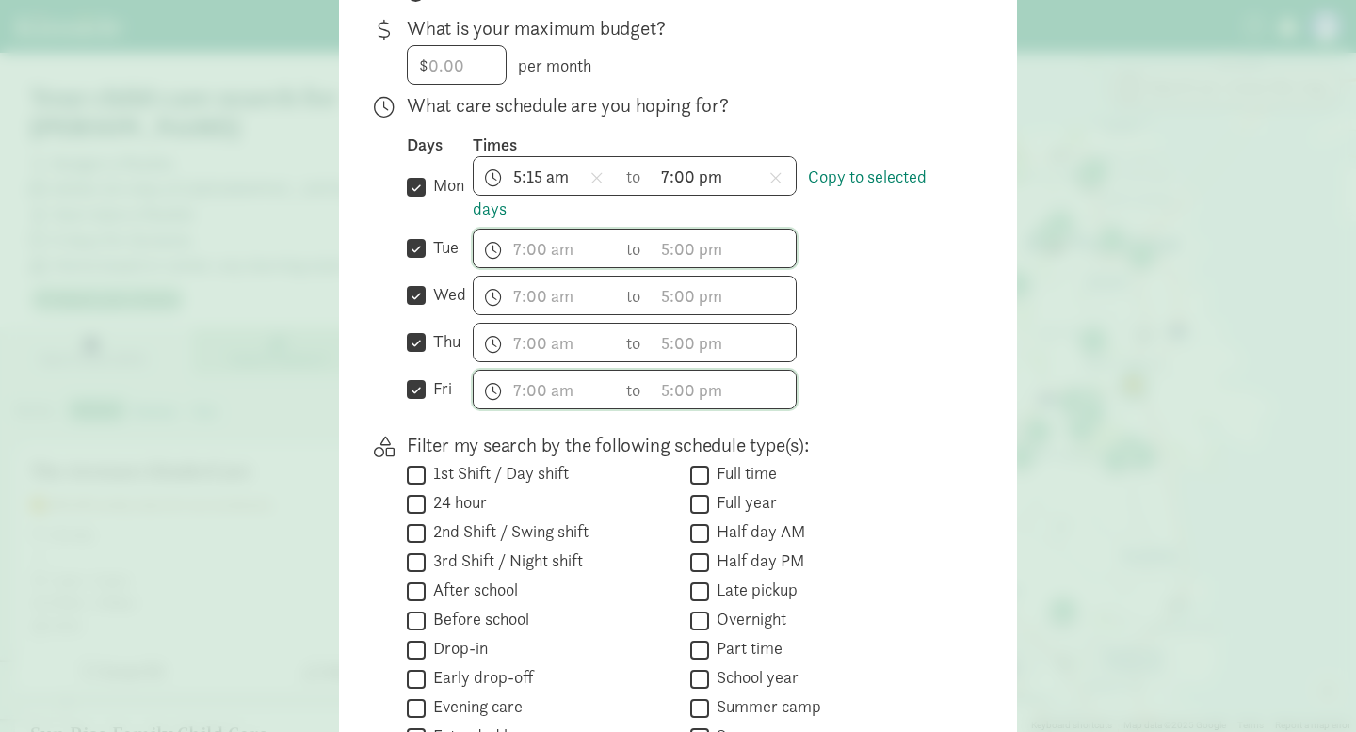
scroll to position [422, 0]
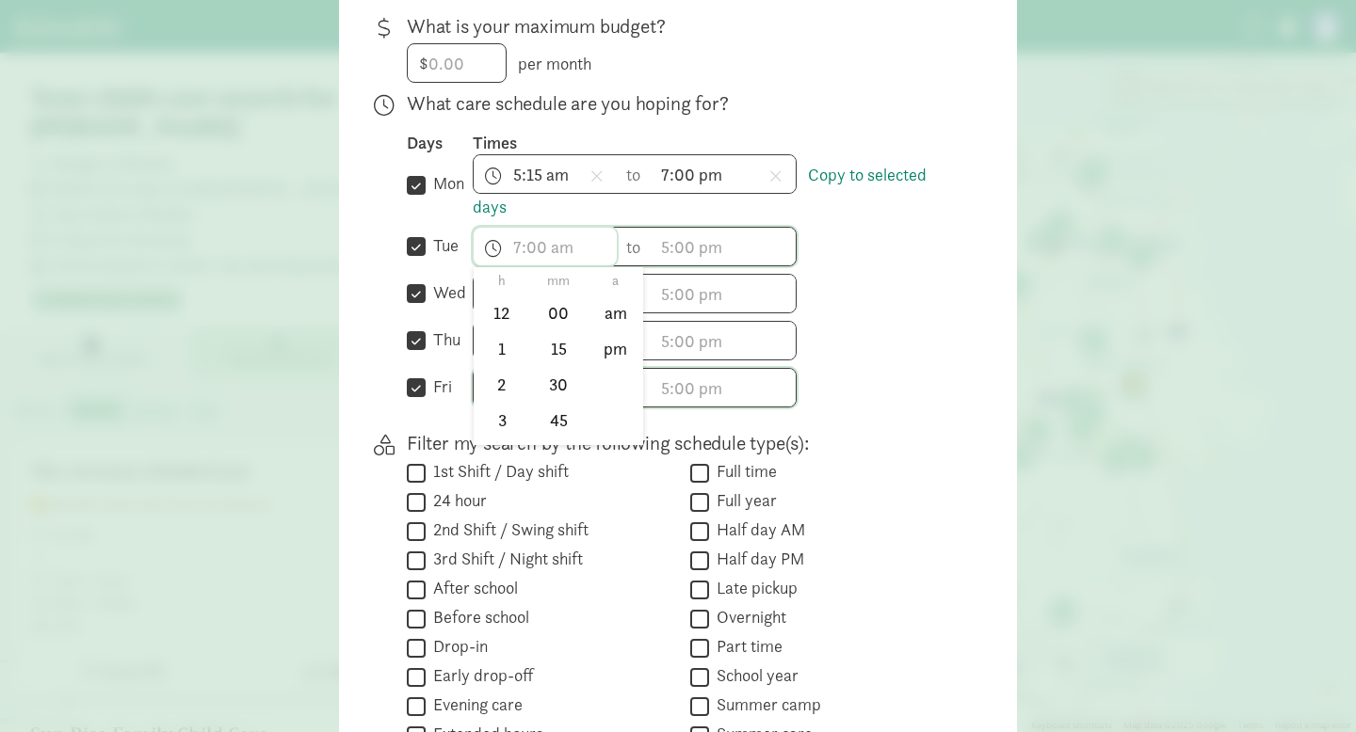
click at [536, 256] on span "h 12 1 2 3 4 5 6 7 8 9 10 11 mm 00 15 30 45 a am pm" at bounding box center [545, 247] width 143 height 38
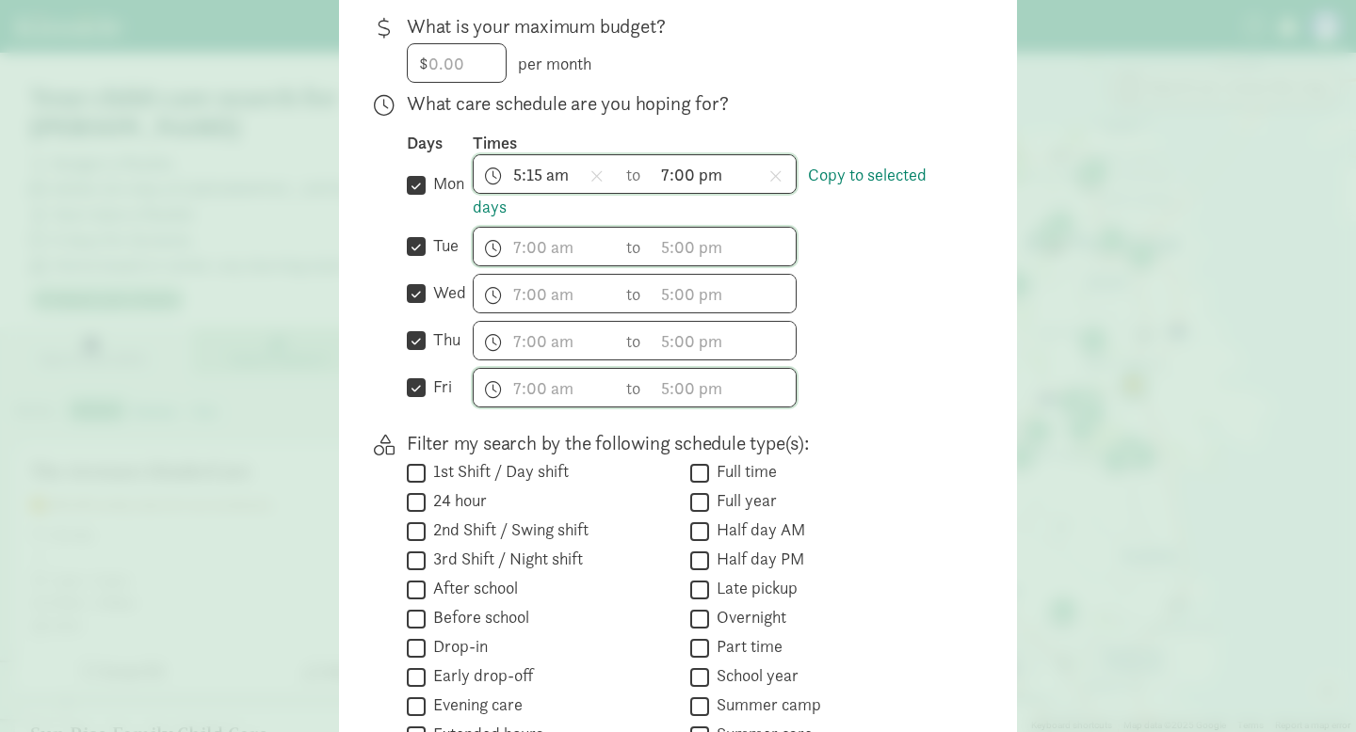
click at [538, 185] on span "5:15 am h 12 1 2 3 4 5 6 7 8 9 10 11 mm 00 15 30 45 a am pm" at bounding box center [545, 174] width 143 height 38
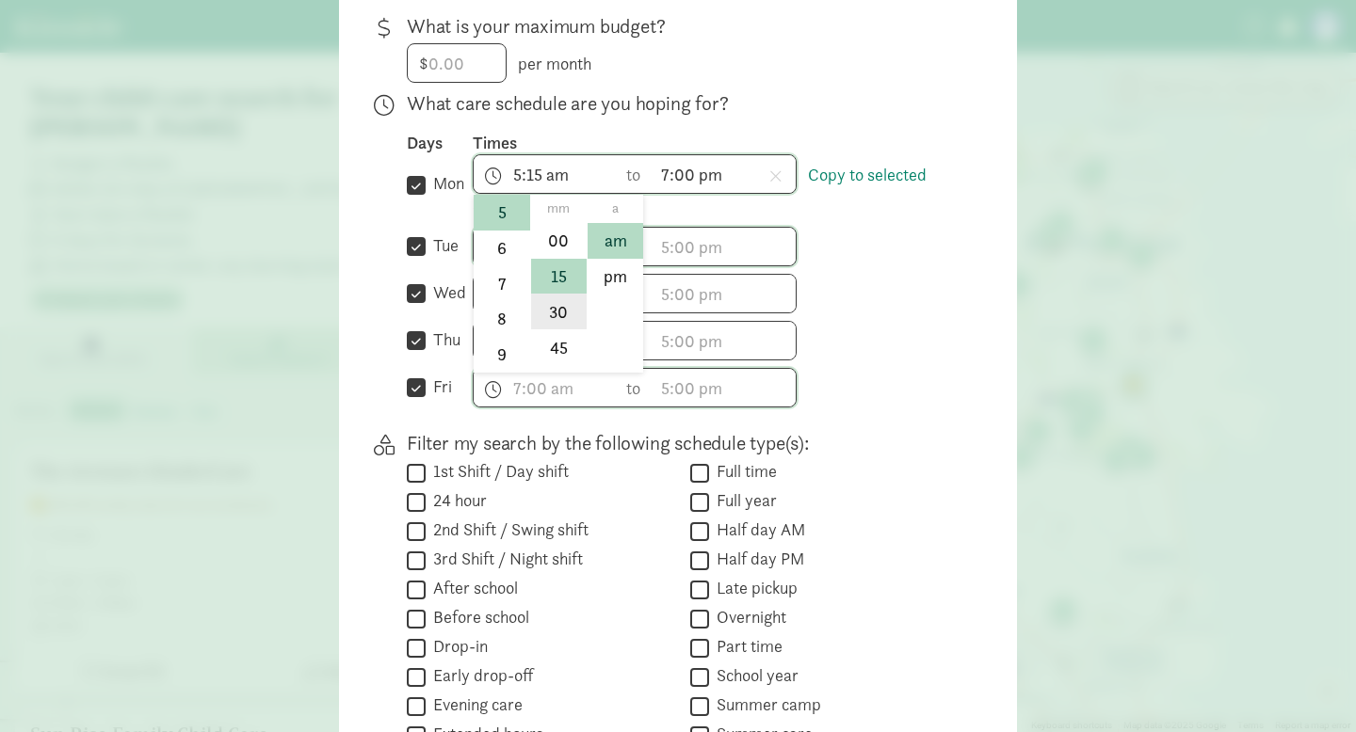
click at [561, 313] on li "30" at bounding box center [559, 312] width 56 height 36
type input "5:30 am"
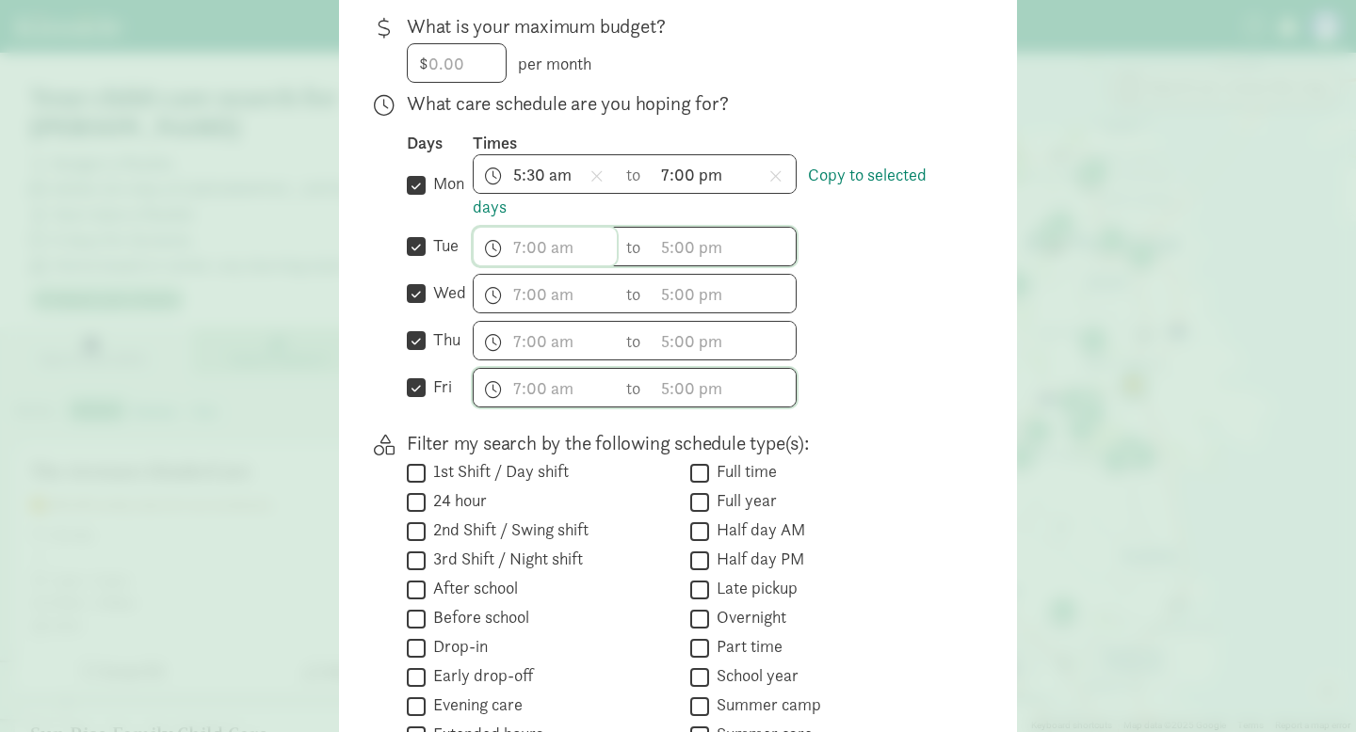
click at [532, 257] on span "h 12 1 2 3 4 5 6 7 8 9 10 11 mm 00 15 30 45 a am pm" at bounding box center [545, 247] width 143 height 38
click at [504, 380] on li "5" at bounding box center [502, 373] width 56 height 36
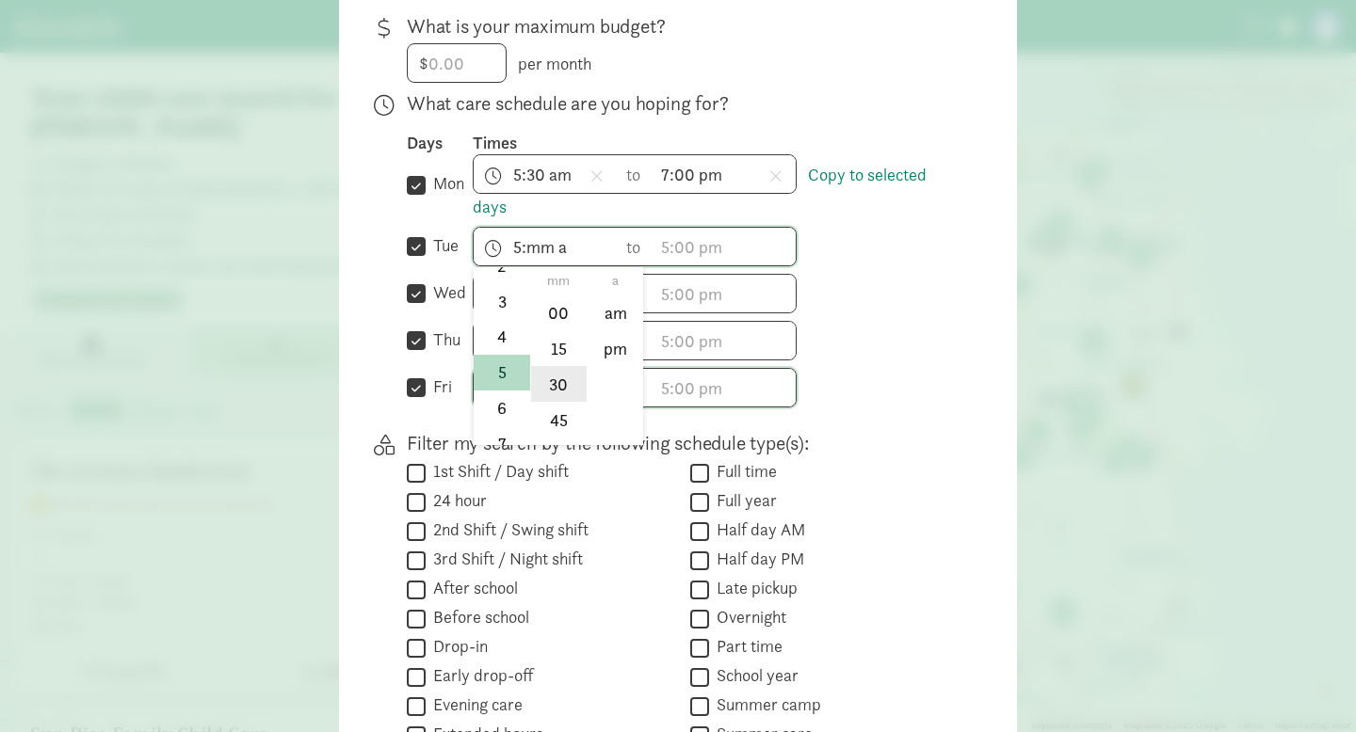
click at [563, 398] on li "30" at bounding box center [559, 384] width 56 height 36
click at [624, 327] on li "am" at bounding box center [615, 314] width 56 height 36
type input "5:30 am"
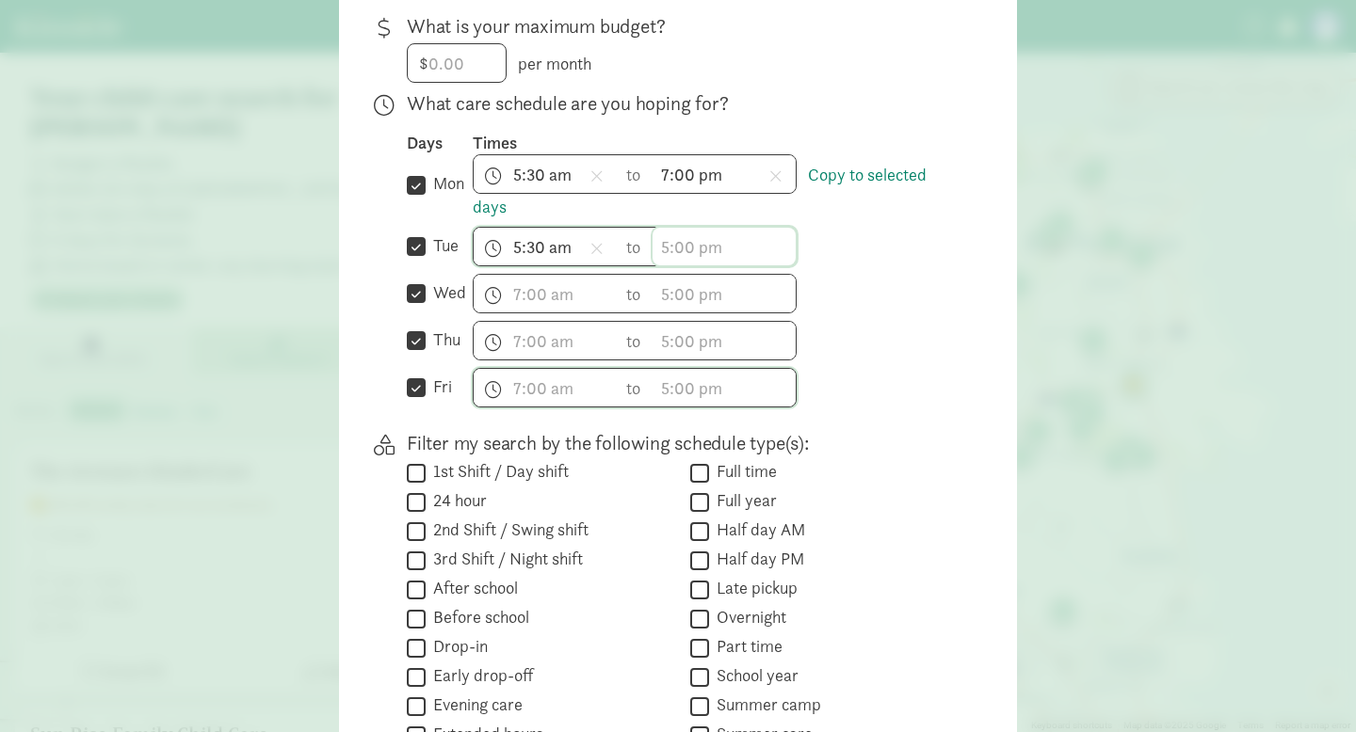
click at [698, 251] on span "h 12 1 2 3 4 5 6 7 8 9 10 11 mm 00 15 30 45 a am pm" at bounding box center [723, 247] width 143 height 38
click at [680, 417] on li "7" at bounding box center [680, 412] width 56 height 36
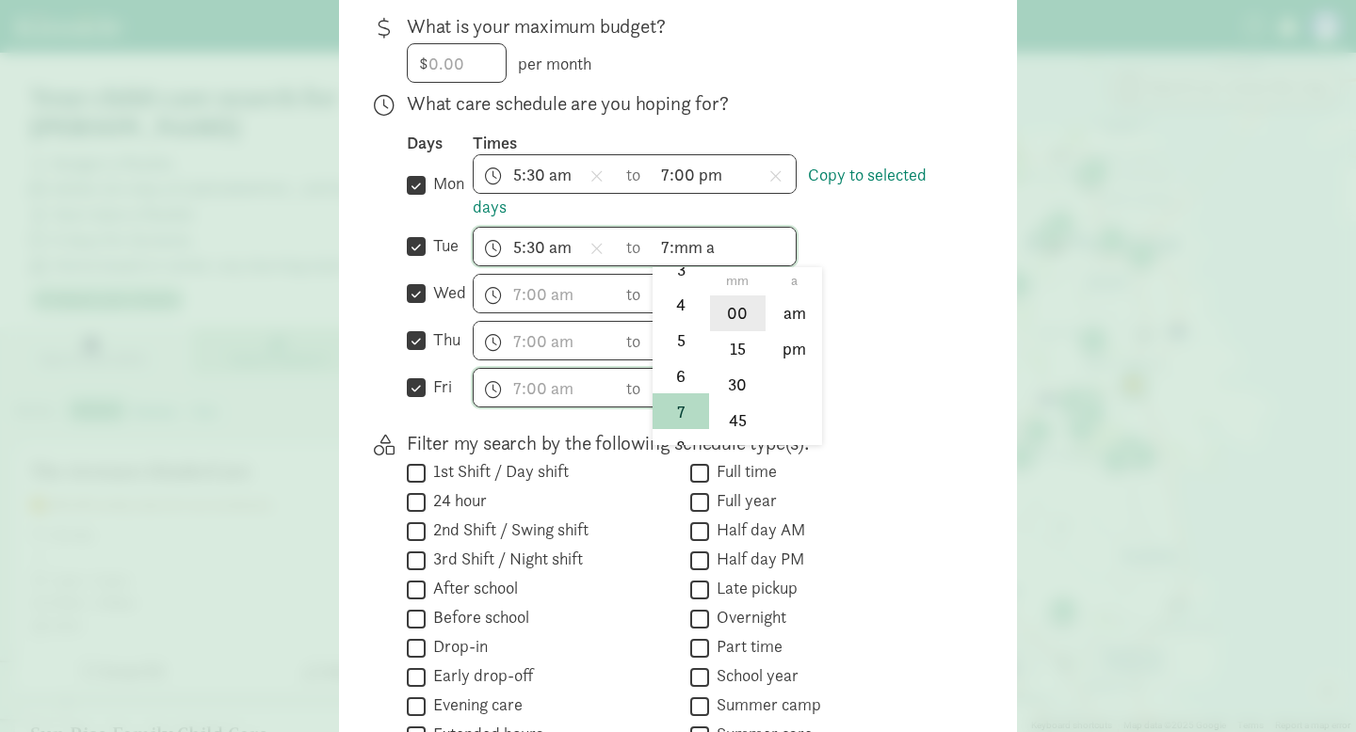
click at [739, 331] on li "00" at bounding box center [738, 314] width 56 height 36
click at [792, 364] on li "pm" at bounding box center [794, 349] width 56 height 36
type input "7:00 pm"
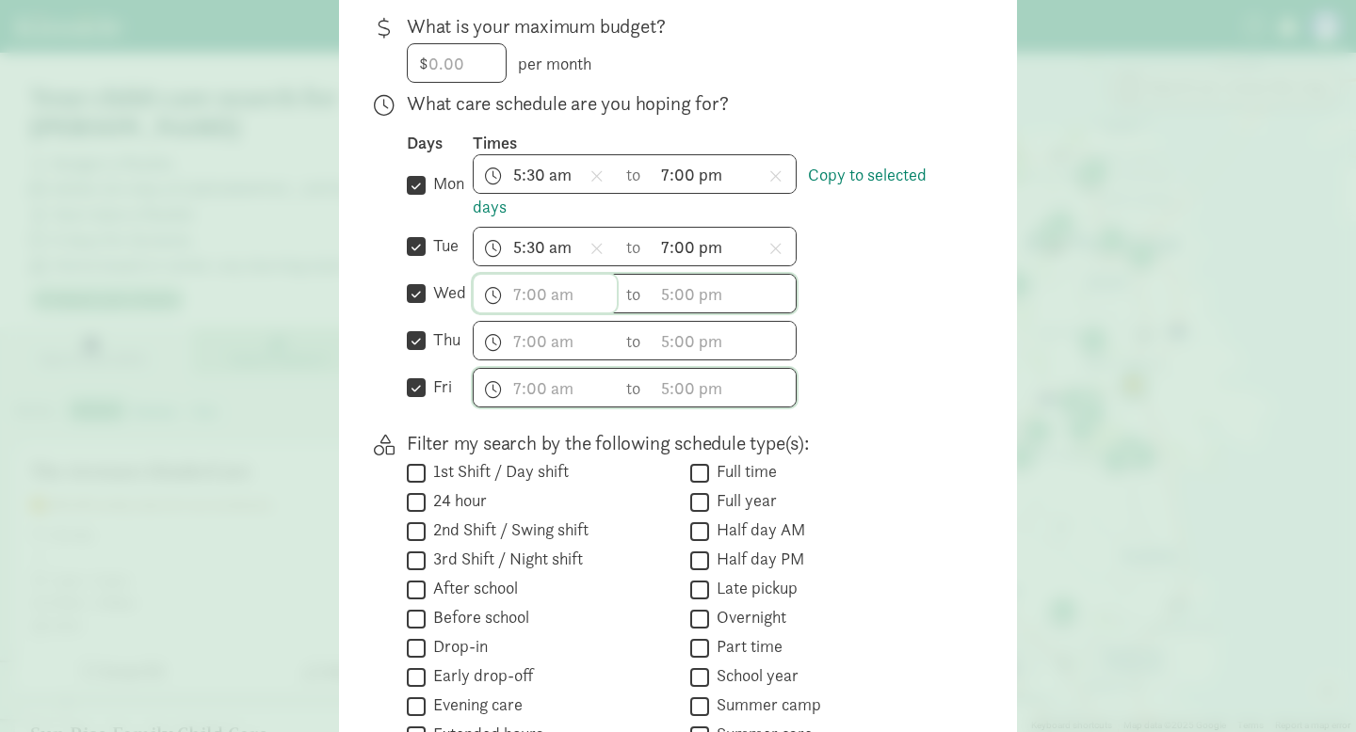
click at [578, 313] on input "text" at bounding box center [545, 294] width 143 height 38
click at [502, 482] on li "5" at bounding box center [502, 470] width 56 height 36
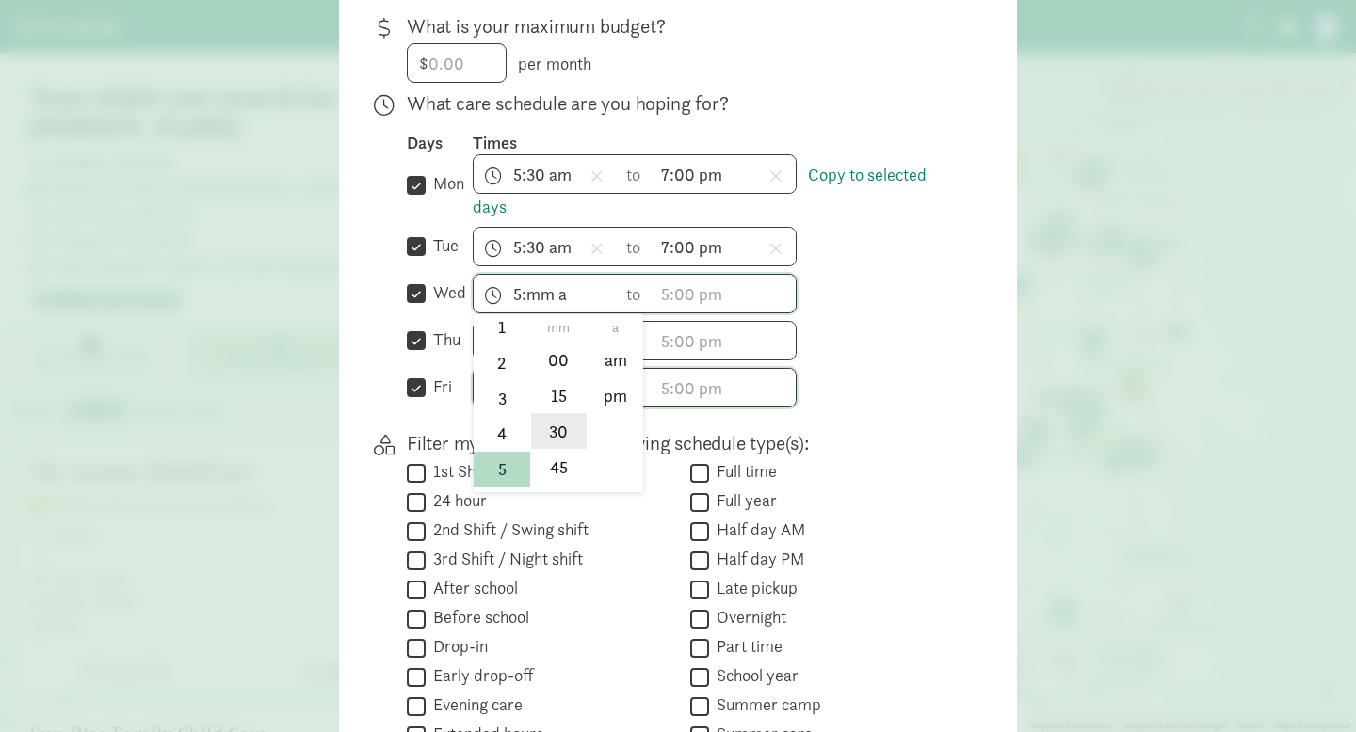
click at [561, 448] on li "30" at bounding box center [559, 431] width 56 height 36
click at [626, 378] on li "am" at bounding box center [615, 361] width 56 height 36
type input "5:30 am"
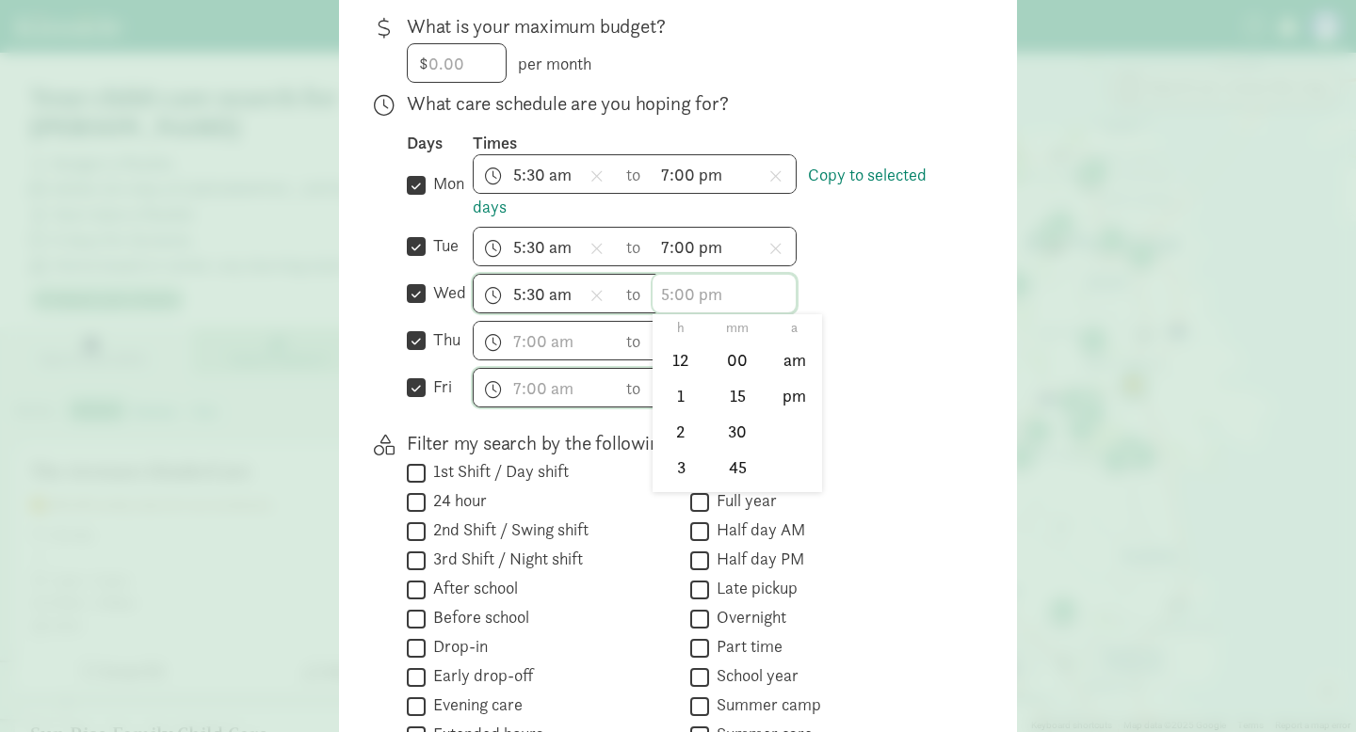
click at [704, 306] on span "h 12 1 2 3 4 5 6 7 8 9 10 11 mm 00 15 30 45 a am pm" at bounding box center [723, 294] width 143 height 38
click at [680, 426] on li "7" at bounding box center [680, 419] width 56 height 36
click at [754, 358] on li "00" at bounding box center [738, 361] width 56 height 36
click at [793, 412] on li "pm" at bounding box center [794, 396] width 56 height 36
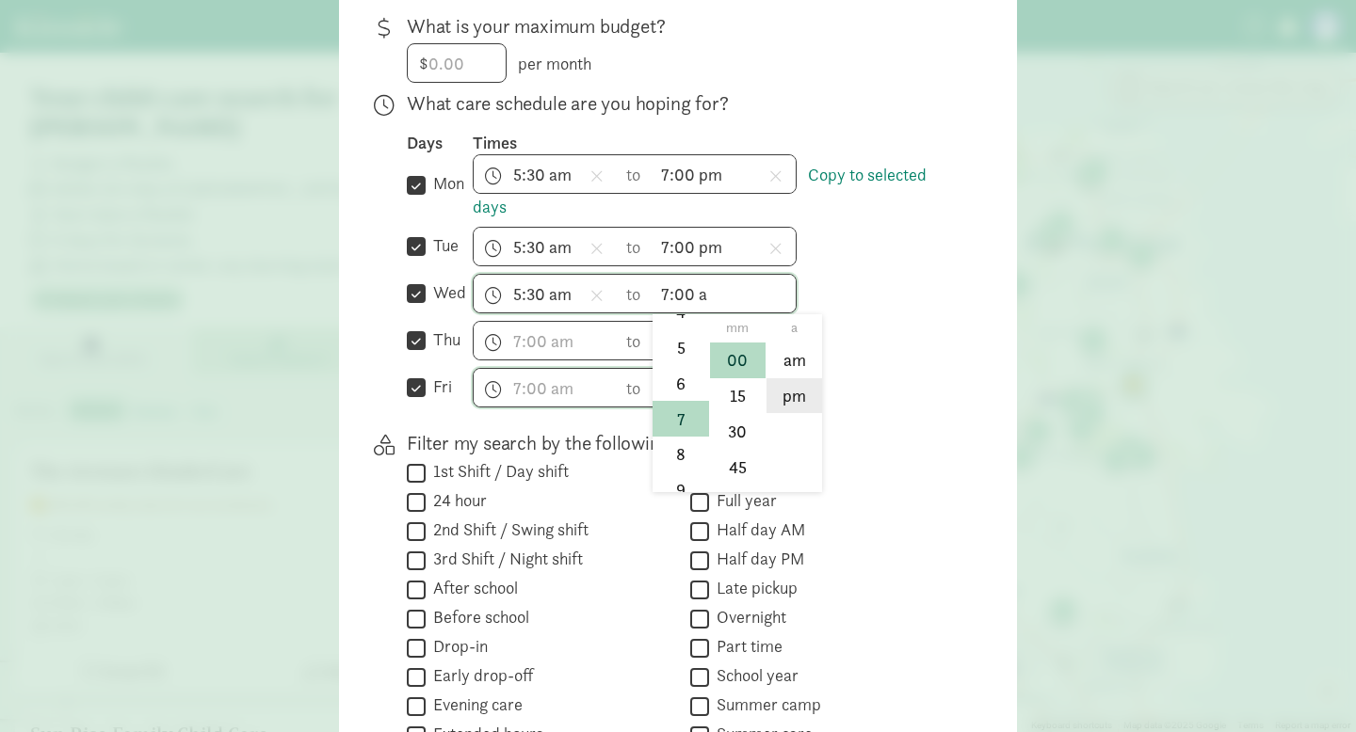
type input "7:00 pm"
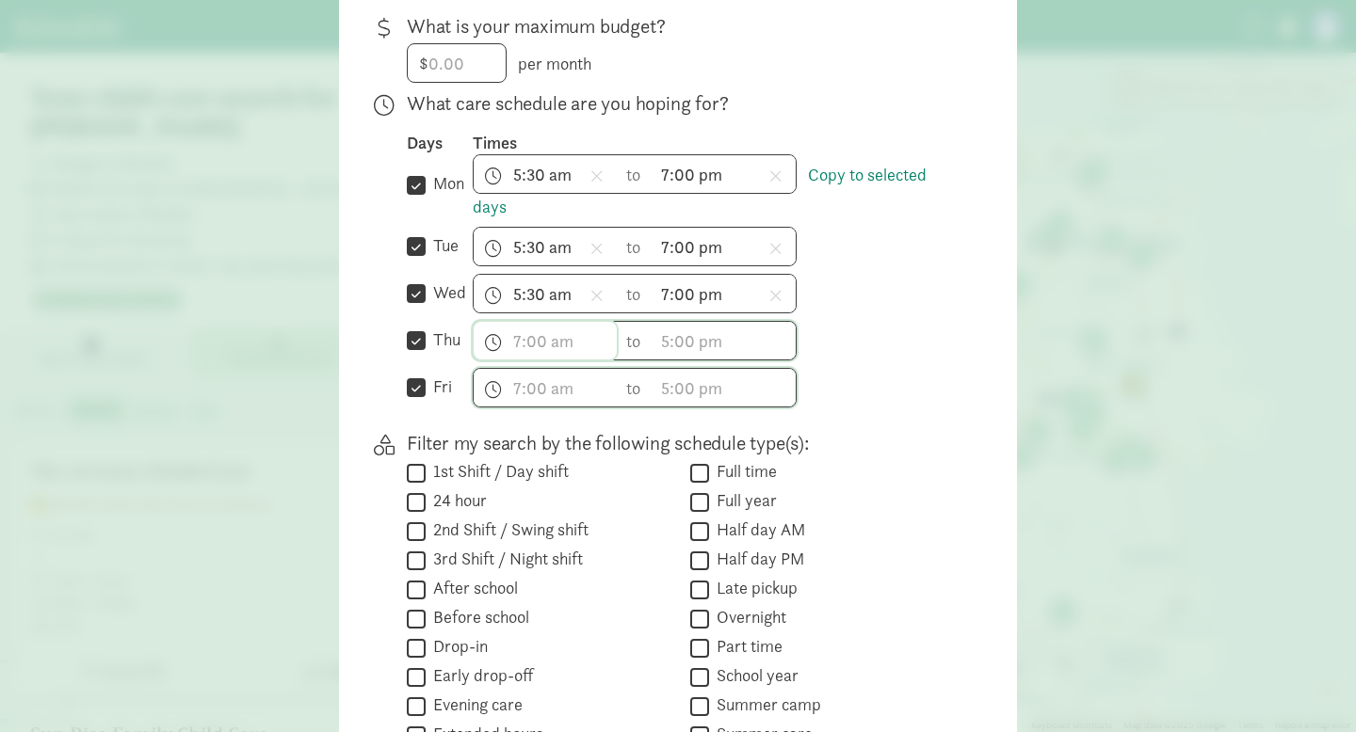
click at [549, 360] on input "text" at bounding box center [545, 341] width 143 height 38
click at [510, 413] on li "5" at bounding box center [502, 396] width 56 height 36
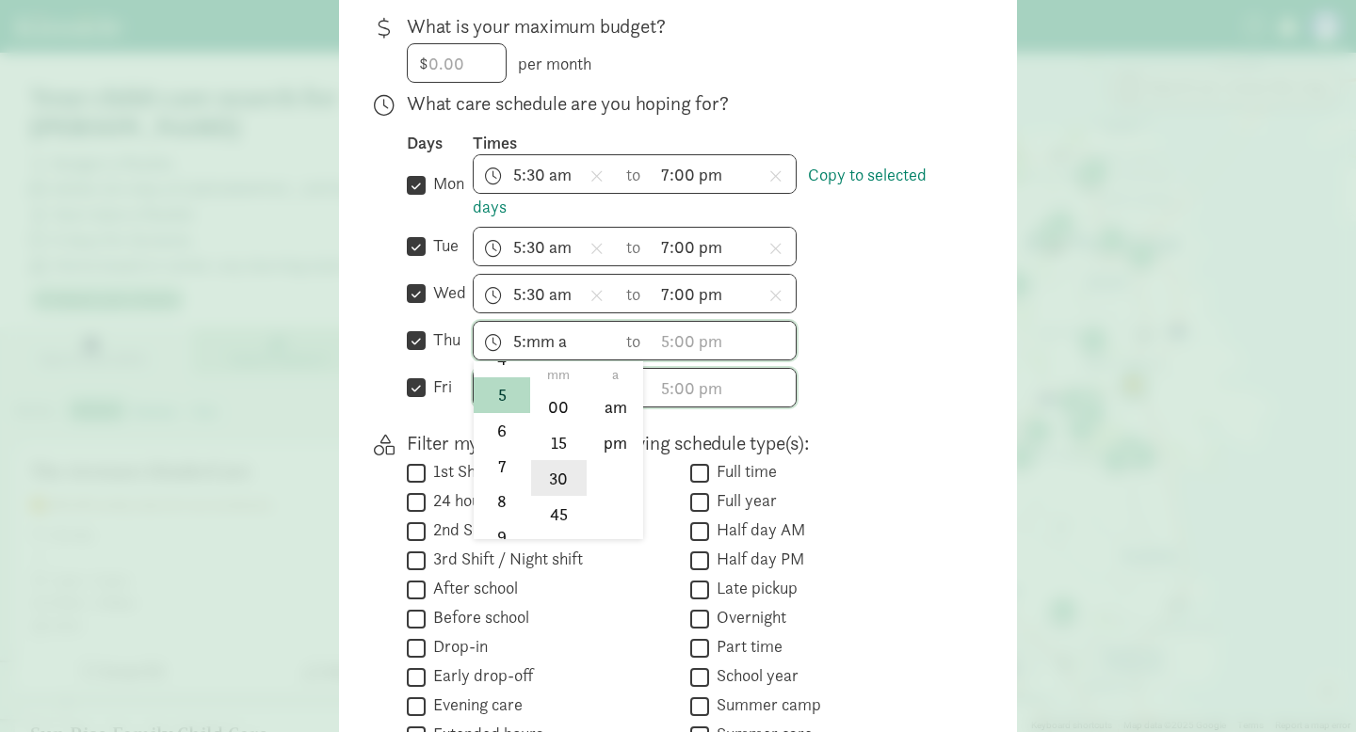
click at [544, 496] on li "30" at bounding box center [559, 478] width 56 height 36
click at [615, 421] on li "am" at bounding box center [615, 408] width 56 height 36
type input "5:30 am"
click at [683, 377] on div "Days Times  mon Copy to selected days 5:30 am h 12 1 2 3 4 5 6 7 8 9 10 11 mm …" at bounding box center [682, 270] width 550 height 276
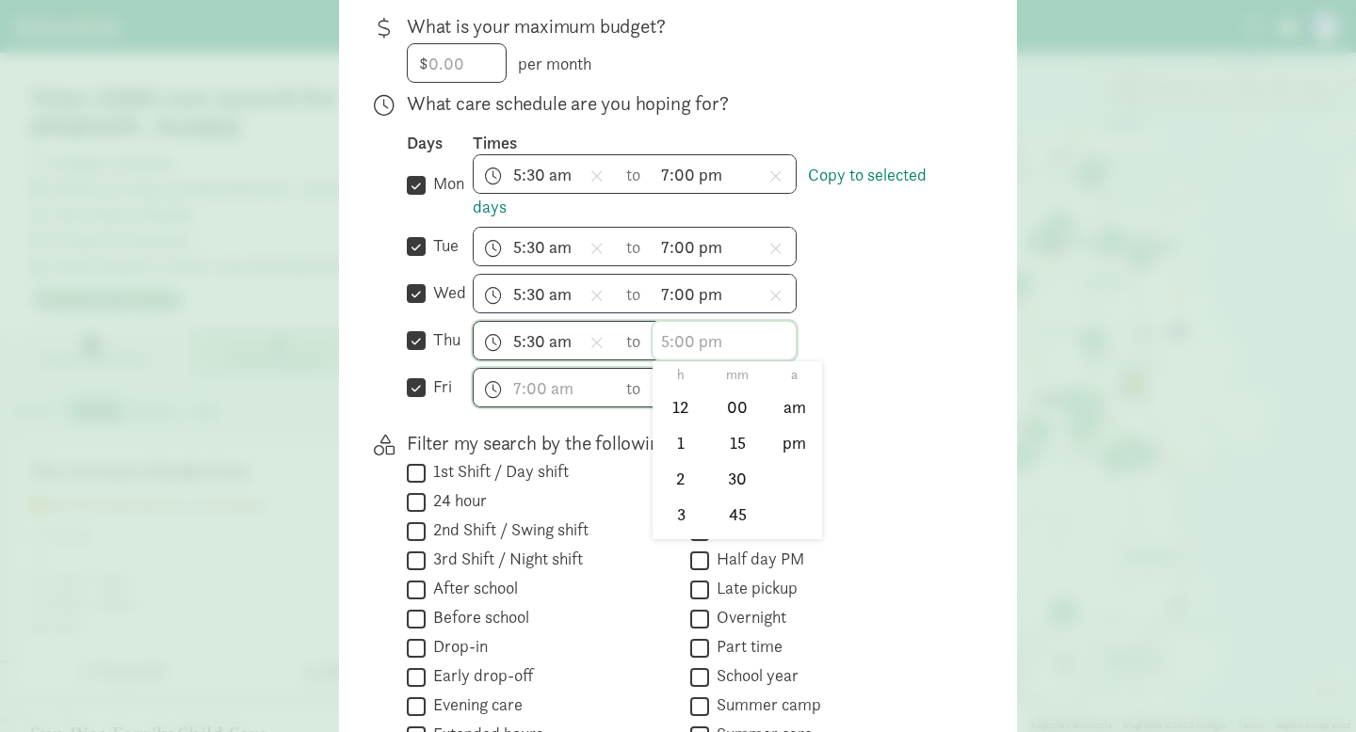
click at [683, 351] on input "text" at bounding box center [723, 341] width 143 height 38
click at [683, 512] on li "7" at bounding box center [680, 499] width 56 height 36
click at [736, 422] on li "00" at bounding box center [738, 408] width 56 height 36
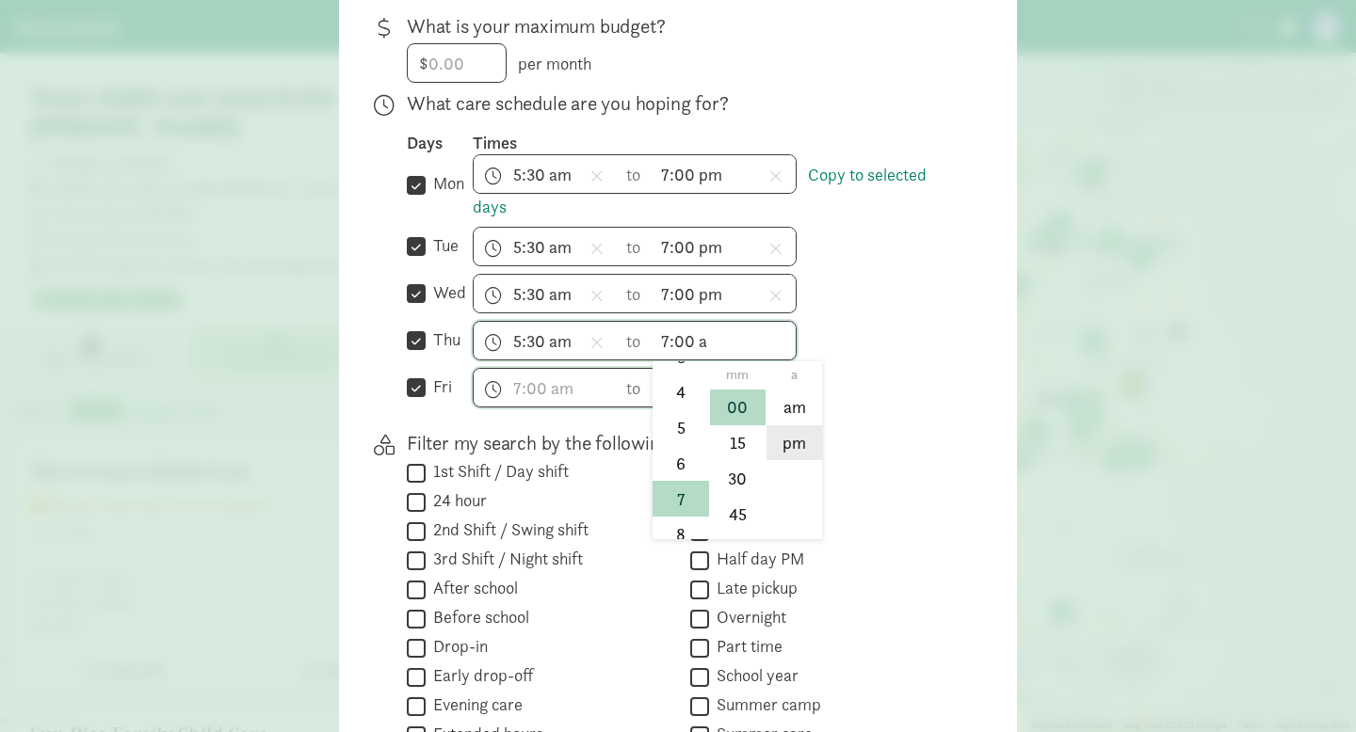
click at [782, 458] on li "pm" at bounding box center [794, 444] width 56 height 36
type input "7:00 pm"
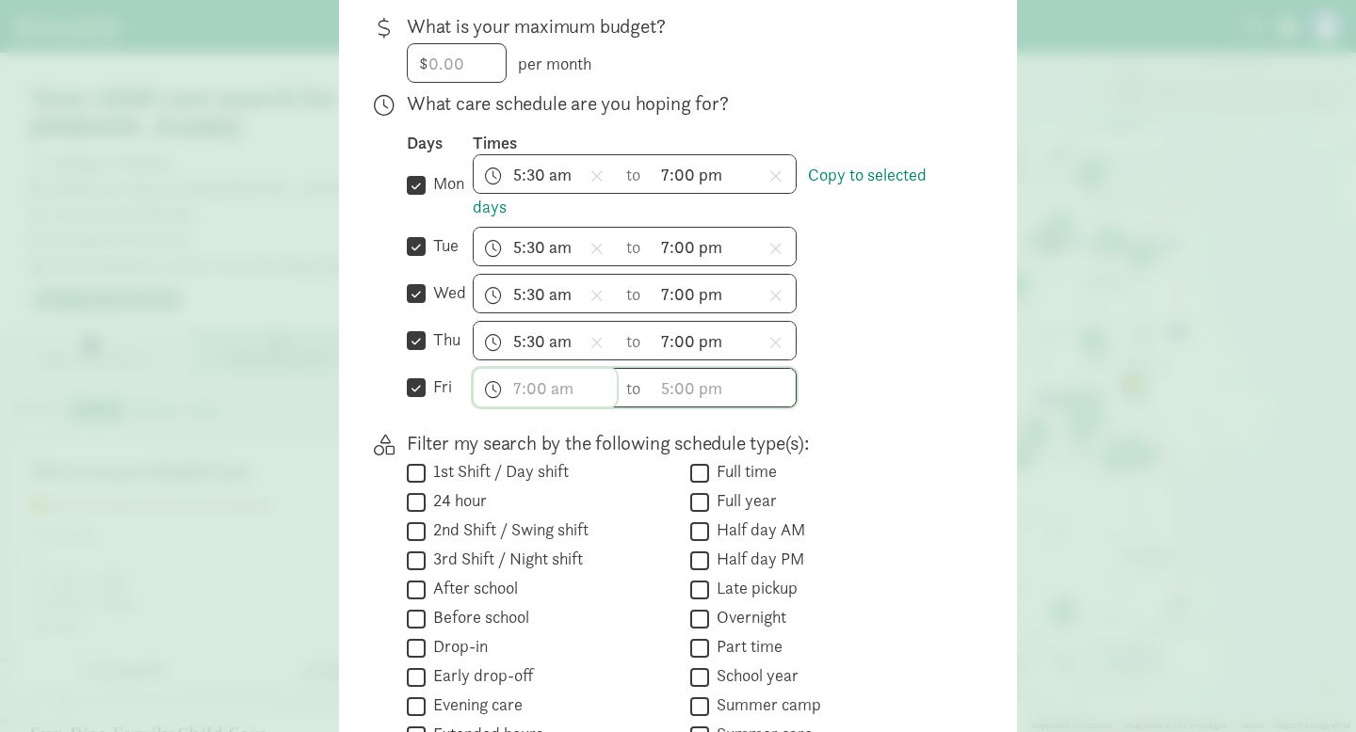
click at [544, 388] on input "text" at bounding box center [545, 388] width 143 height 38
click at [498, 538] on li "5" at bounding box center [502, 534] width 56 height 36
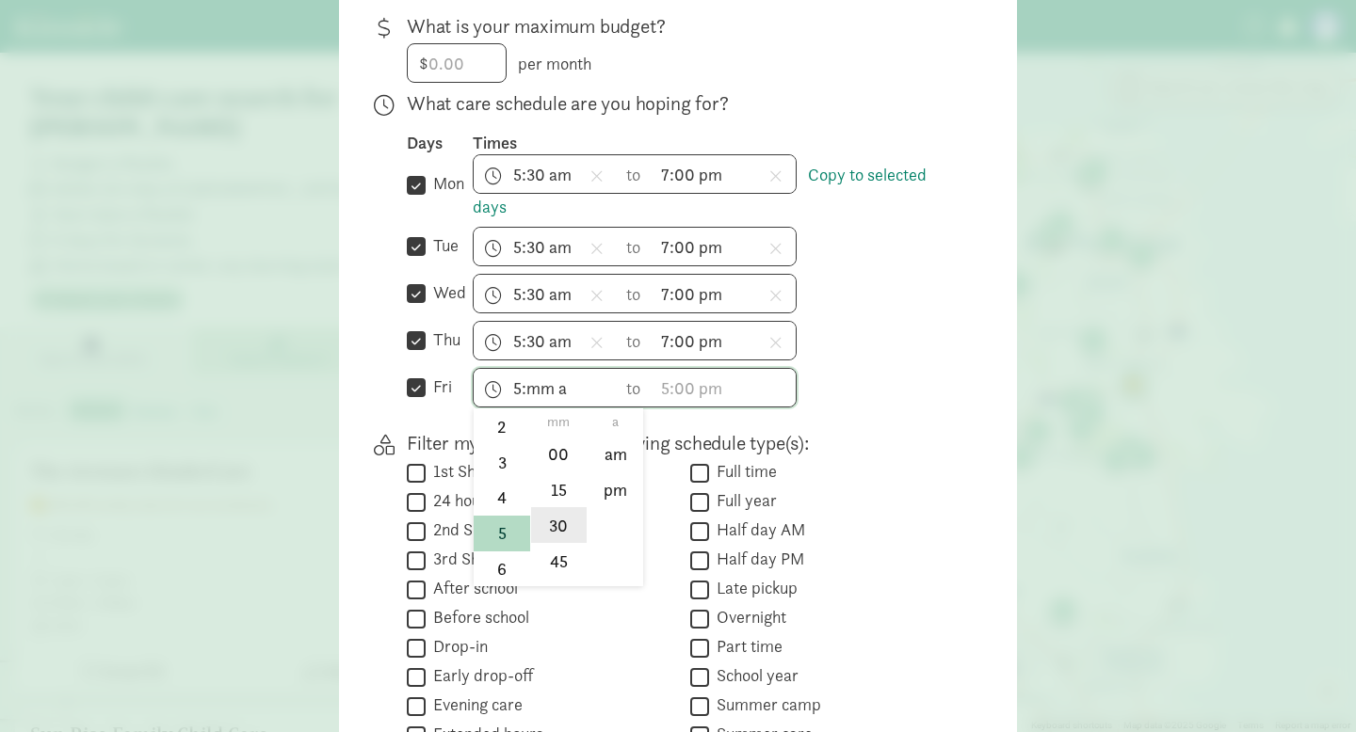
click at [552, 531] on li "30" at bounding box center [559, 525] width 56 height 36
click at [608, 473] on li "am" at bounding box center [615, 455] width 56 height 36
type input "5:30 am"
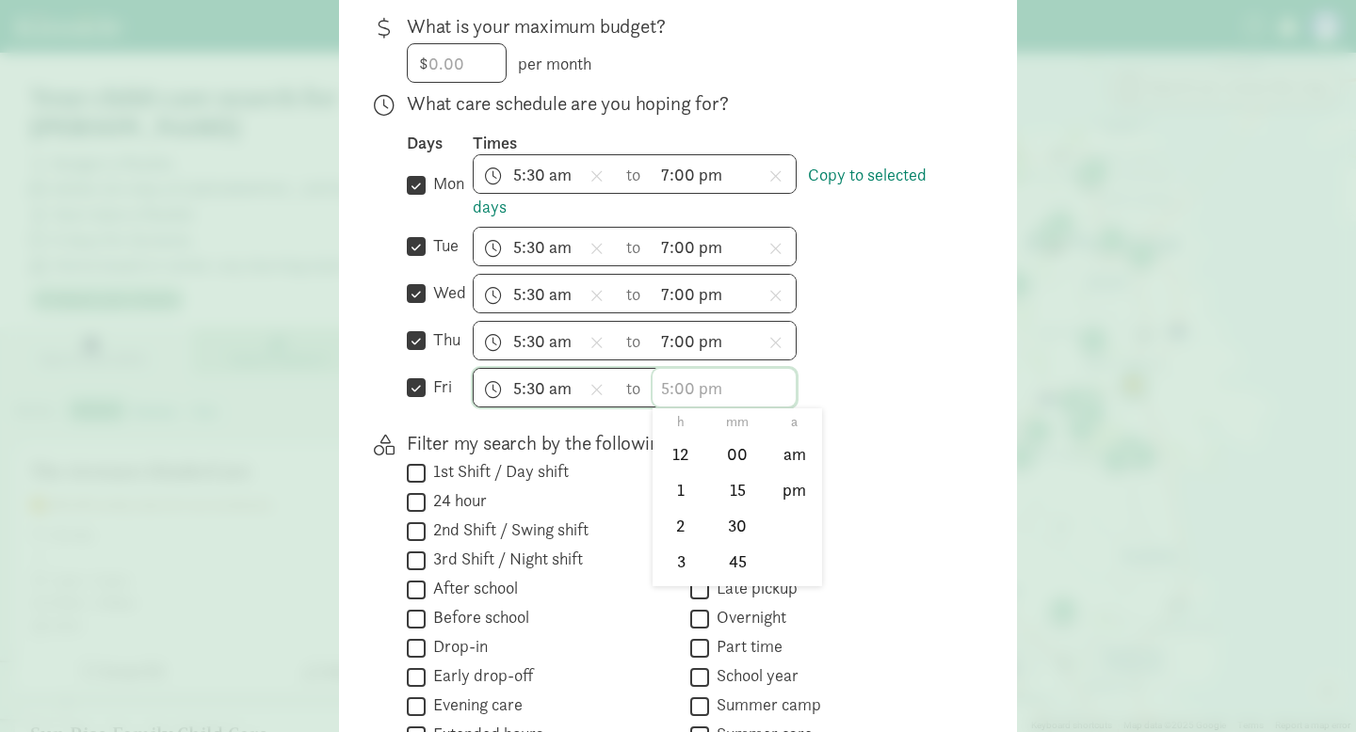
click at [690, 398] on input "text" at bounding box center [723, 388] width 143 height 38
click at [679, 538] on li "7" at bounding box center [680, 537] width 56 height 36
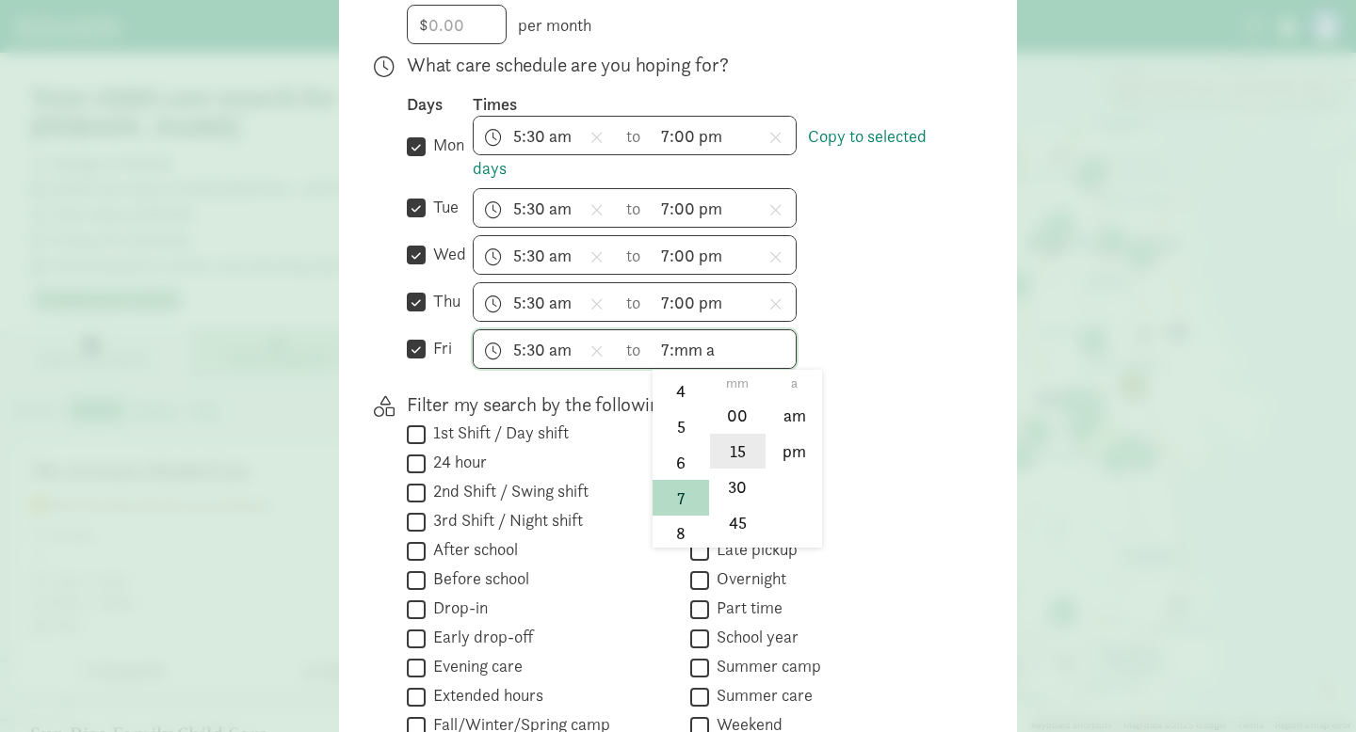
scroll to position [465, 0]
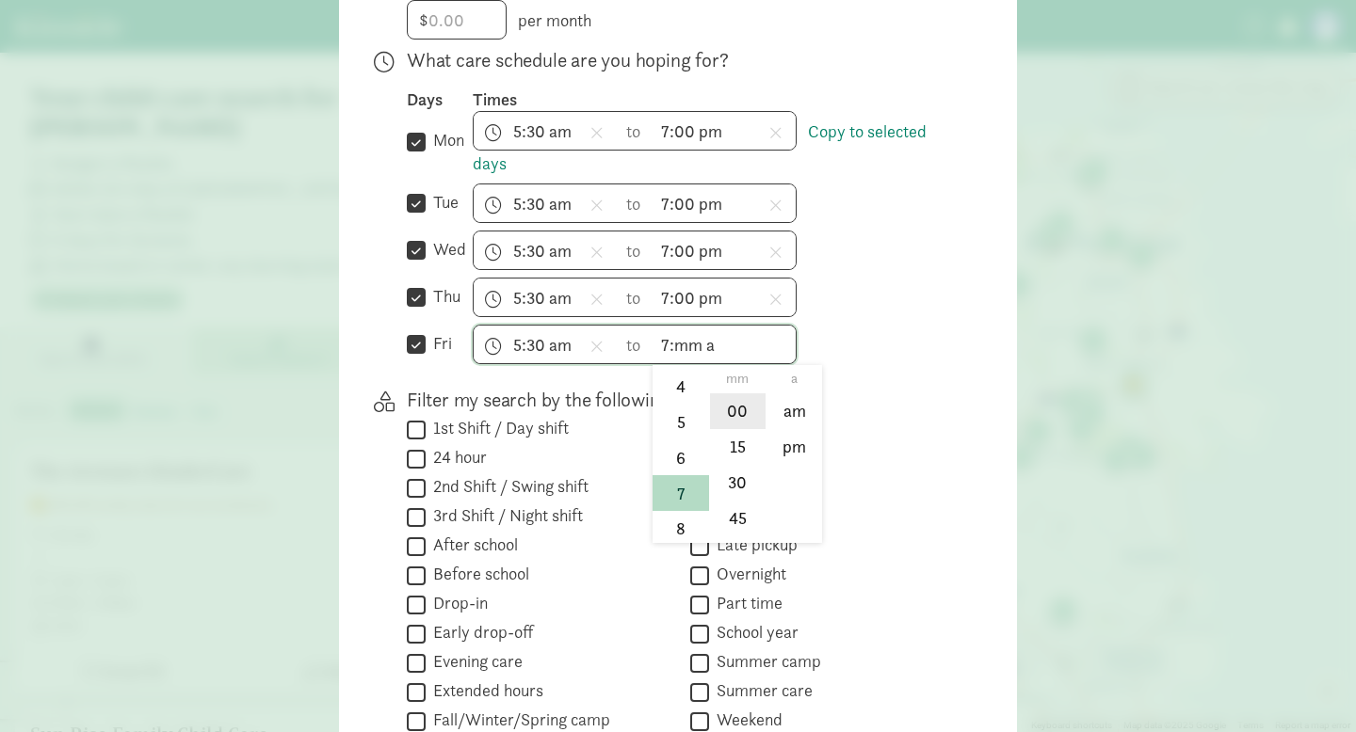
click at [752, 429] on li "00" at bounding box center [738, 412] width 56 height 36
click at [791, 463] on li "pm" at bounding box center [794, 447] width 56 height 36
type input "7:00 pm"
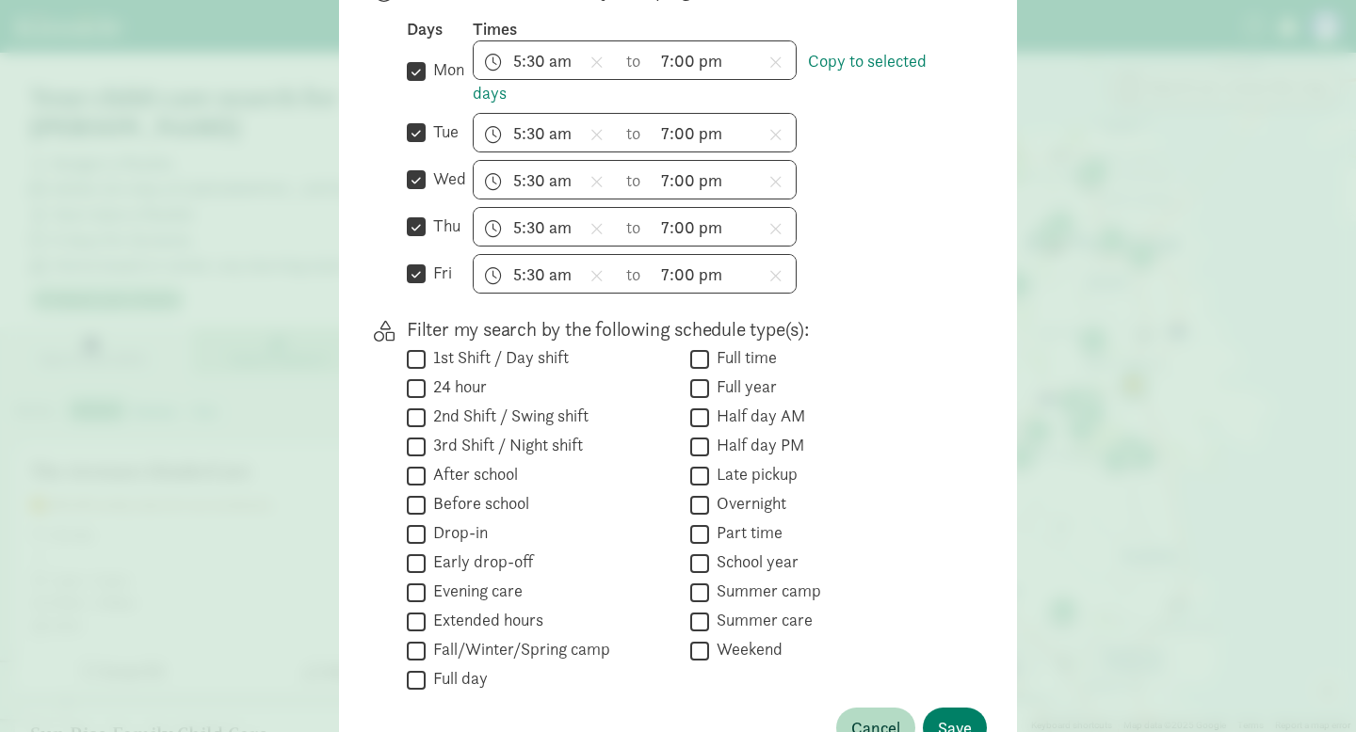
scroll to position [538, 0]
click at [477, 364] on label "1st Shift / Day shift" at bounding box center [497, 356] width 143 height 23
click at [426, 364] on input "1st Shift / Day shift" at bounding box center [416, 357] width 19 height 25
checkbox input "true"
click at [738, 367] on label "Full time" at bounding box center [743, 356] width 68 height 23
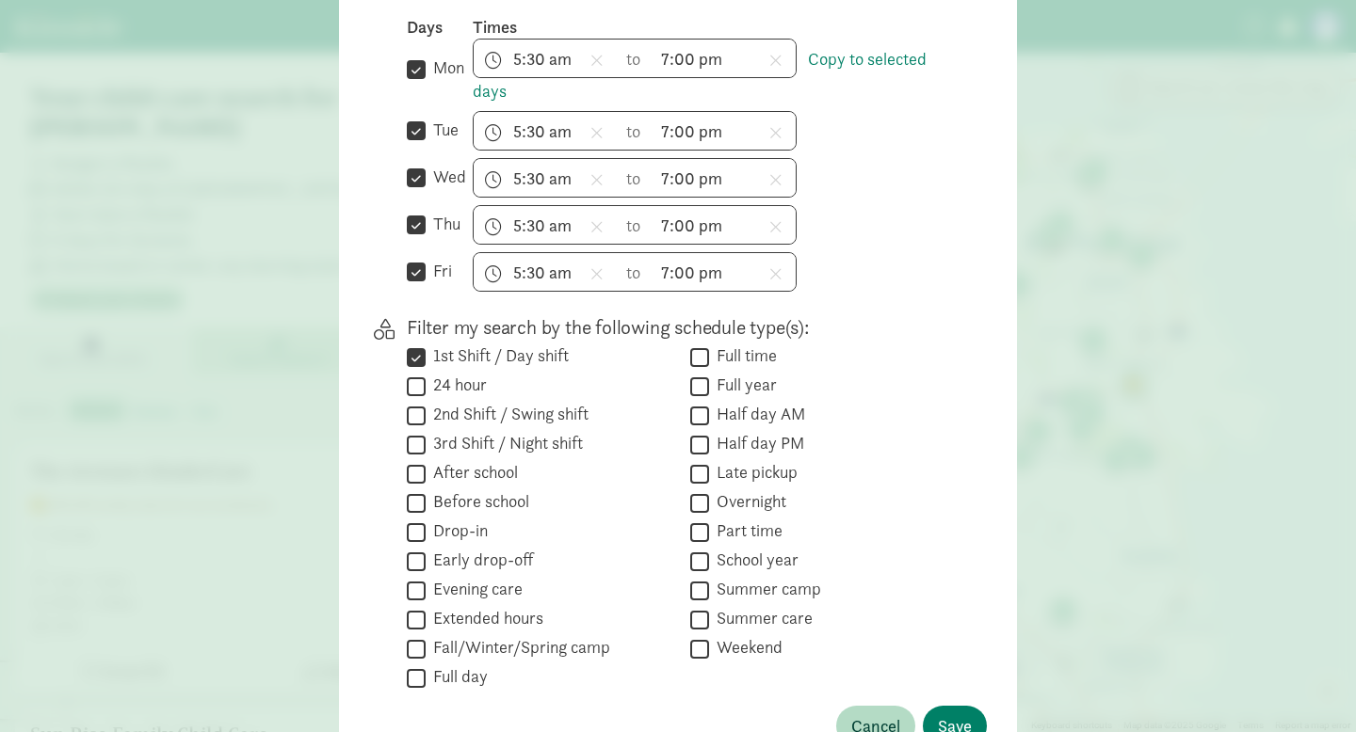
click at [709, 369] on input "Full time" at bounding box center [699, 357] width 19 height 25
checkbox input "true"
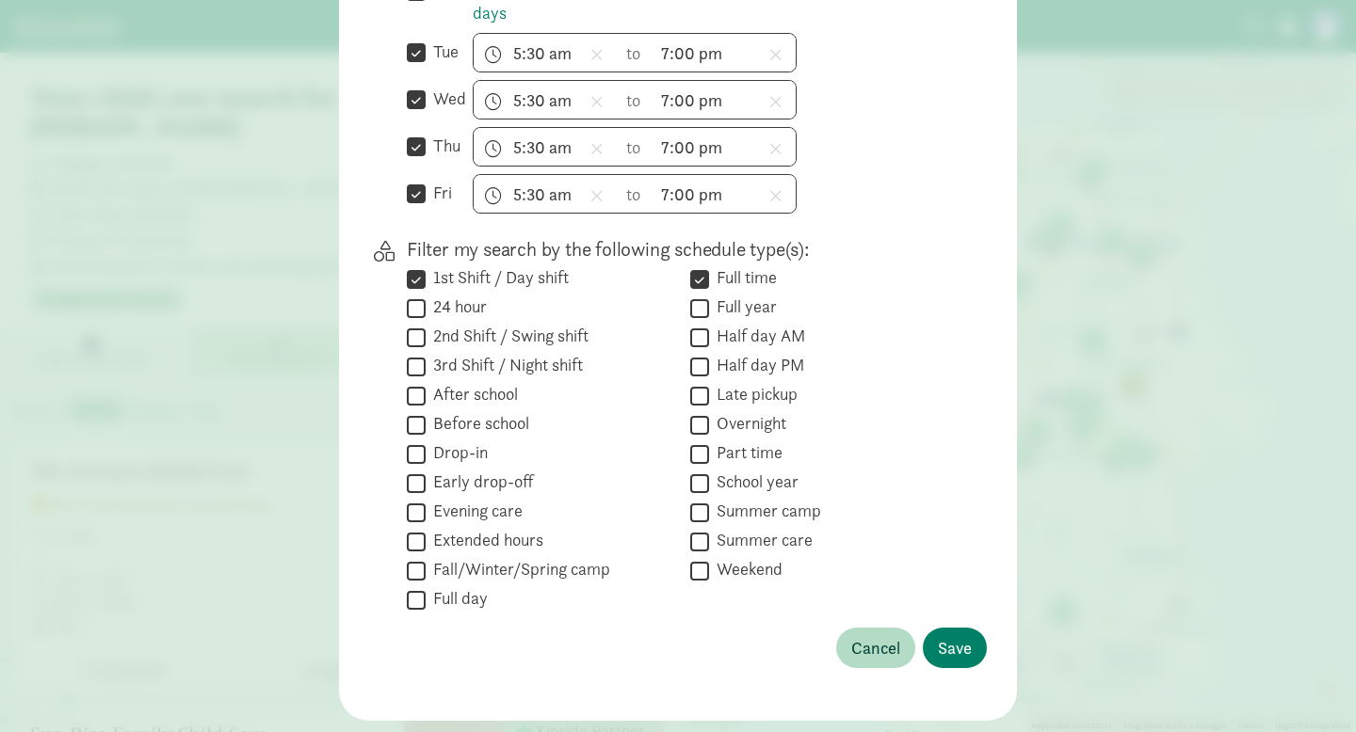
scroll to position [674, 0]
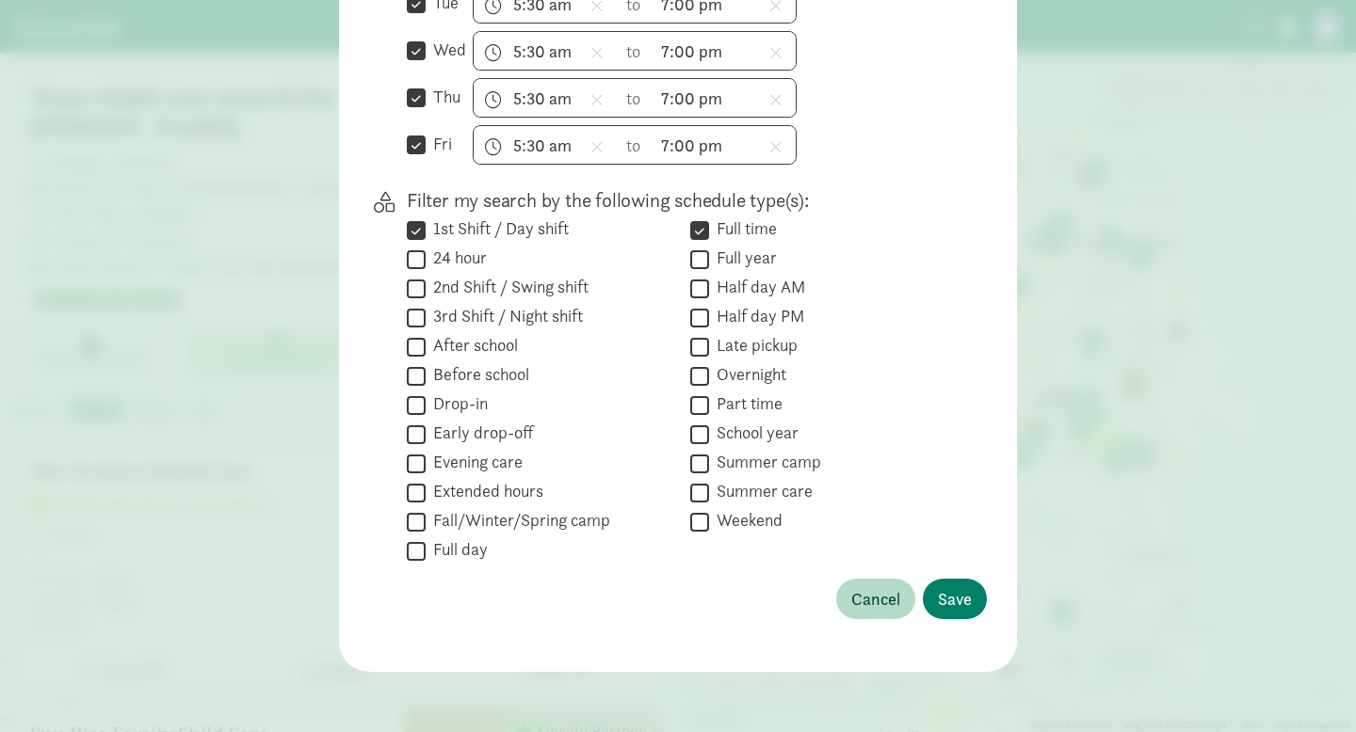
click at [709, 261] on label "Full year" at bounding box center [743, 258] width 68 height 23
click at [709, 261] on input "Full year" at bounding box center [699, 259] width 19 height 25
checkbox input "true"
click at [561, 236] on label "1st Shift / Day shift" at bounding box center [497, 228] width 143 height 23
click at [426, 236] on input "1st Shift / Day shift" at bounding box center [416, 229] width 19 height 25
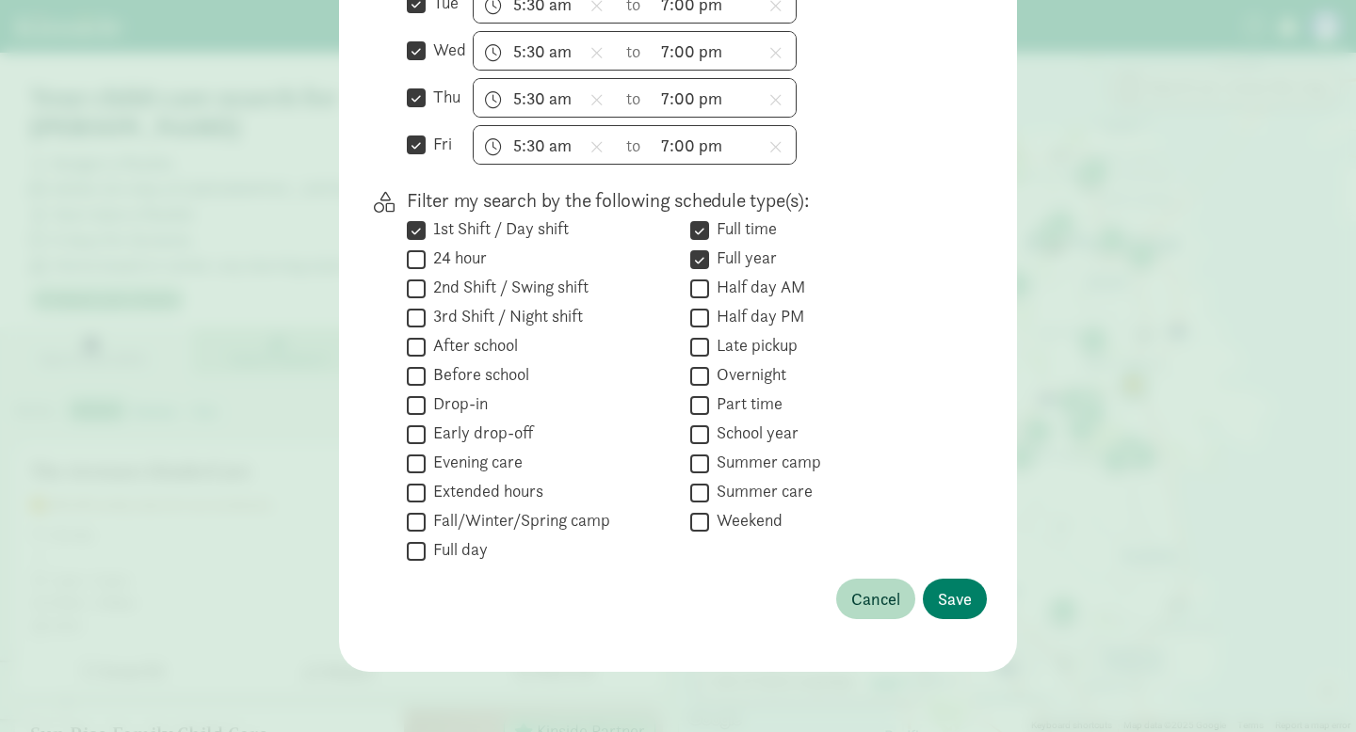
checkbox input "false"
click at [724, 229] on label "Full time" at bounding box center [743, 228] width 68 height 23
click at [709, 229] on input "Full time" at bounding box center [699, 229] width 19 height 25
checkbox input "false"
click at [724, 254] on label "Full year" at bounding box center [743, 258] width 68 height 23
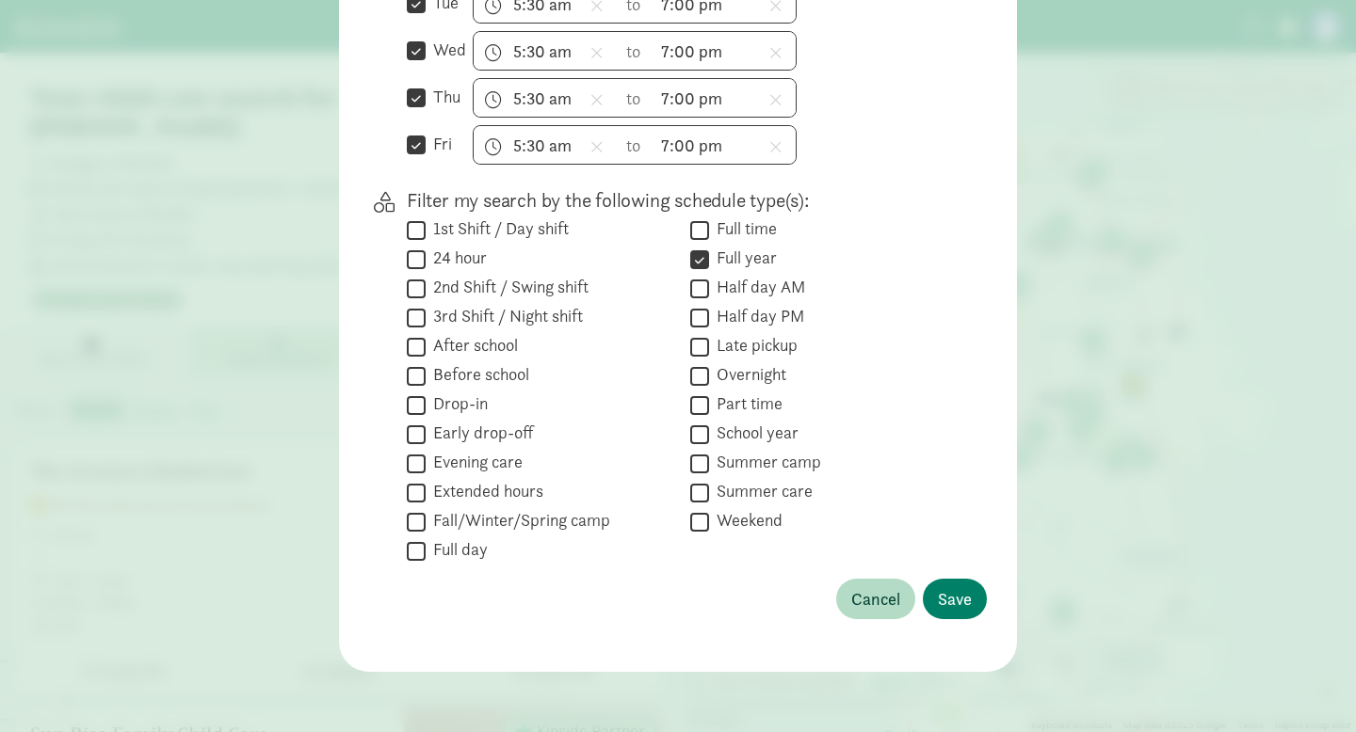
click at [709, 254] on input "Full year" at bounding box center [699, 259] width 19 height 25
checkbox input "false"
click at [963, 610] on span "Save" at bounding box center [955, 598] width 34 height 25
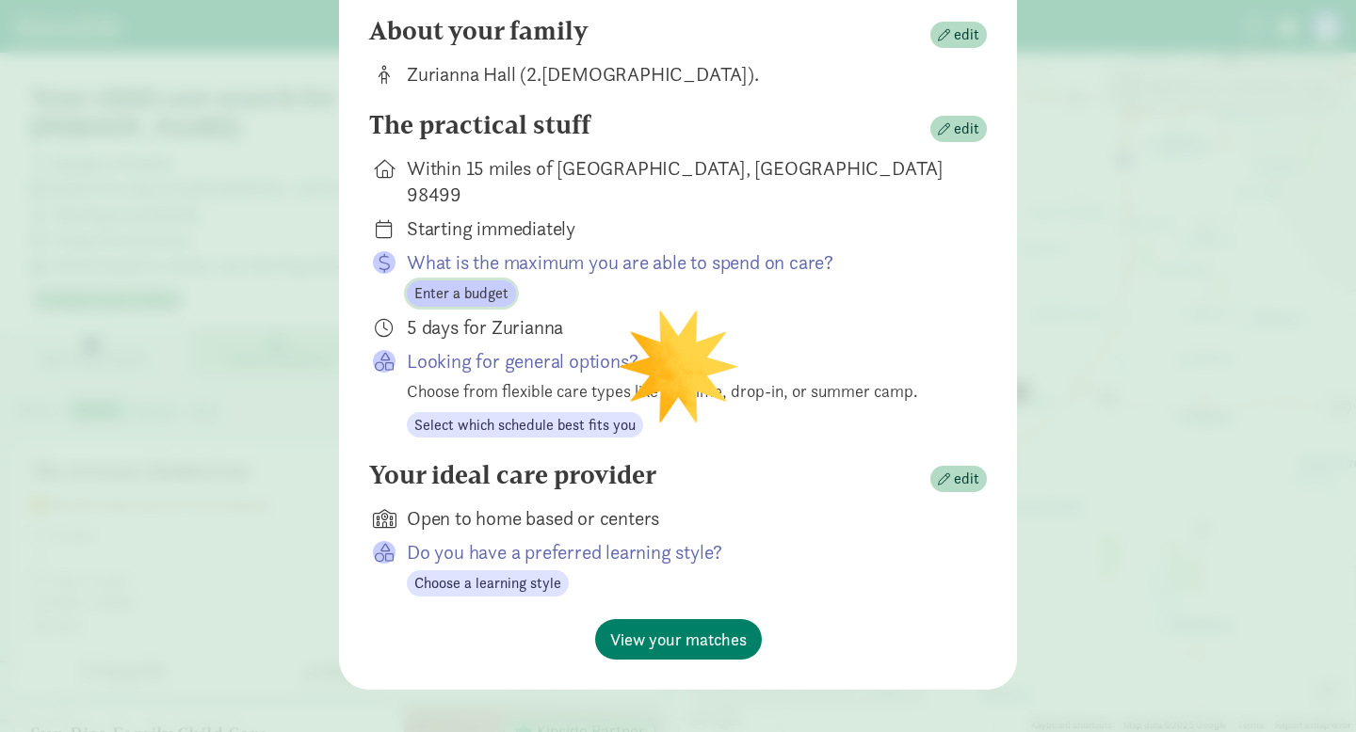
click at [510, 281] on button "Enter a budget" at bounding box center [461, 294] width 109 height 26
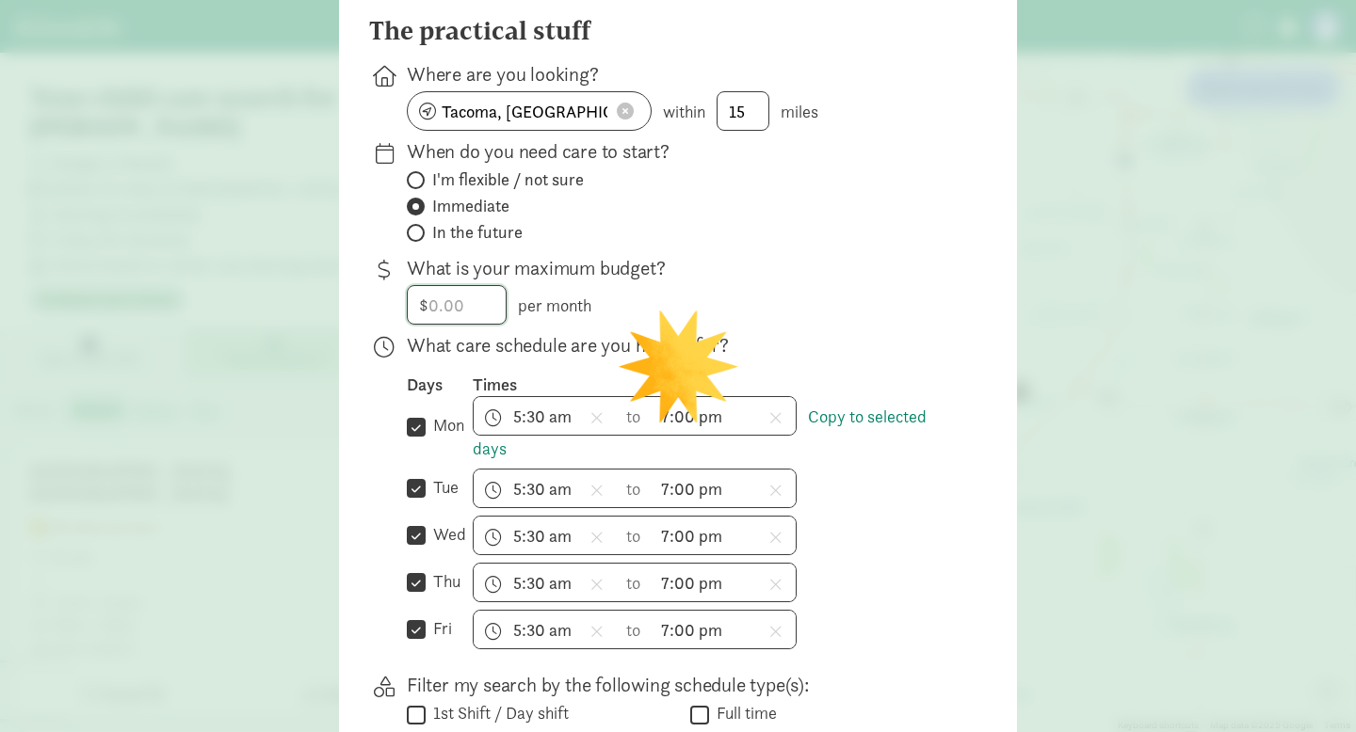
click at [468, 315] on input "number" at bounding box center [457, 305] width 98 height 38
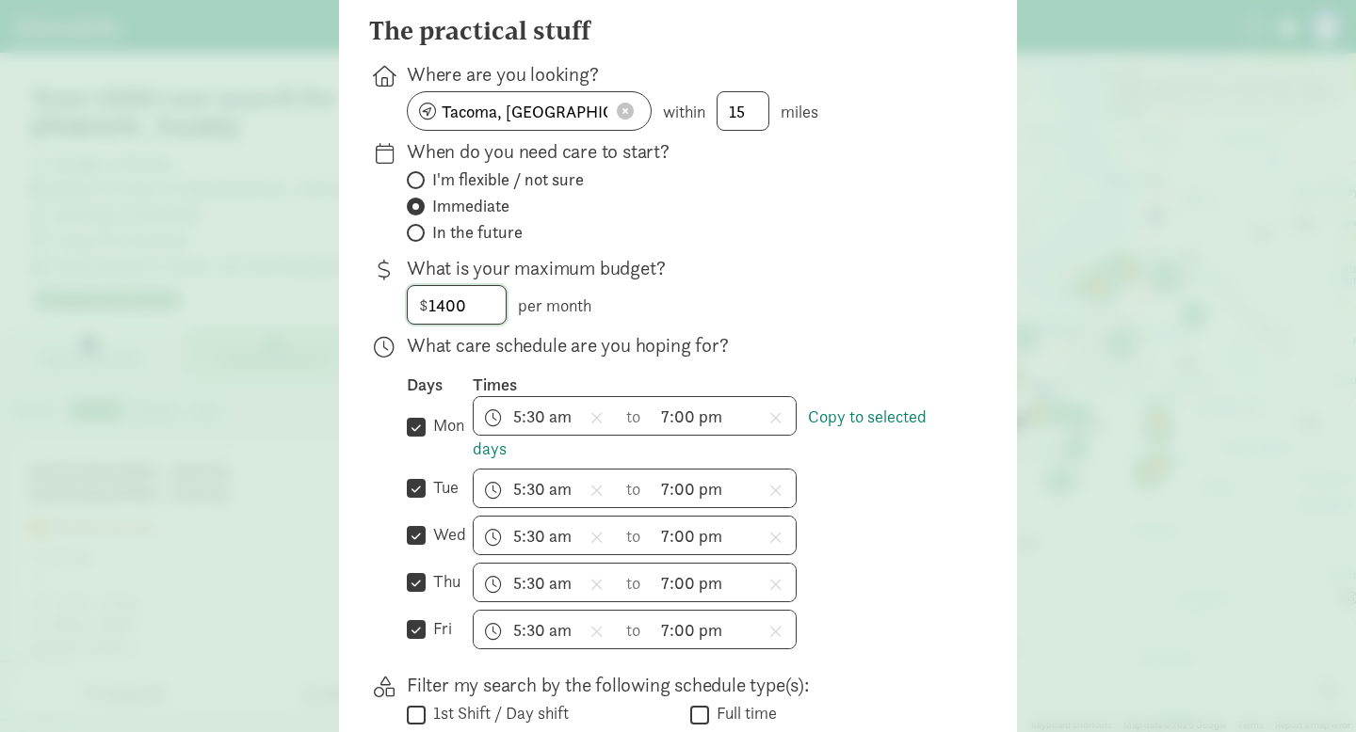
type input "1400"
click at [654, 302] on div "$ 1400 per month" at bounding box center [682, 305] width 550 height 40
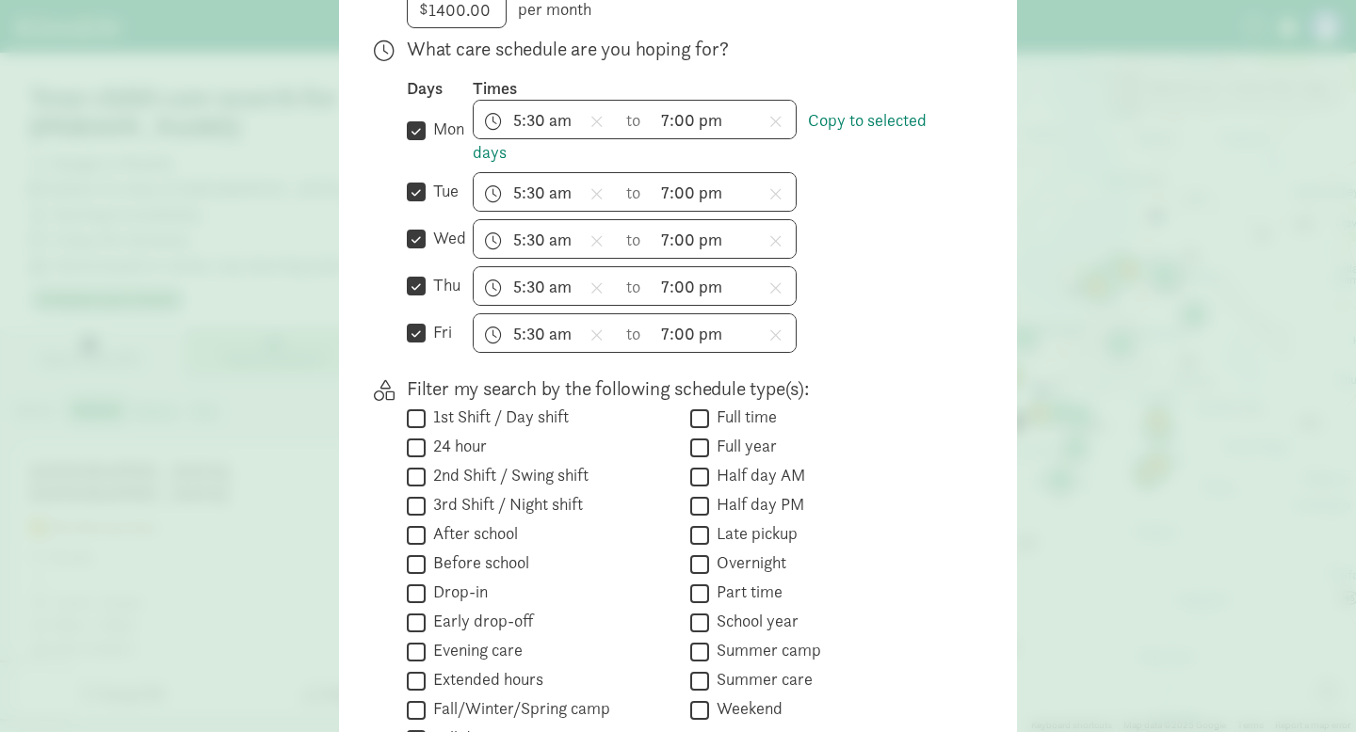
scroll to position [674, 0]
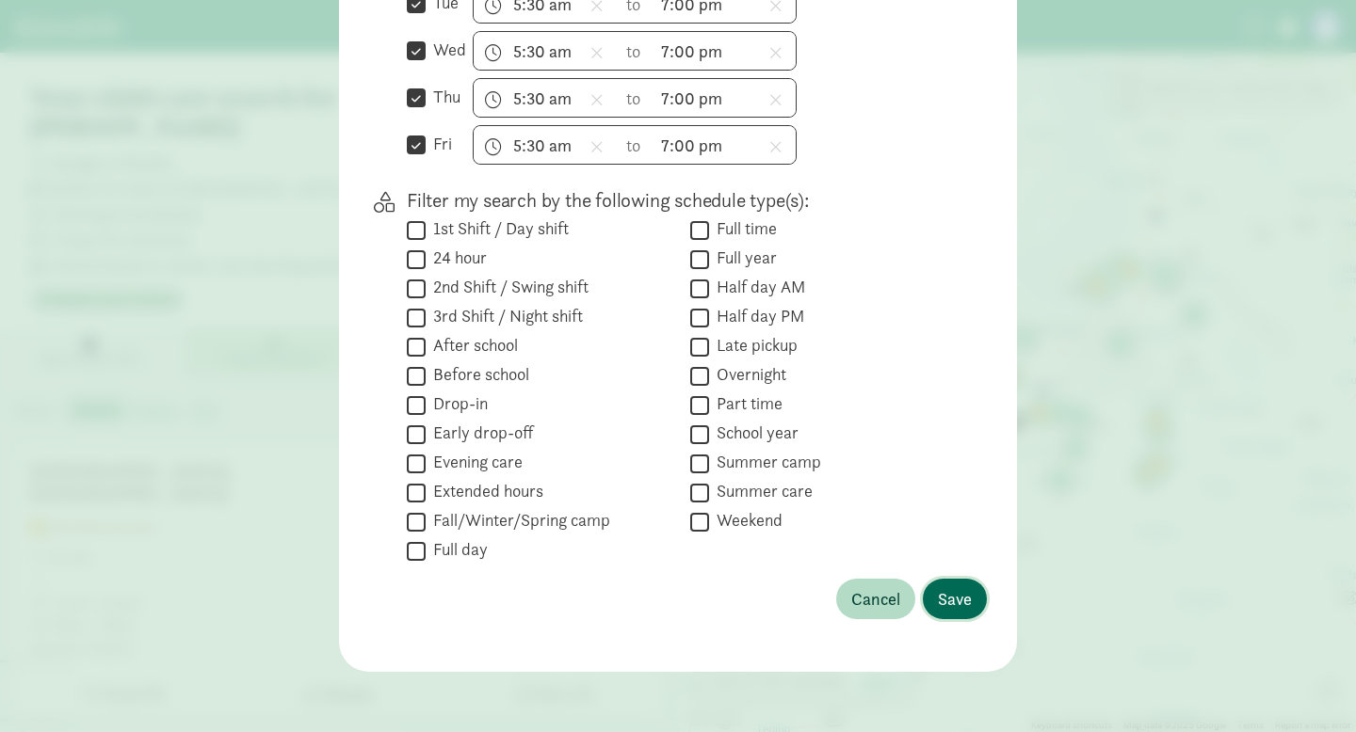
click at [972, 587] on button "Save" at bounding box center [955, 599] width 64 height 40
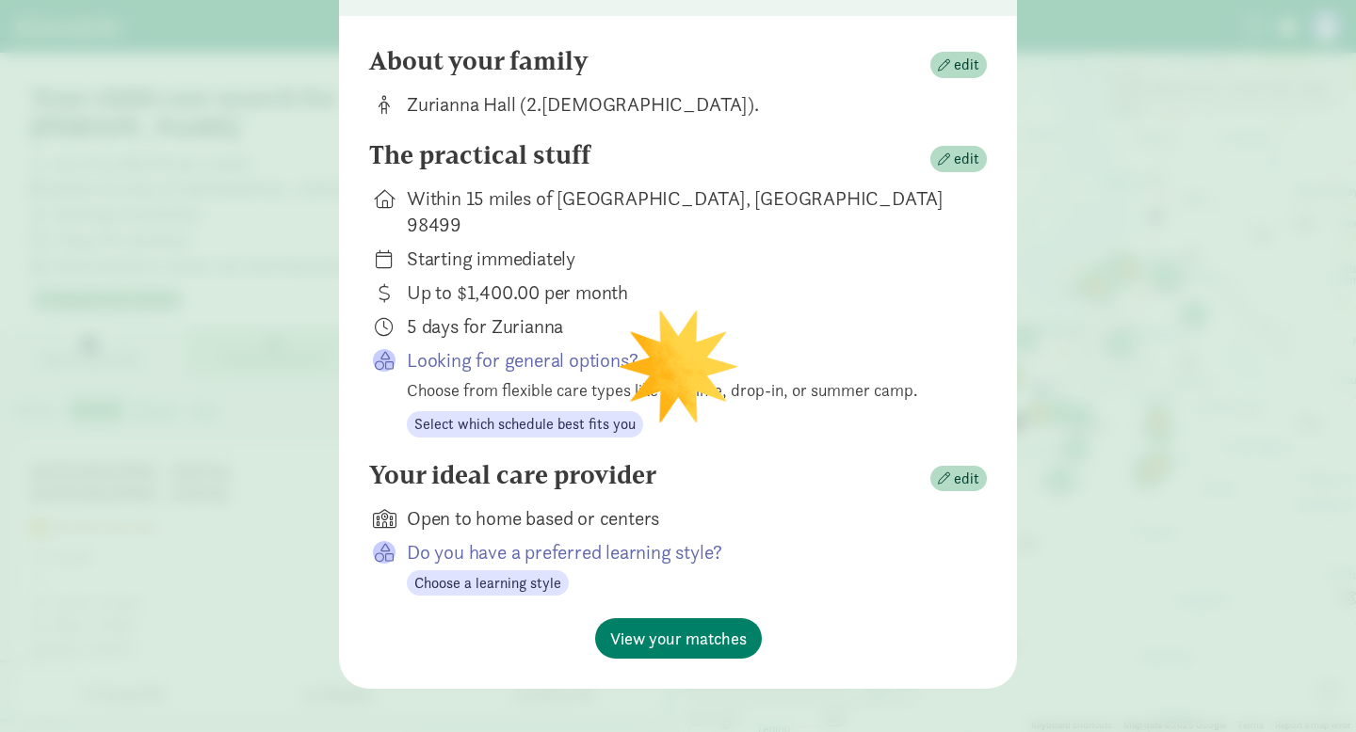
click at [763, 409] on div "Looking for general options? Choose from flexible care types like full-time, dr…" at bounding box center [682, 392] width 550 height 90
click at [618, 413] on span "Select which schedule best fits you" at bounding box center [524, 424] width 221 height 23
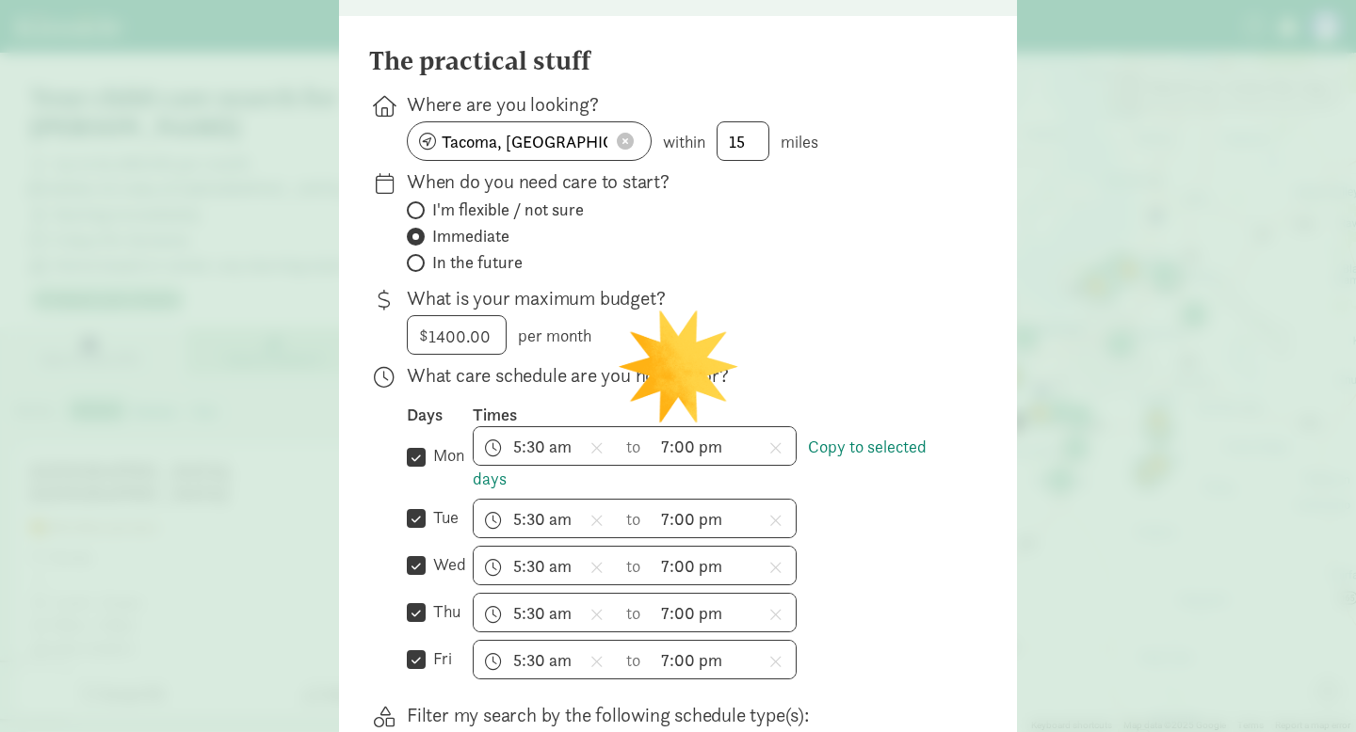
scroll to position [674, 0]
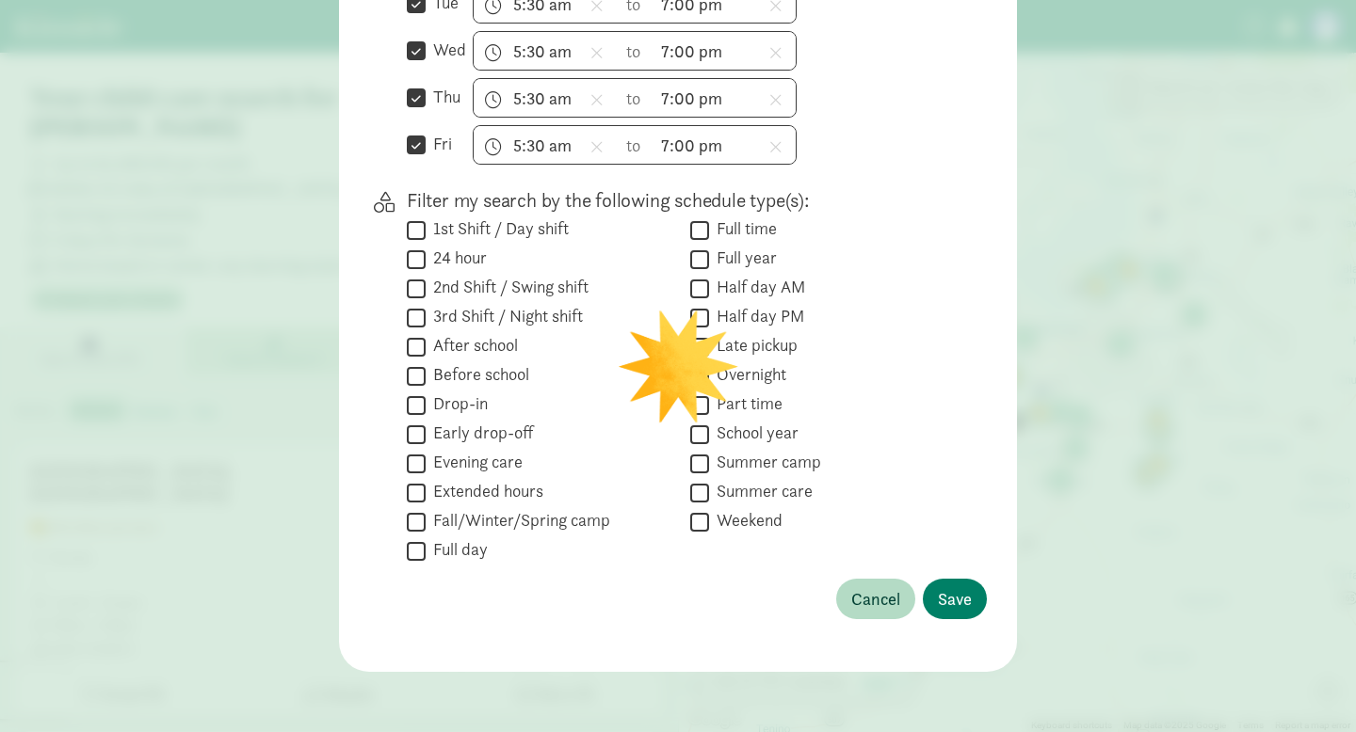
click at [541, 232] on label "1st Shift / Day shift" at bounding box center [497, 228] width 143 height 23
click at [426, 232] on input "1st Shift / Day shift" at bounding box center [416, 229] width 19 height 25
checkbox input "true"
click at [651, 211] on p "Filter my search by the following schedule type(s):" at bounding box center [682, 200] width 550 height 26
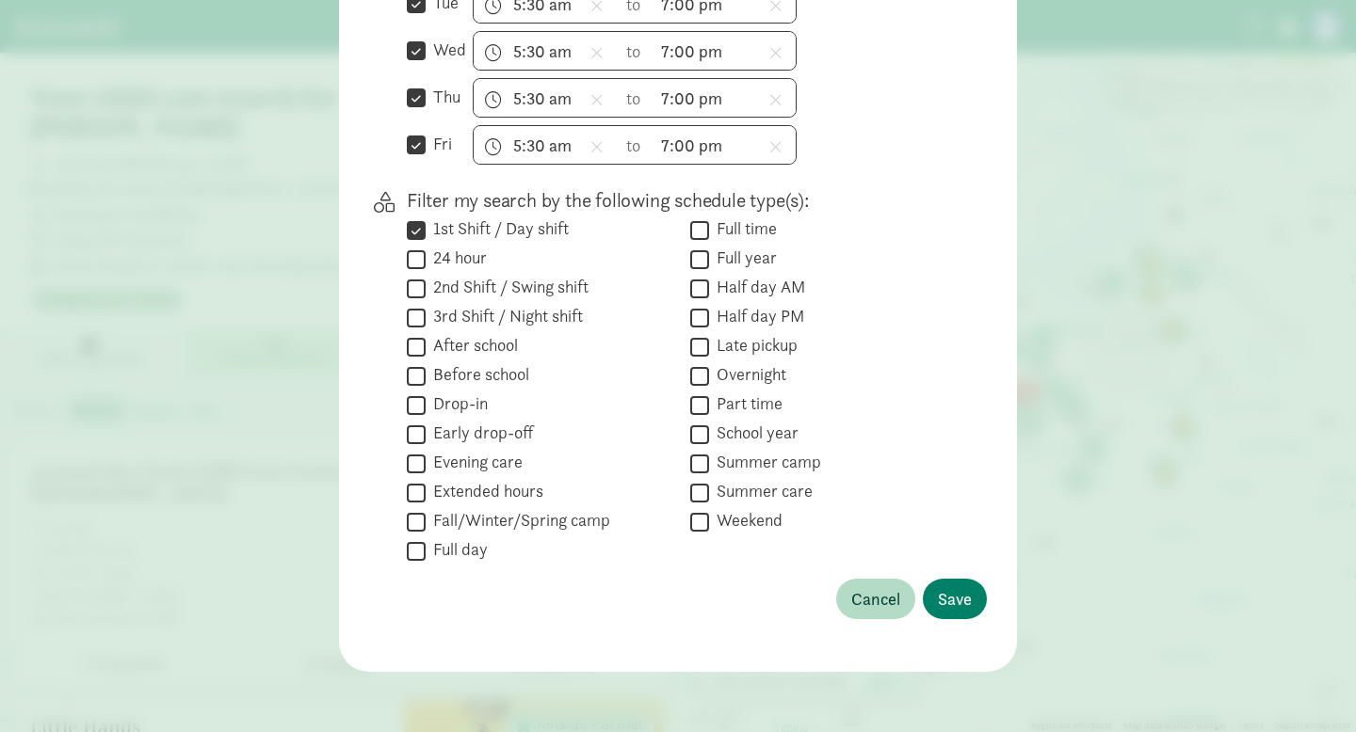
click at [761, 227] on label "Full time" at bounding box center [743, 228] width 68 height 23
click at [709, 227] on input "Full time" at bounding box center [699, 229] width 19 height 25
checkbox input "true"
click at [495, 426] on label "Early drop-off" at bounding box center [479, 433] width 107 height 23
click at [426, 426] on input "Early drop-off" at bounding box center [416, 434] width 19 height 25
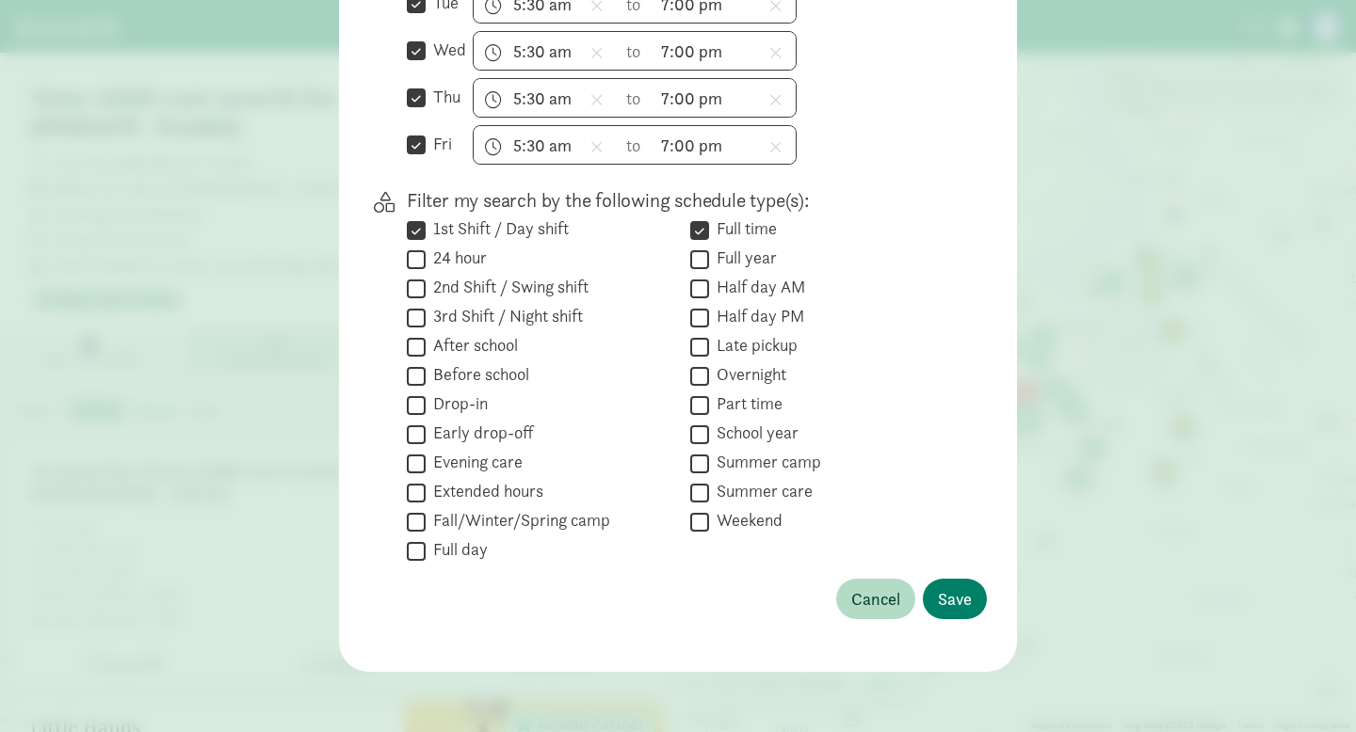
checkbox input "true"
click at [779, 381] on label "Overnight" at bounding box center [747, 374] width 77 height 23
click at [709, 381] on input "Overnight" at bounding box center [699, 375] width 19 height 25
click at [779, 382] on label "Overnight" at bounding box center [747, 374] width 77 height 23
click at [709, 382] on input "Overnight" at bounding box center [699, 375] width 19 height 25
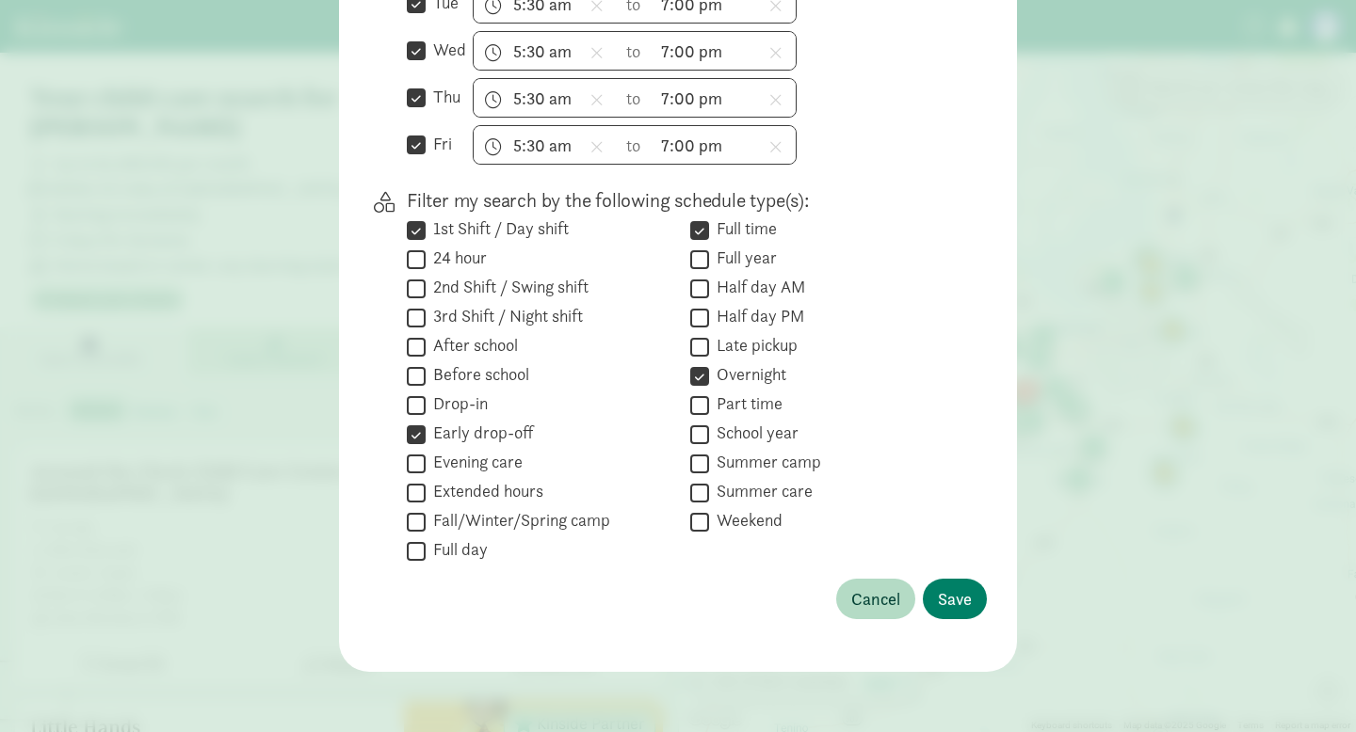
checkbox input "false"
click at [761, 255] on label "Full year" at bounding box center [743, 258] width 68 height 23
click at [709, 255] on input "Full year" at bounding box center [699, 259] width 19 height 25
checkbox input "true"
click at [956, 595] on span "Save" at bounding box center [955, 598] width 34 height 25
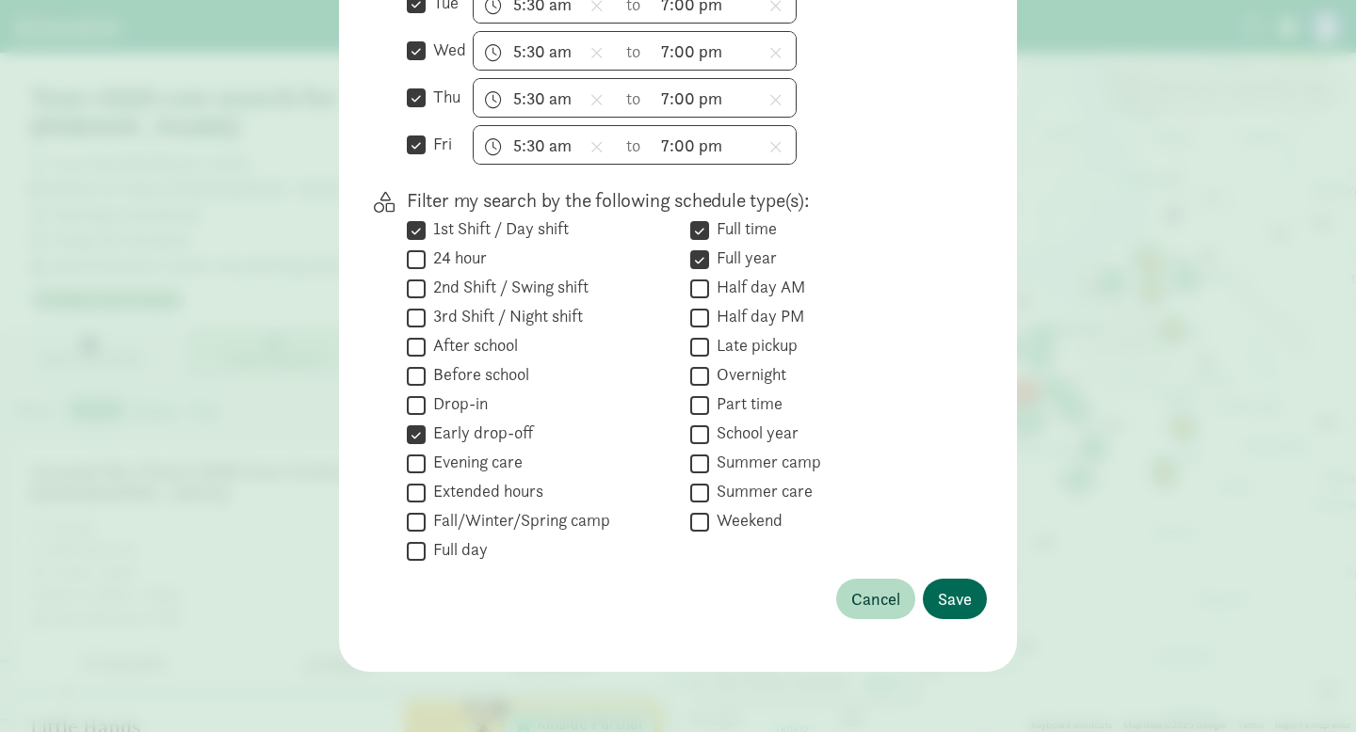
scroll to position [87, 0]
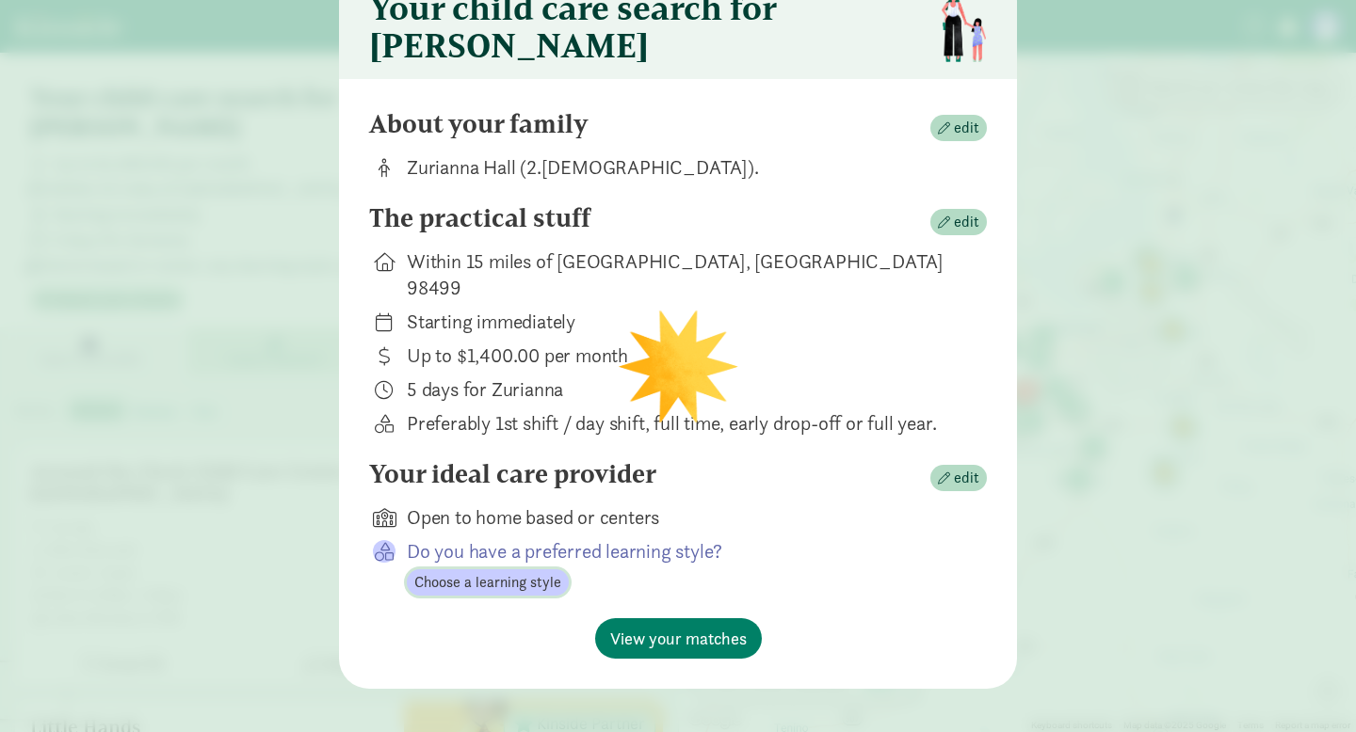
click at [526, 571] on span "Choose a learning style" at bounding box center [487, 582] width 147 height 23
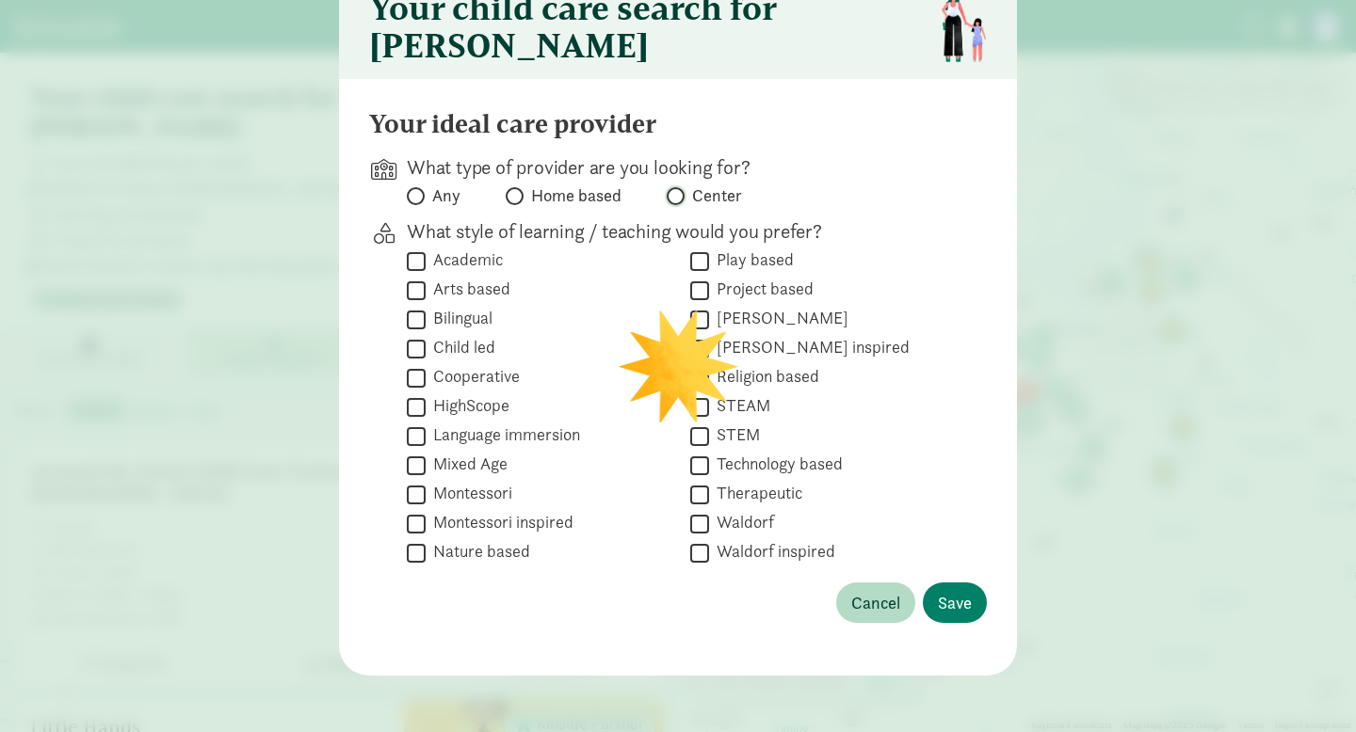
click at [675, 201] on input "Center" at bounding box center [673, 196] width 12 height 12
radio input "true"
click at [490, 266] on label "Academic" at bounding box center [464, 260] width 77 height 23
click at [426, 266] on input "Academic" at bounding box center [416, 261] width 19 height 25
checkbox input "true"
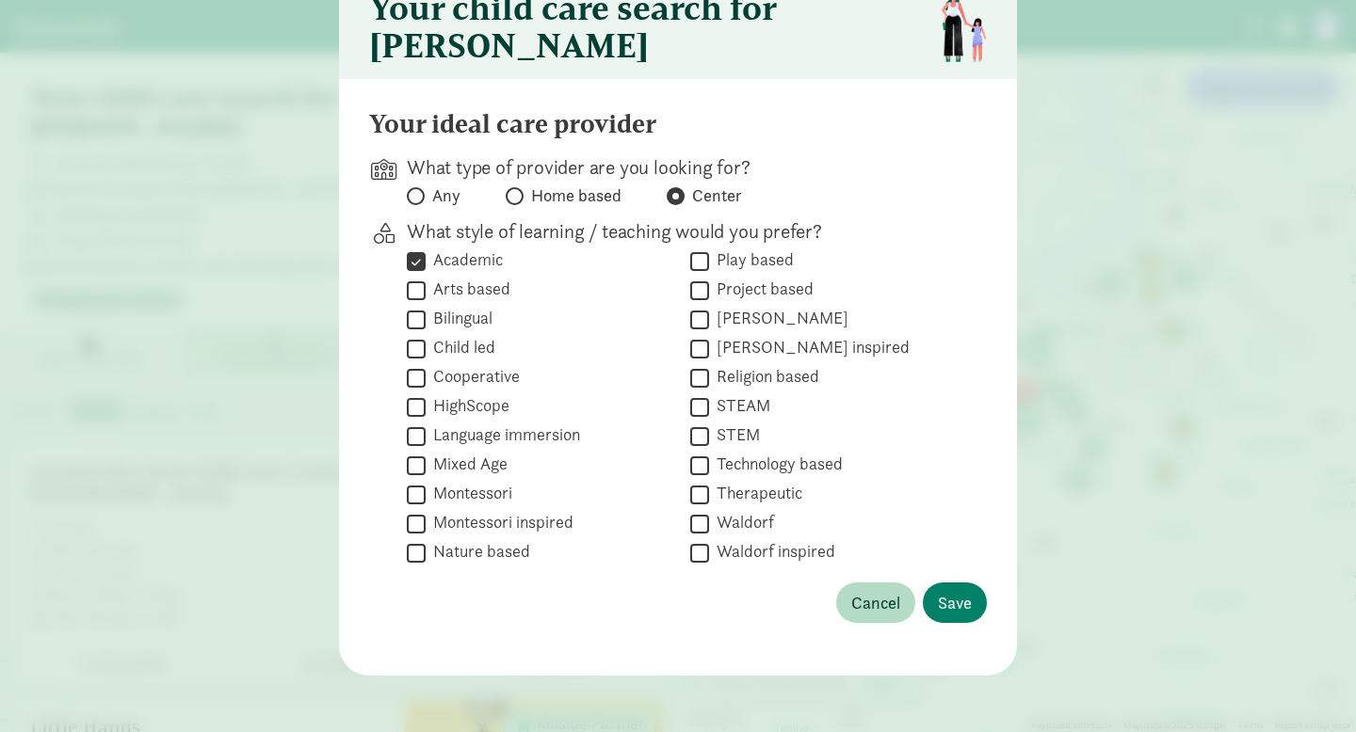
click at [751, 444] on label "STEM" at bounding box center [734, 435] width 51 height 23
click at [709, 444] on input "STEM" at bounding box center [699, 436] width 19 height 25
checkbox input "true"
click at [504, 388] on label "Cooperative" at bounding box center [473, 376] width 94 height 23
click at [426, 390] on input "Cooperative" at bounding box center [416, 377] width 19 height 25
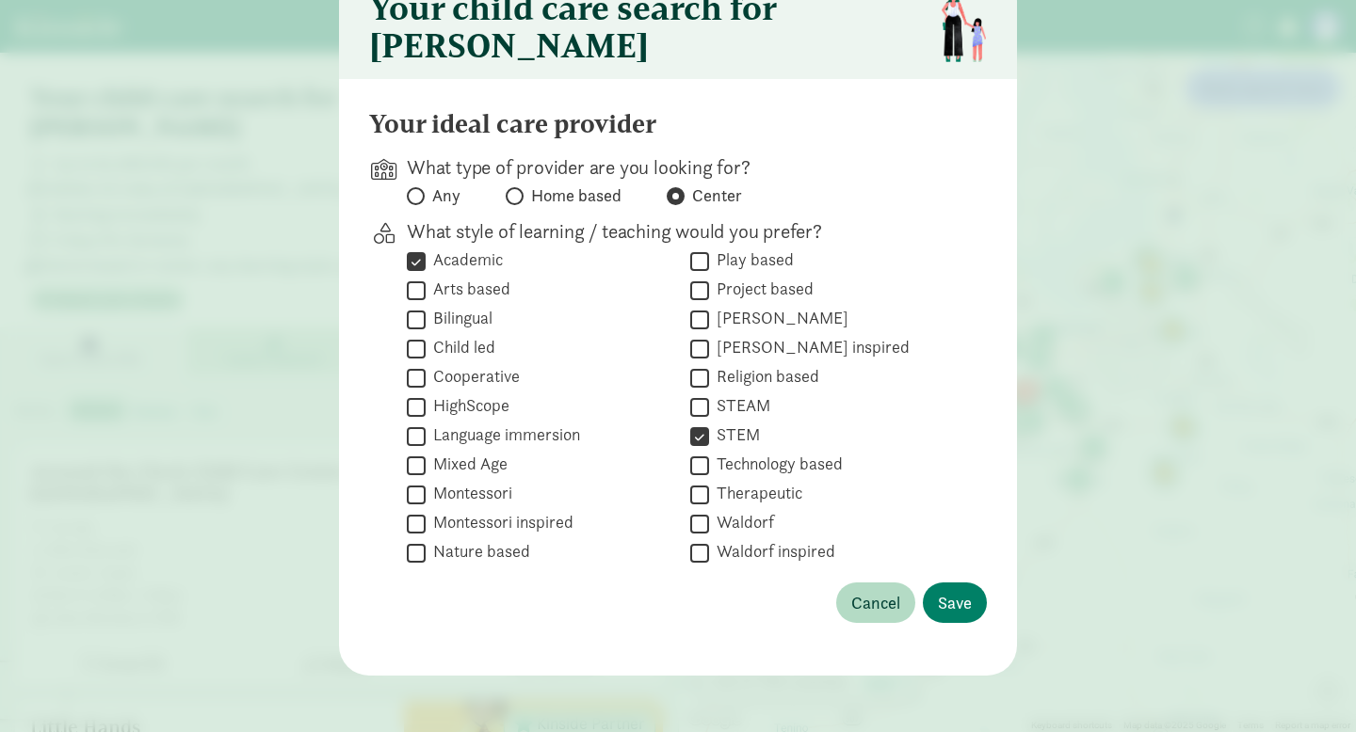
checkbox input "true"
click at [483, 300] on label "Arts based" at bounding box center [468, 289] width 85 height 23
click at [426, 303] on input "Arts based" at bounding box center [416, 290] width 19 height 25
checkbox input "true"
click at [960, 623] on button "Save" at bounding box center [955, 603] width 64 height 40
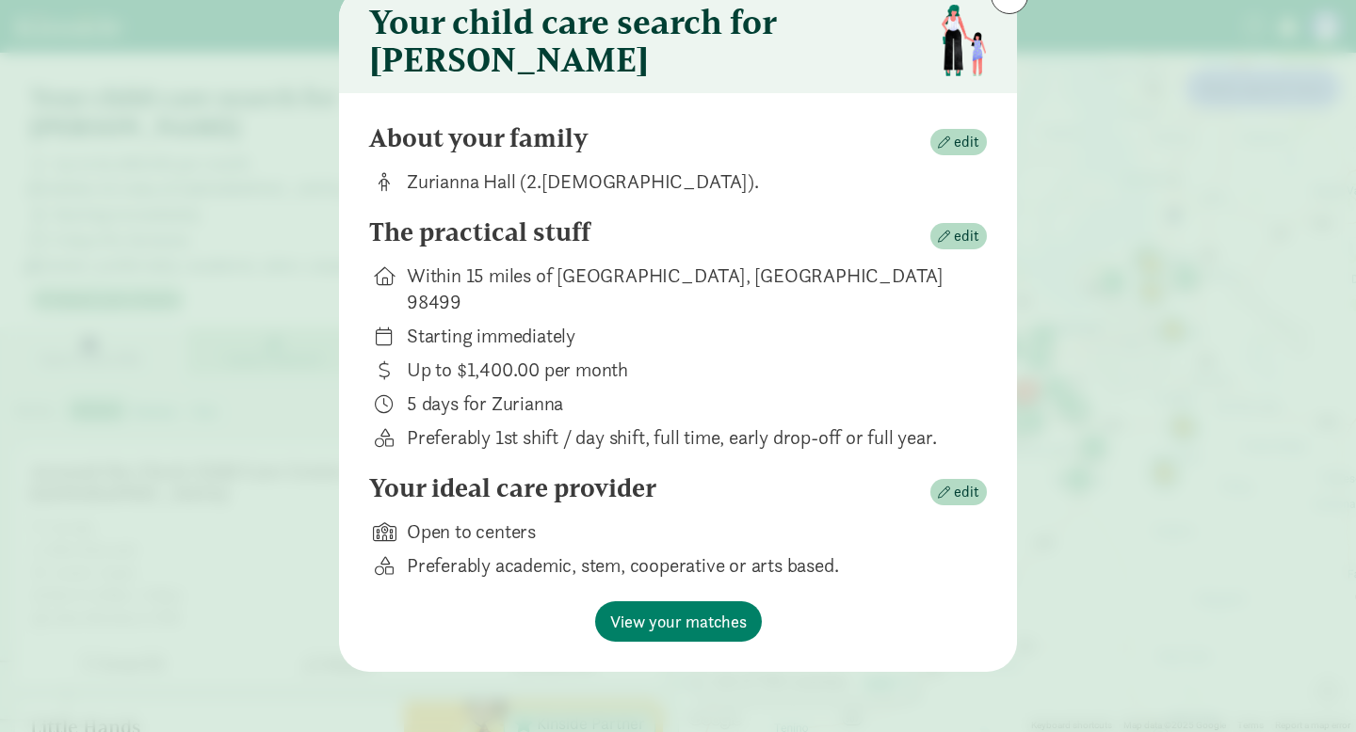
scroll to position [56, 0]
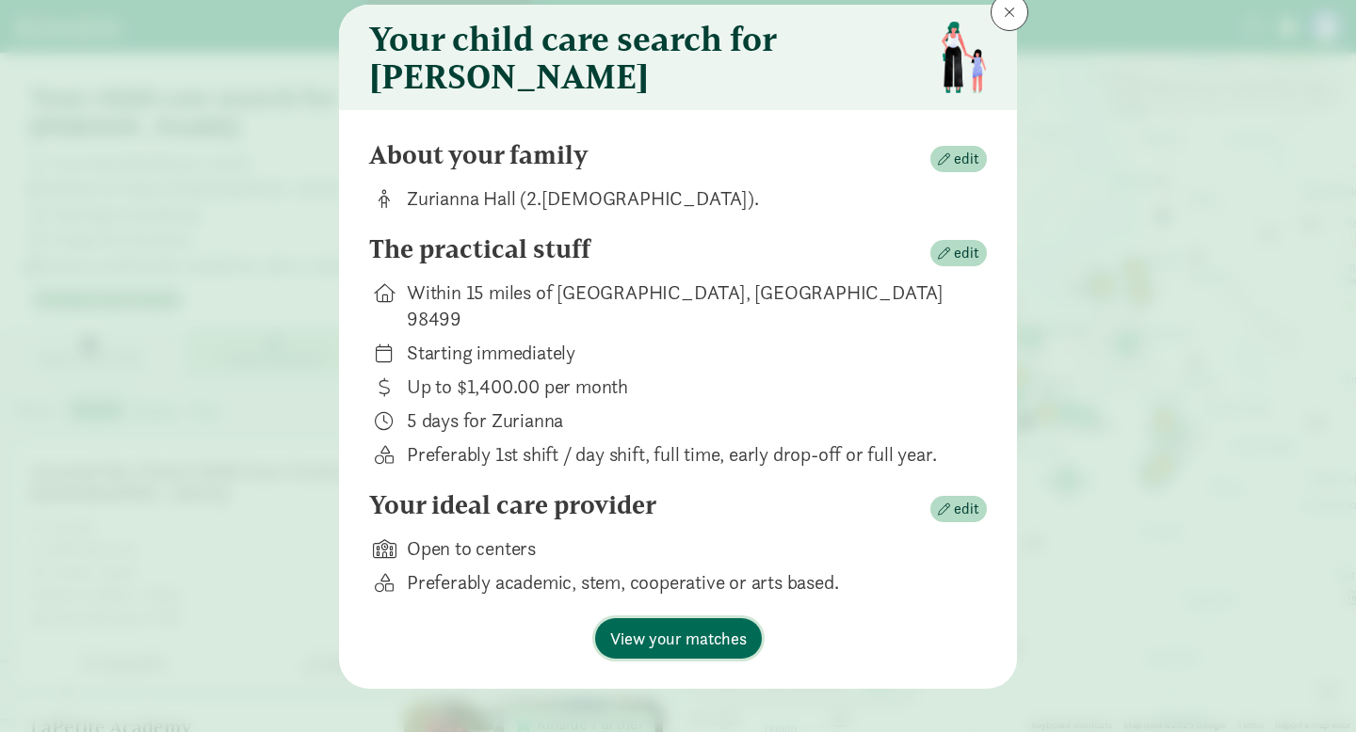
click at [741, 626] on span "View your matches" at bounding box center [678, 638] width 137 height 25
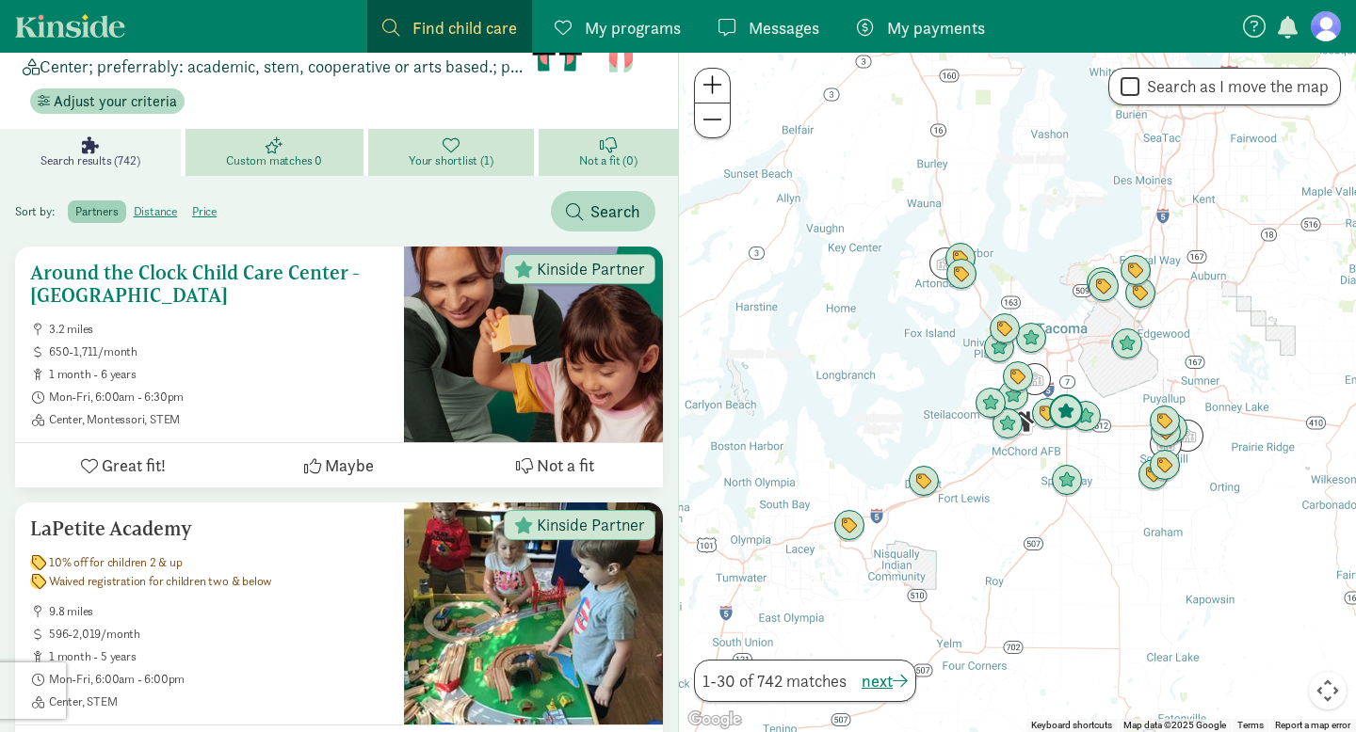
scroll to position [186, 0]
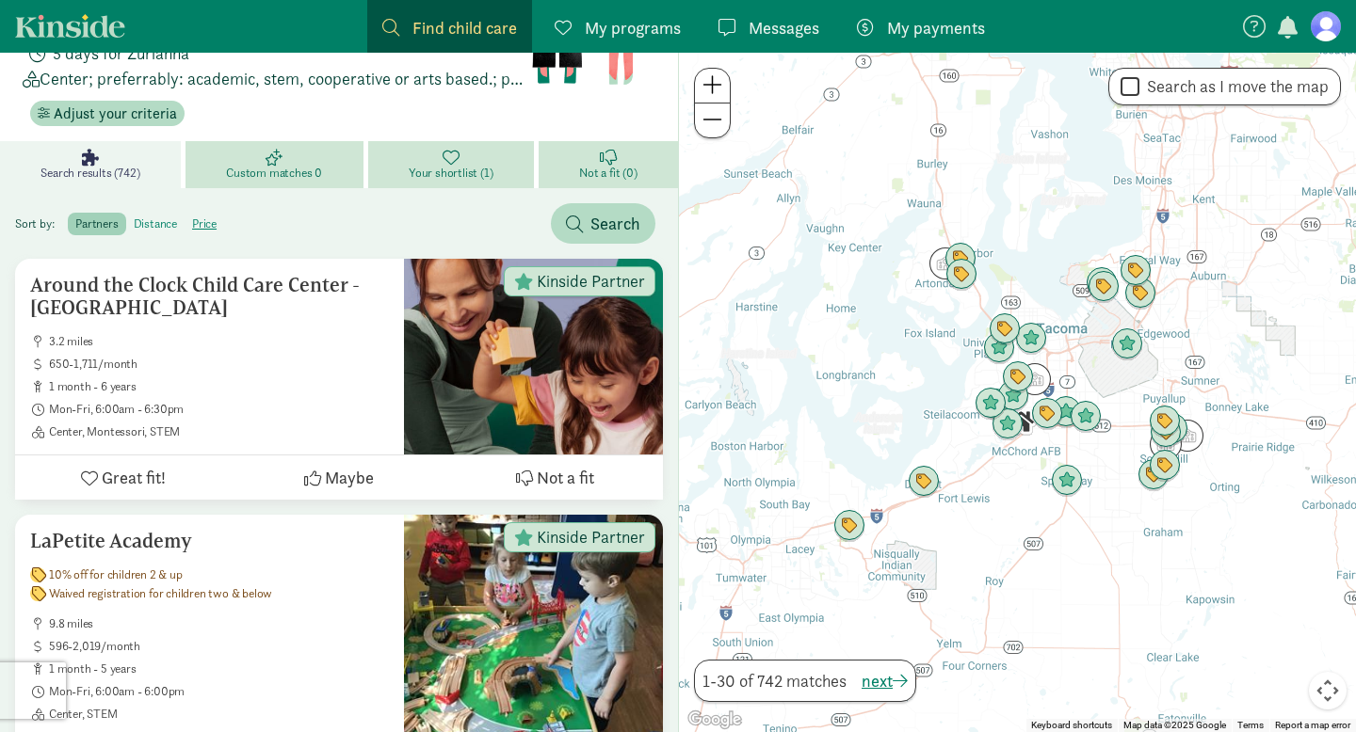
click at [185, 213] on label "distance" at bounding box center [205, 224] width 40 height 23
click at [134, 217] on input "distance" at bounding box center [134, 217] width 0 height 0
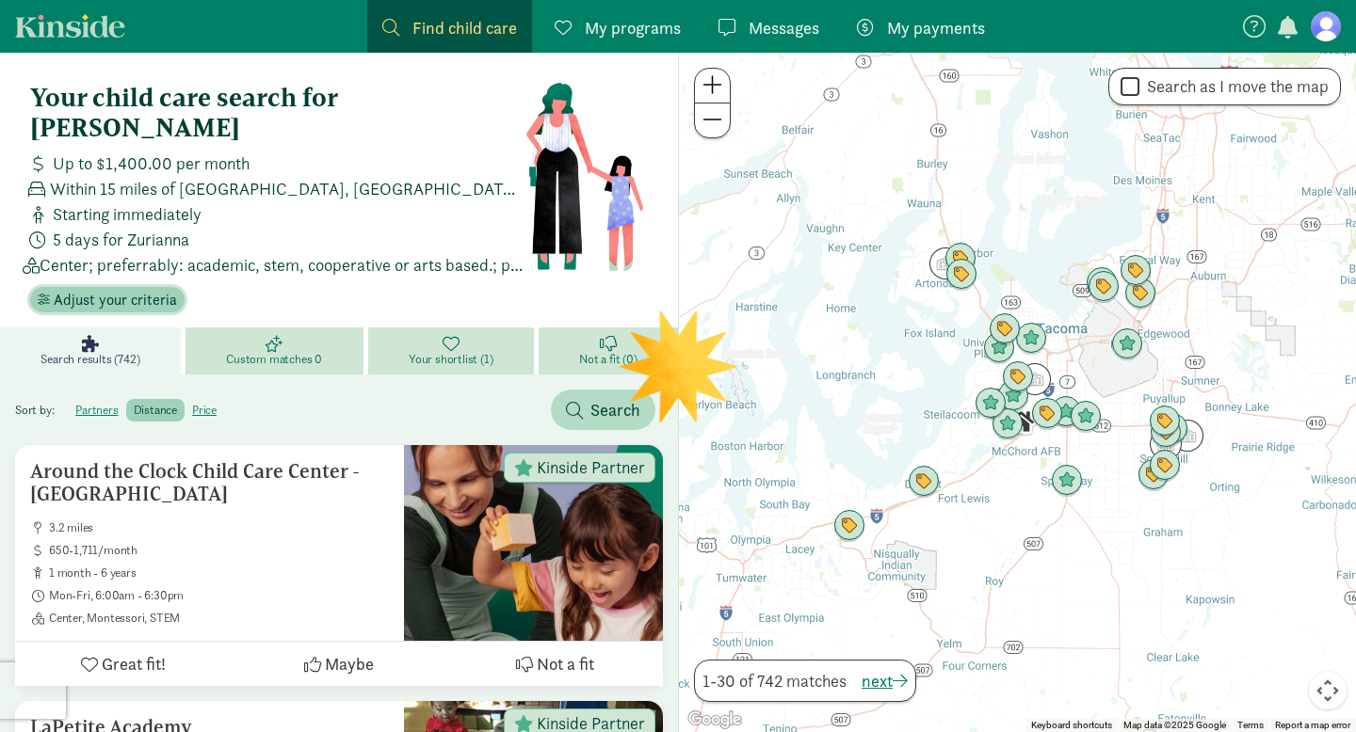
click at [155, 289] on span "Adjust your criteria" at bounding box center [115, 300] width 123 height 23
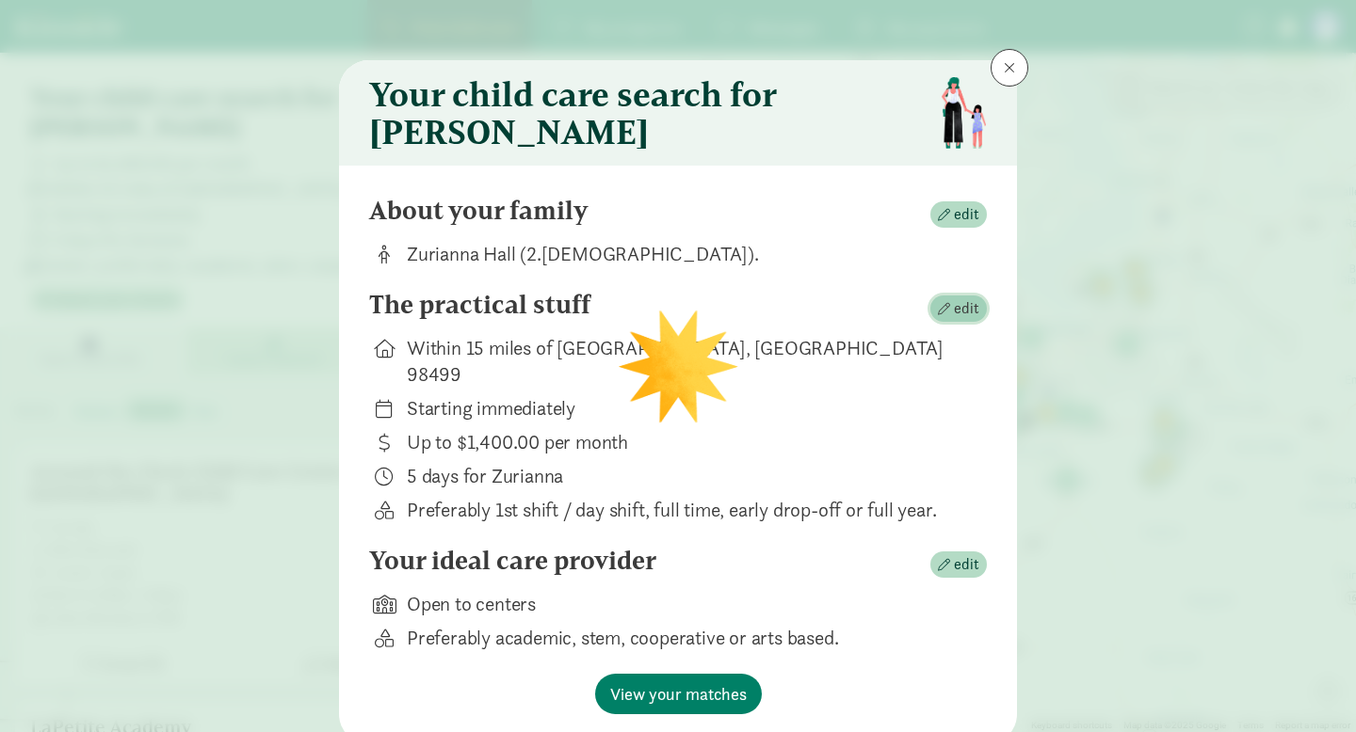
click at [948, 320] on span "edit" at bounding box center [958, 308] width 41 height 23
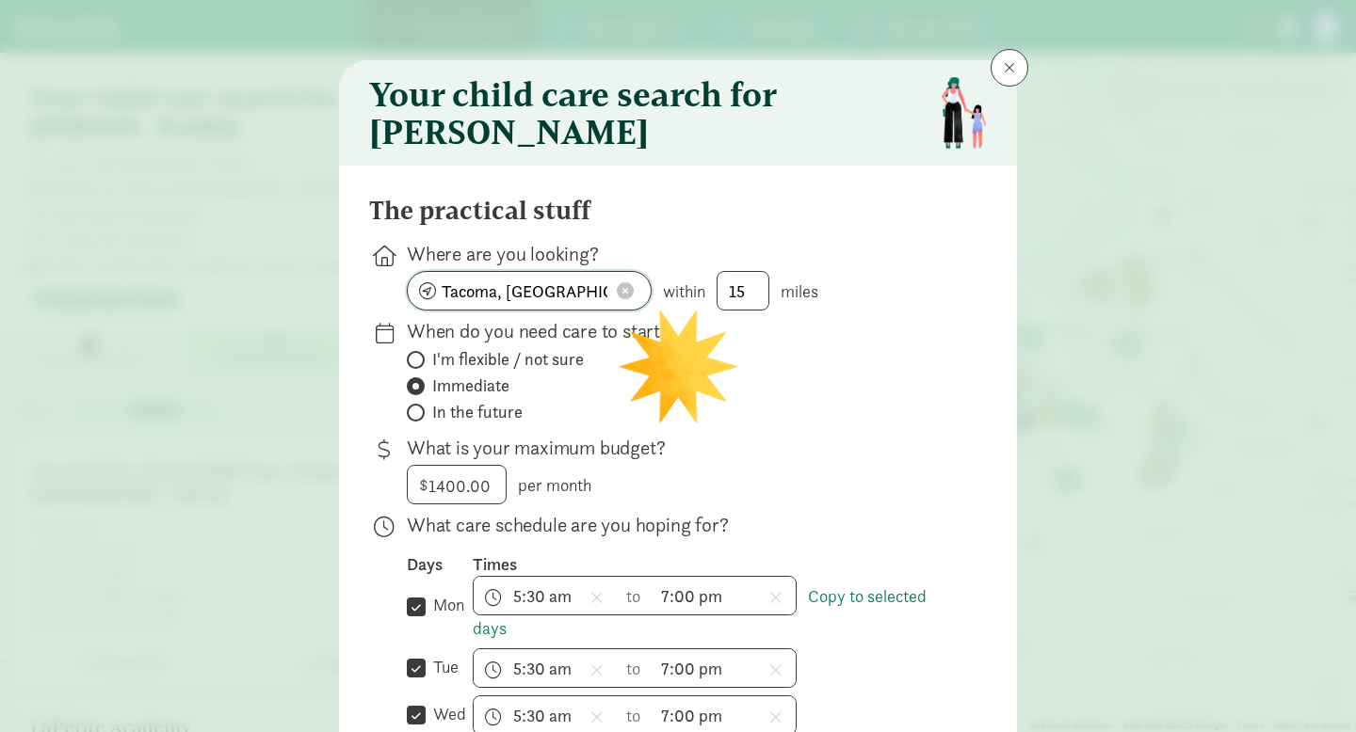
click at [627, 310] on span "Tacoma, [GEOGRAPHIC_DATA] 98499" at bounding box center [529, 291] width 245 height 40
click at [627, 300] on button at bounding box center [625, 290] width 28 height 19
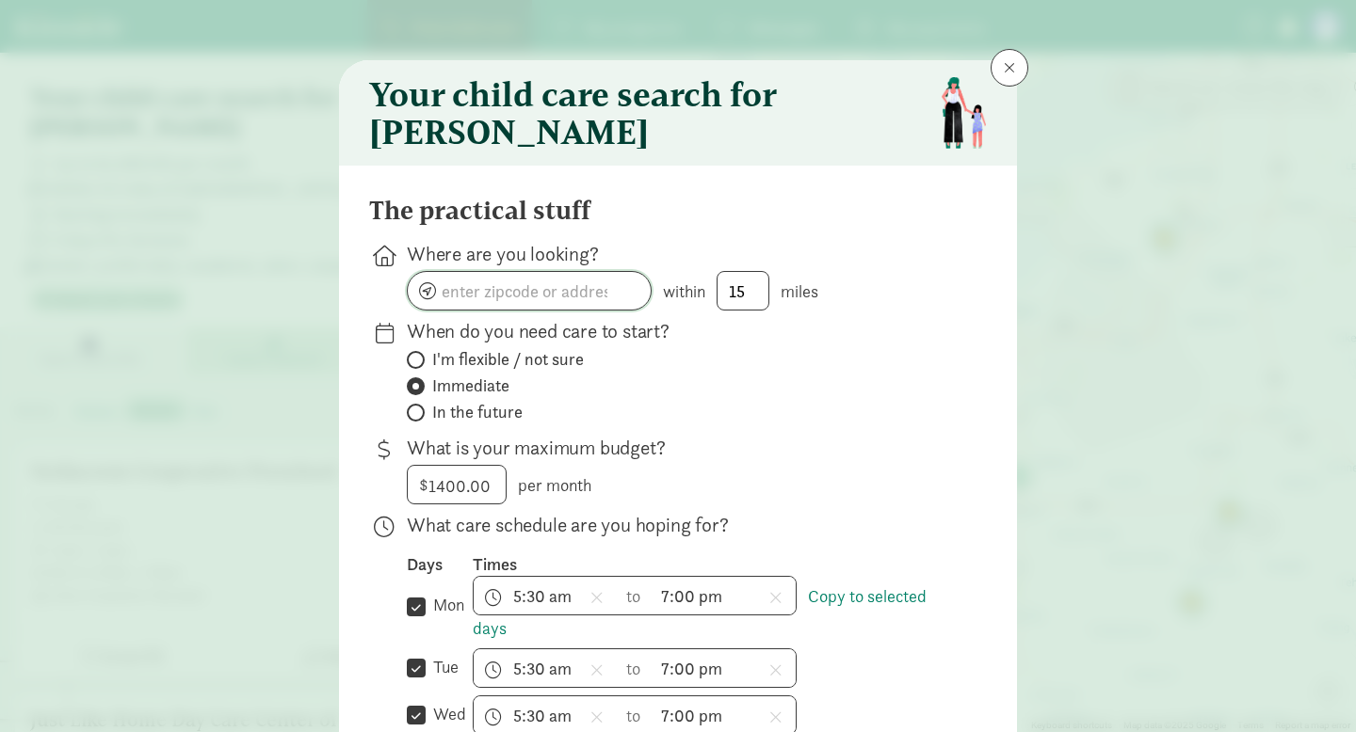
click at [627, 310] on input at bounding box center [529, 291] width 243 height 38
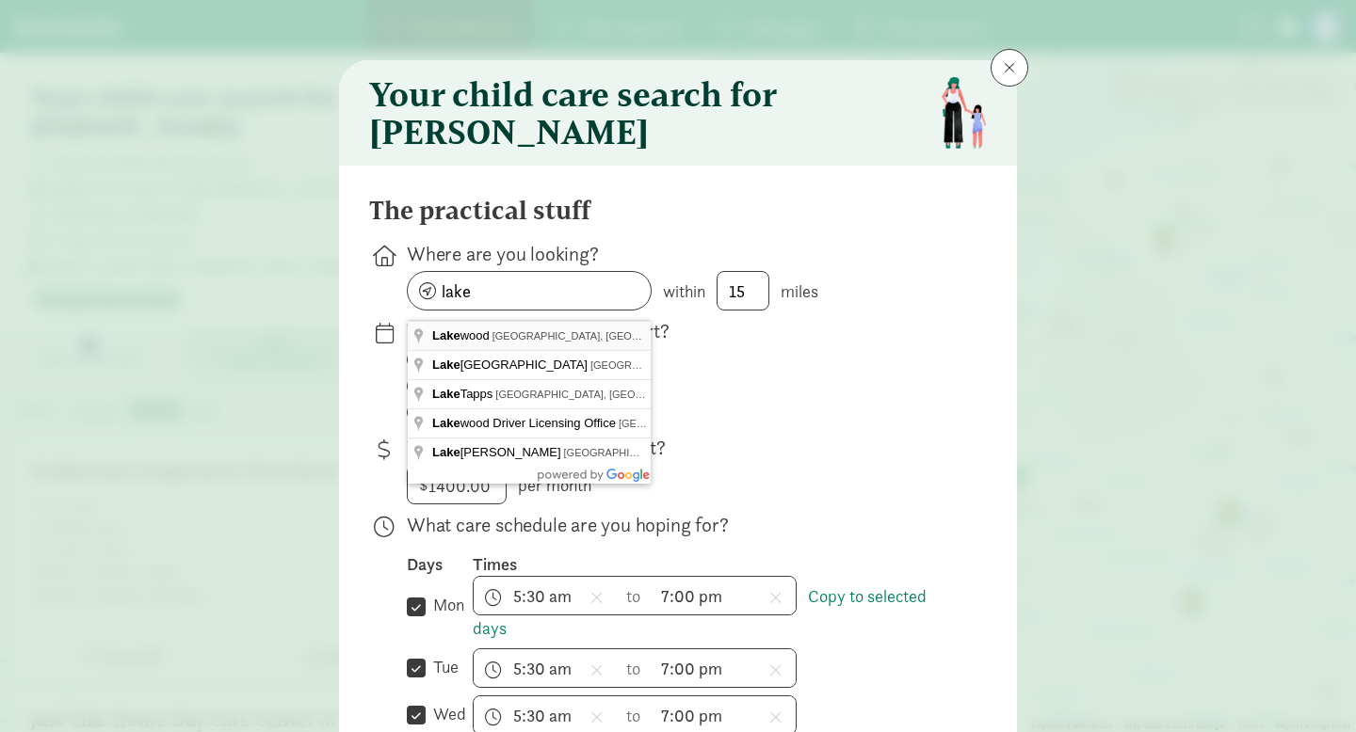
type input "[GEOGRAPHIC_DATA], [GEOGRAPHIC_DATA], [GEOGRAPHIC_DATA]"
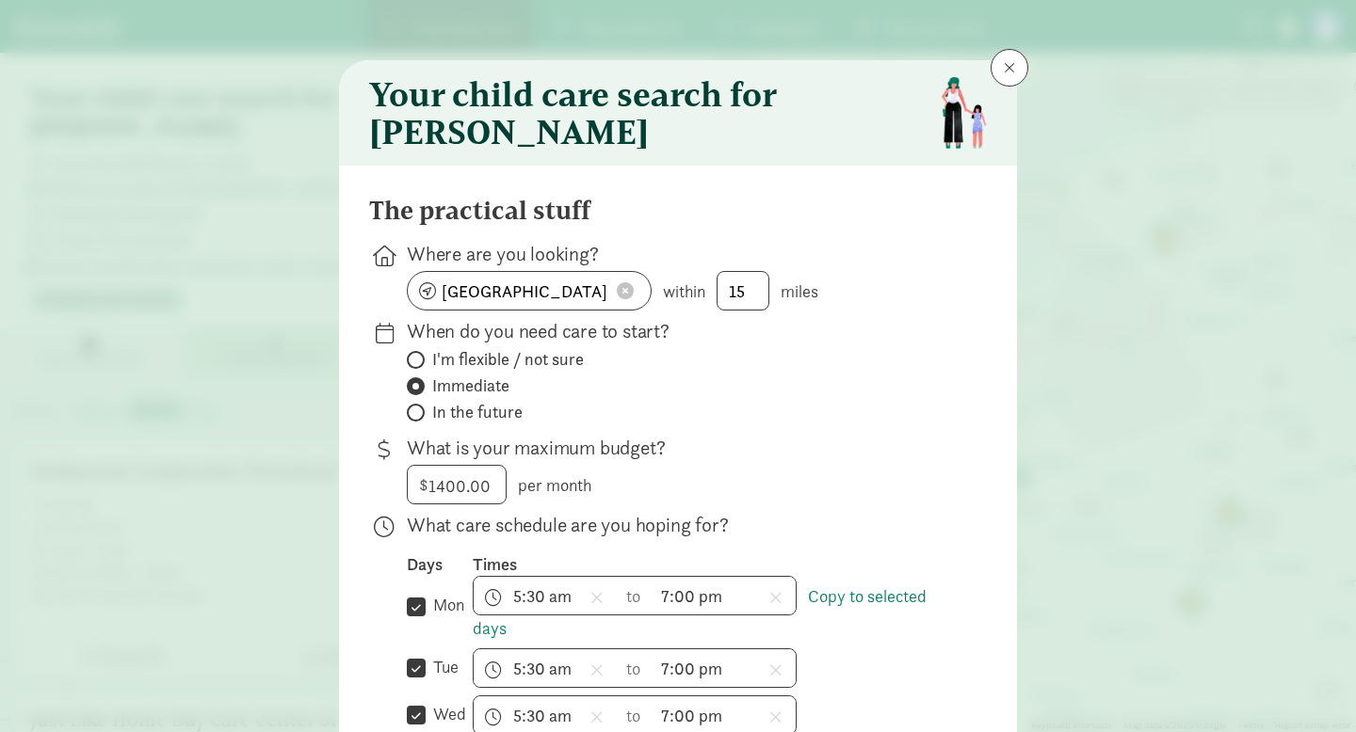
scroll to position [674, 0]
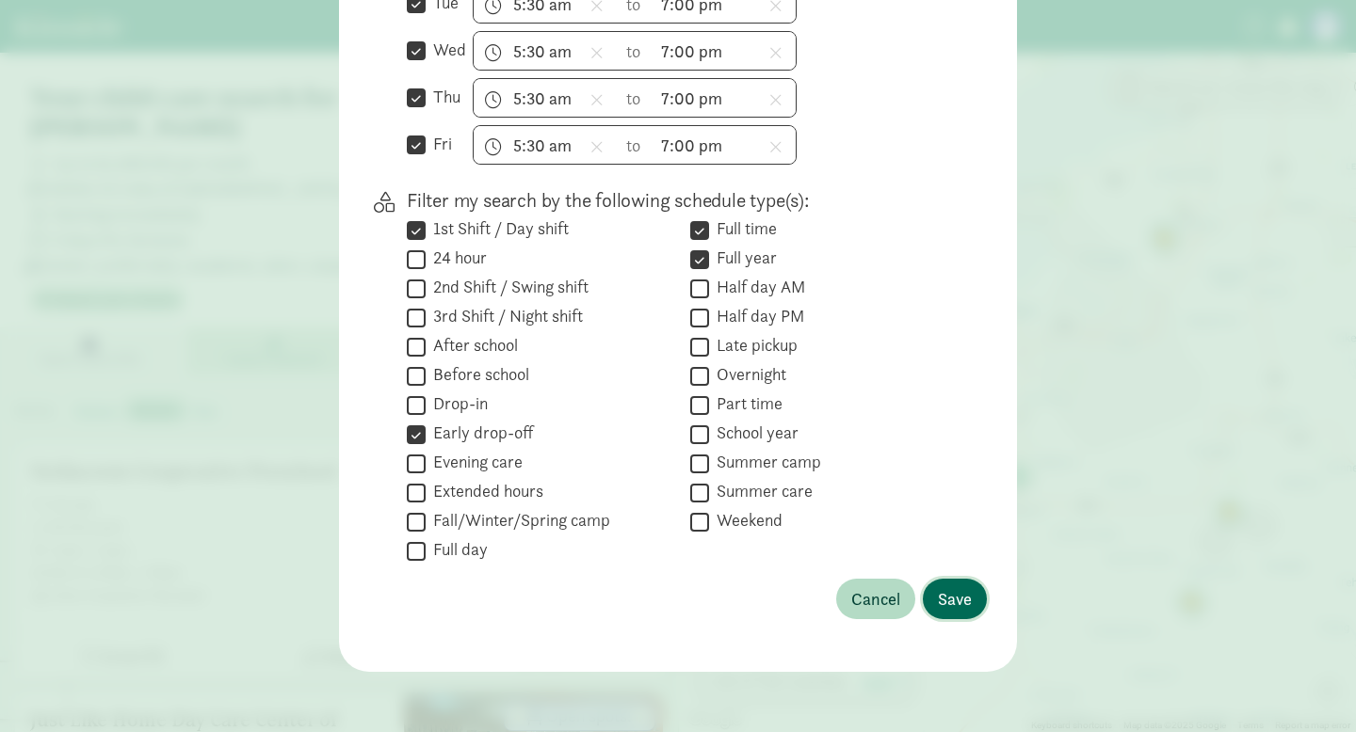
click at [979, 601] on button "Save" at bounding box center [955, 599] width 64 height 40
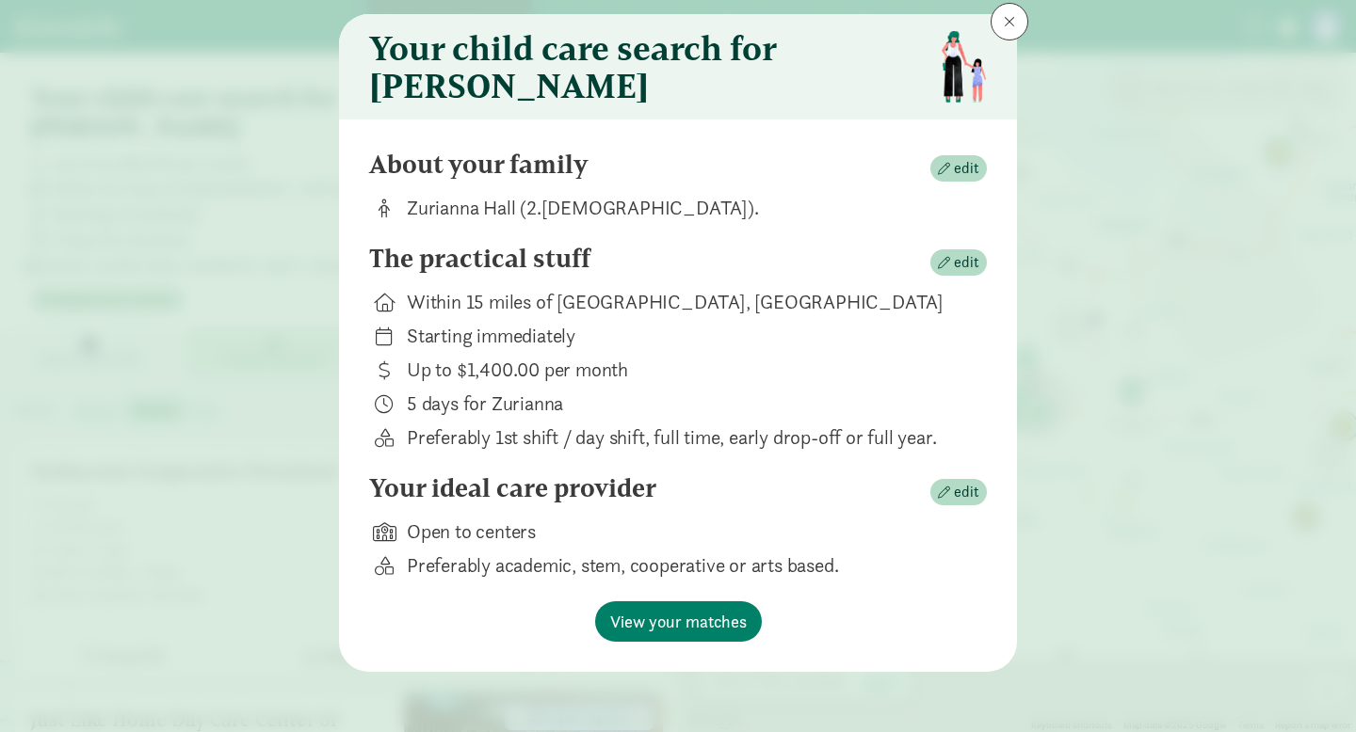
scroll to position [56, 0]
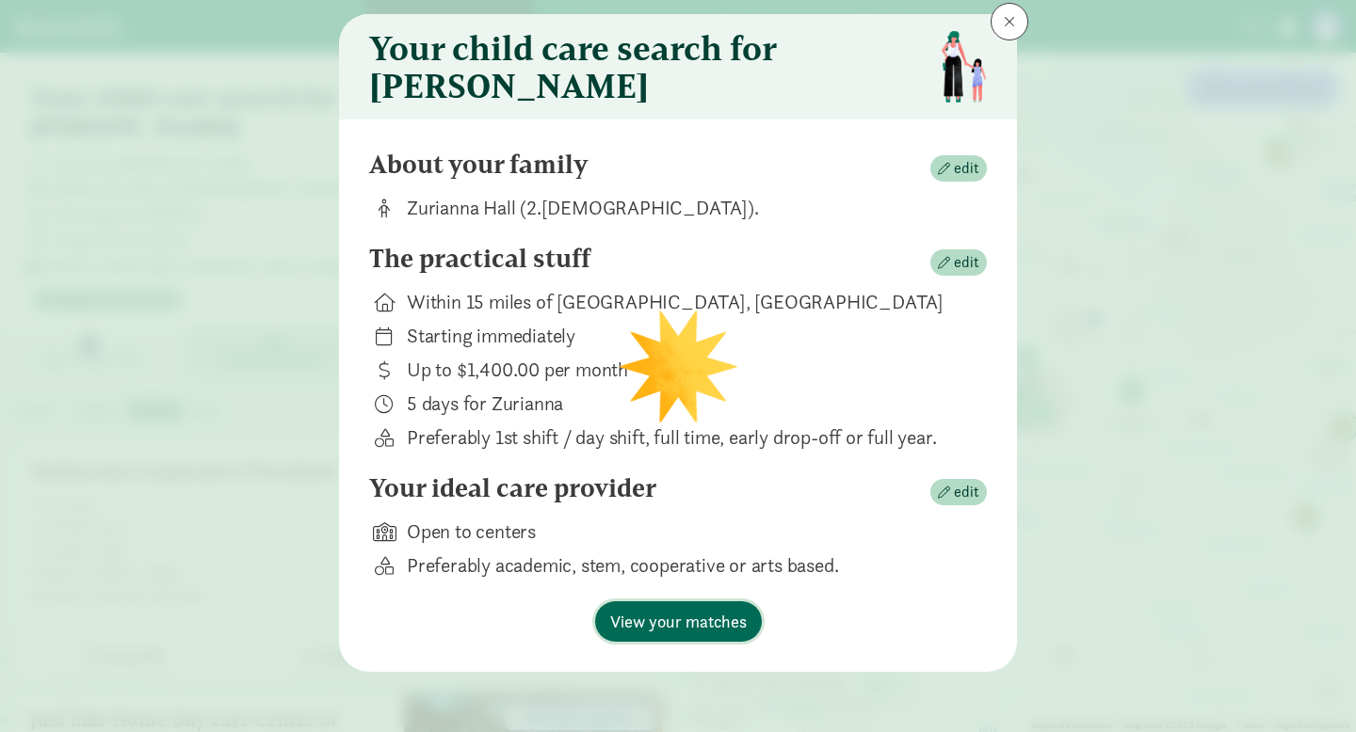
click at [706, 613] on span "View your matches" at bounding box center [678, 621] width 137 height 25
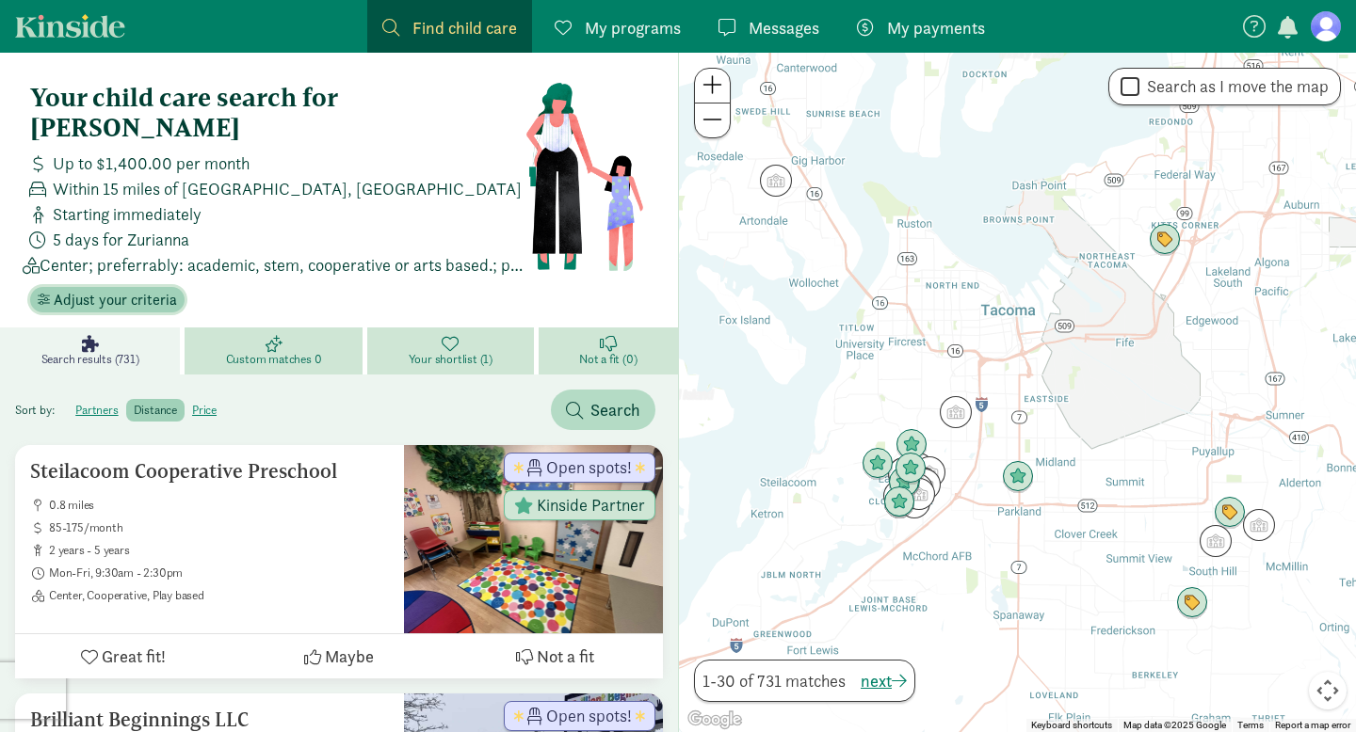
click at [162, 289] on span "Adjust your criteria" at bounding box center [115, 300] width 123 height 23
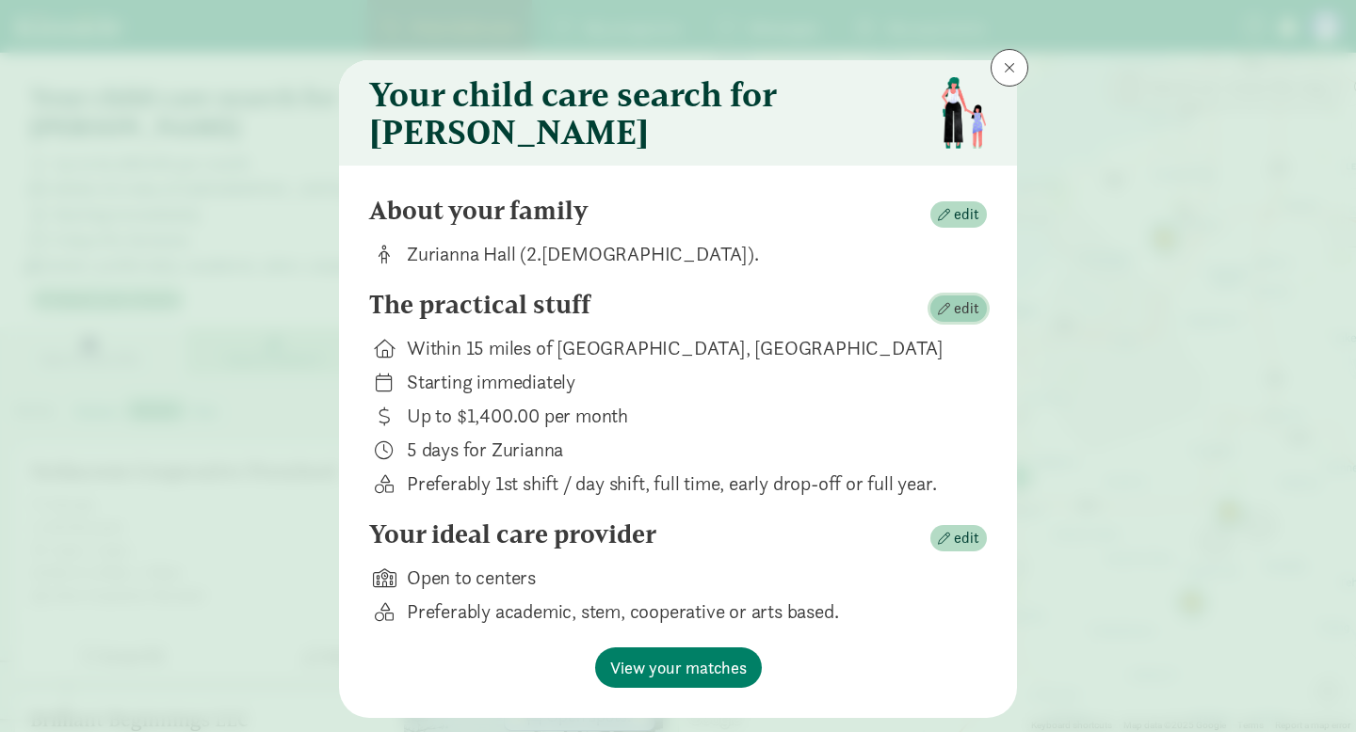
click at [964, 311] on span "edit" at bounding box center [966, 308] width 25 height 23
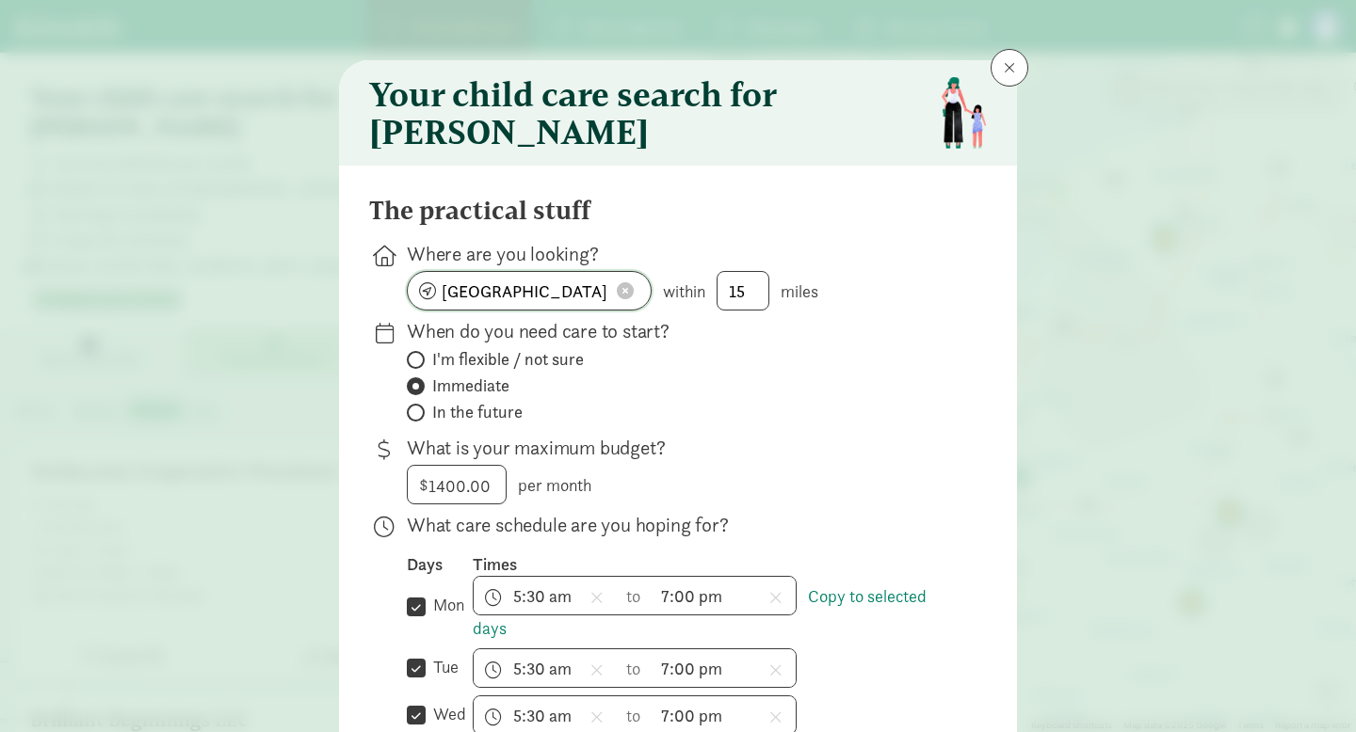
click at [553, 297] on input "[GEOGRAPHIC_DATA], [GEOGRAPHIC_DATA]" at bounding box center [529, 291] width 243 height 38
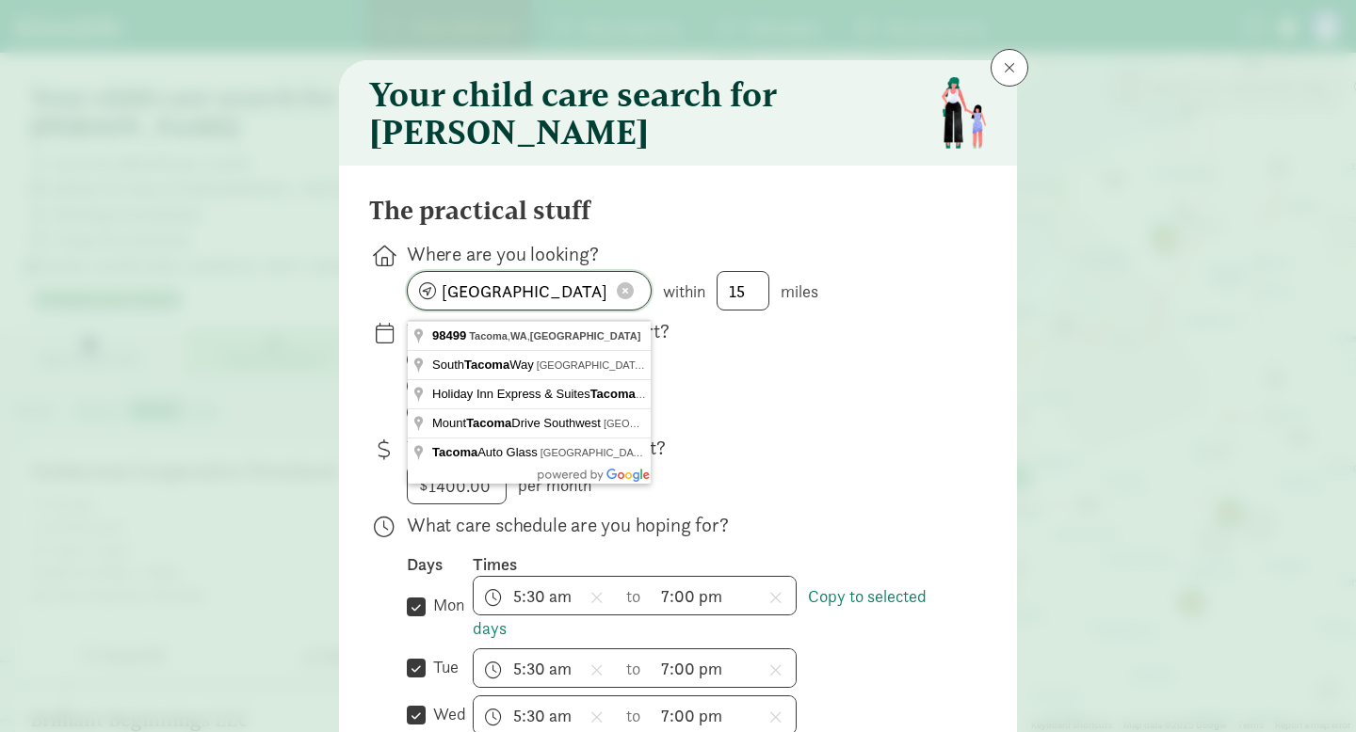
drag, startPoint x: 494, startPoint y: 303, endPoint x: 395, endPoint y: 302, distance: 98.9
click at [395, 318] on div "Where are you looking? [GEOGRAPHIC_DATA], [GEOGRAPHIC_DATA] 98499, [GEOGRAPHIC_…" at bounding box center [678, 372] width 618 height 109
type input "[GEOGRAPHIC_DATA], [GEOGRAPHIC_DATA]"
click at [764, 397] on label "Immediate" at bounding box center [682, 386] width 550 height 23
click at [419, 393] on input "Immediate" at bounding box center [413, 386] width 12 height 12
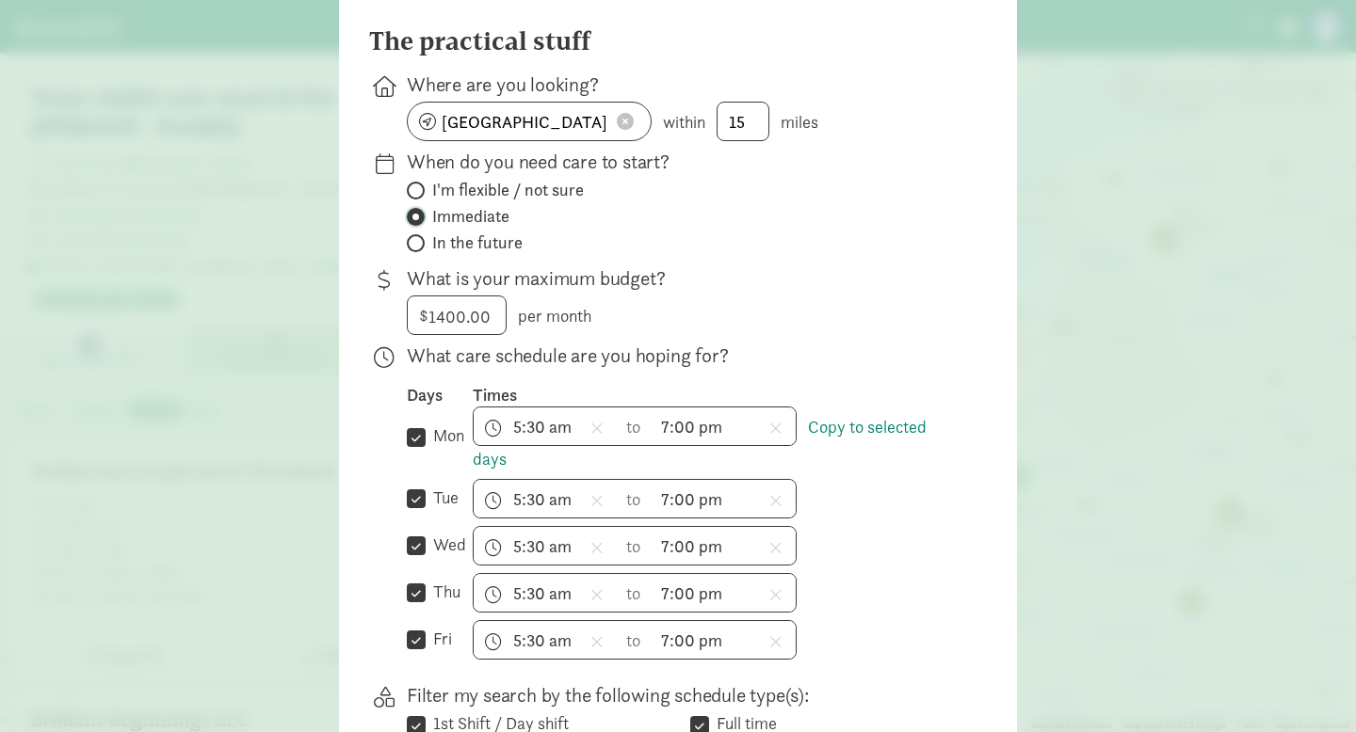
scroll to position [117, 0]
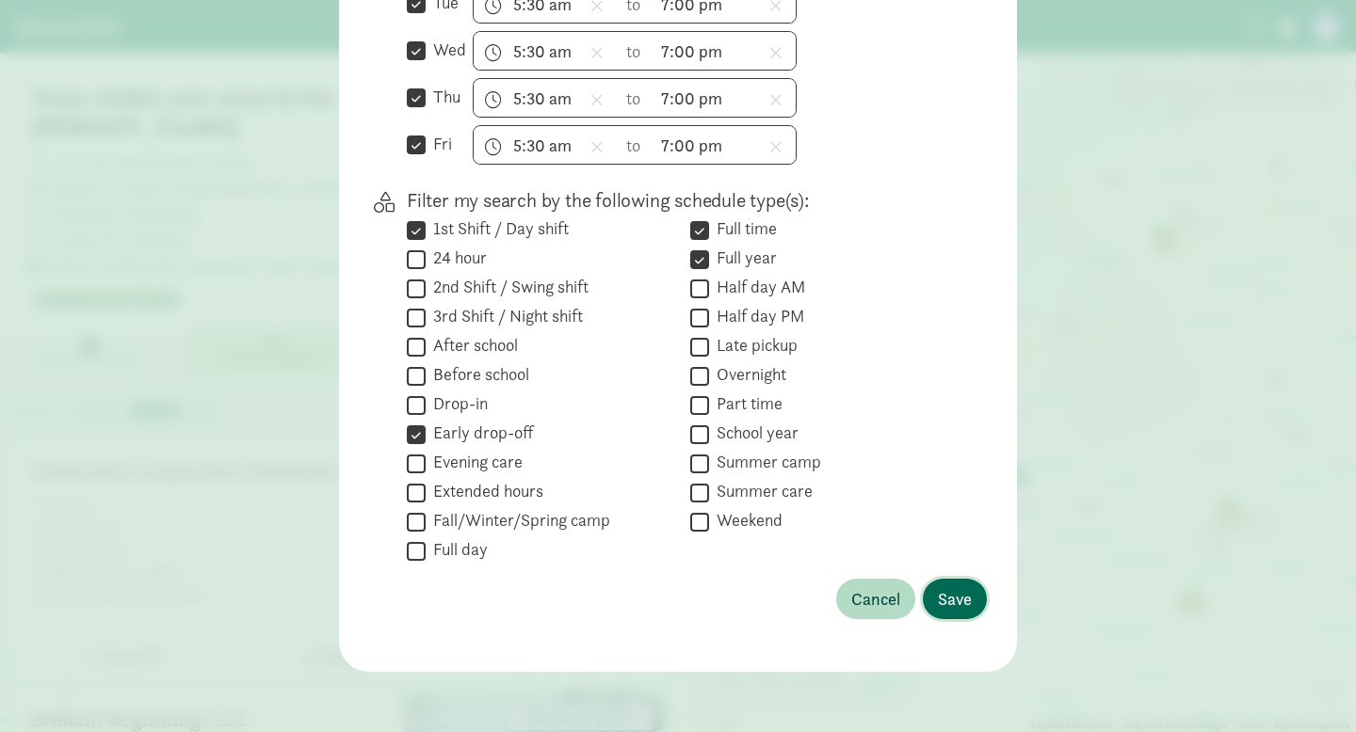
click at [957, 610] on span "Save" at bounding box center [955, 598] width 34 height 25
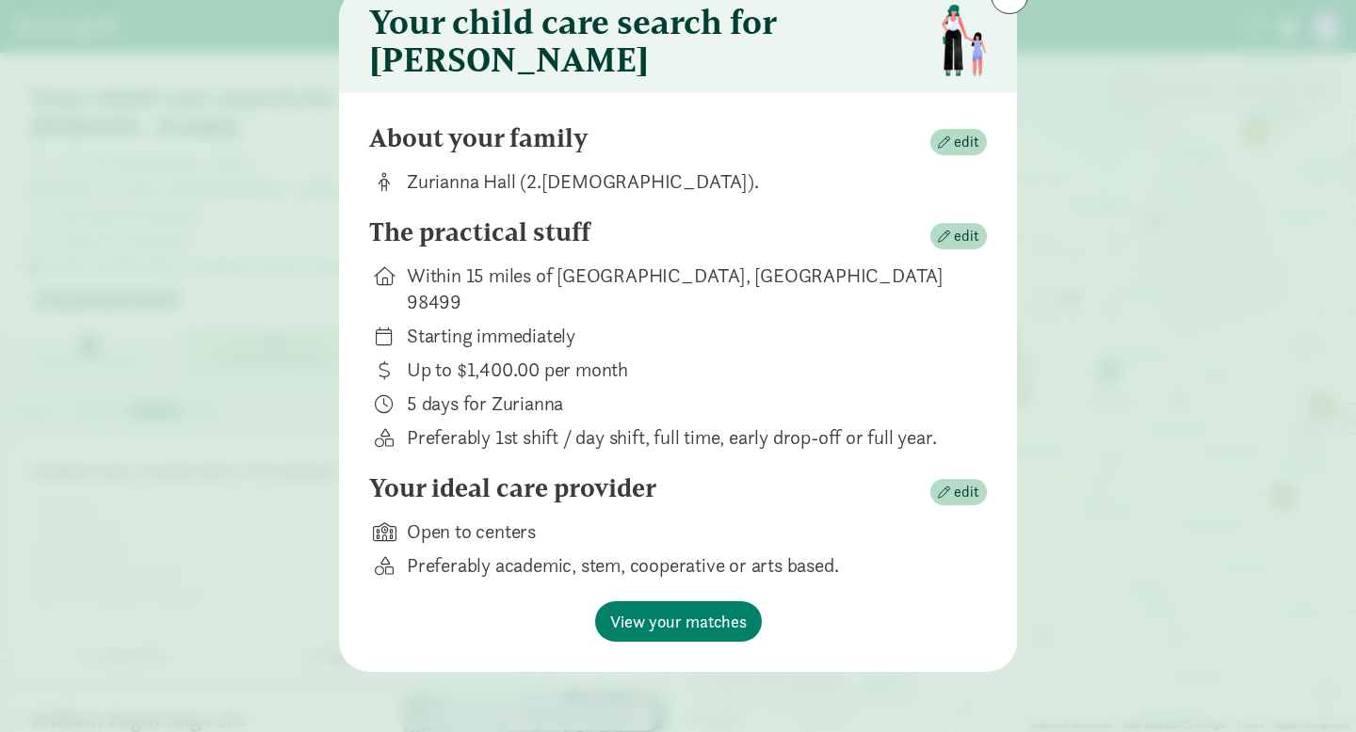
scroll to position [56, 0]
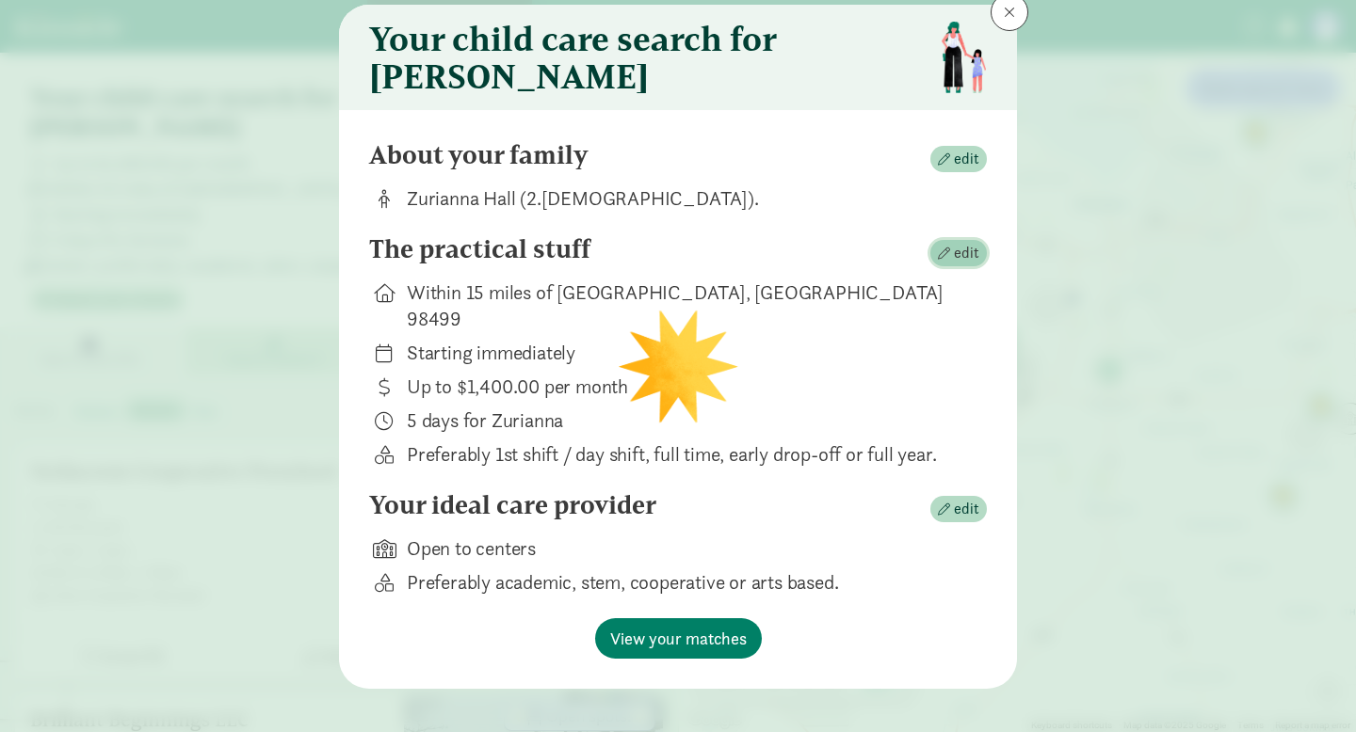
click at [968, 261] on span "edit" at bounding box center [966, 253] width 25 height 23
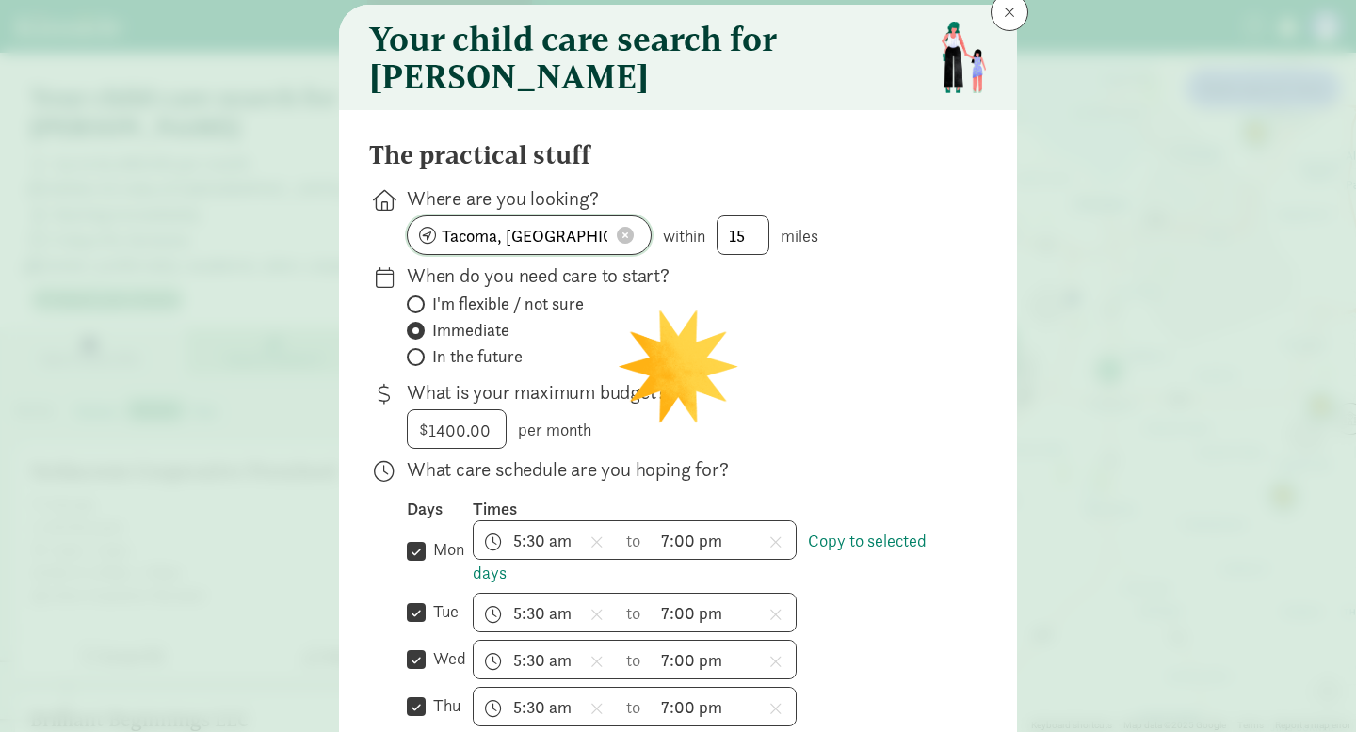
click at [625, 244] on span at bounding box center [625, 235] width 17 height 17
click at [626, 247] on input at bounding box center [529, 236] width 243 height 38
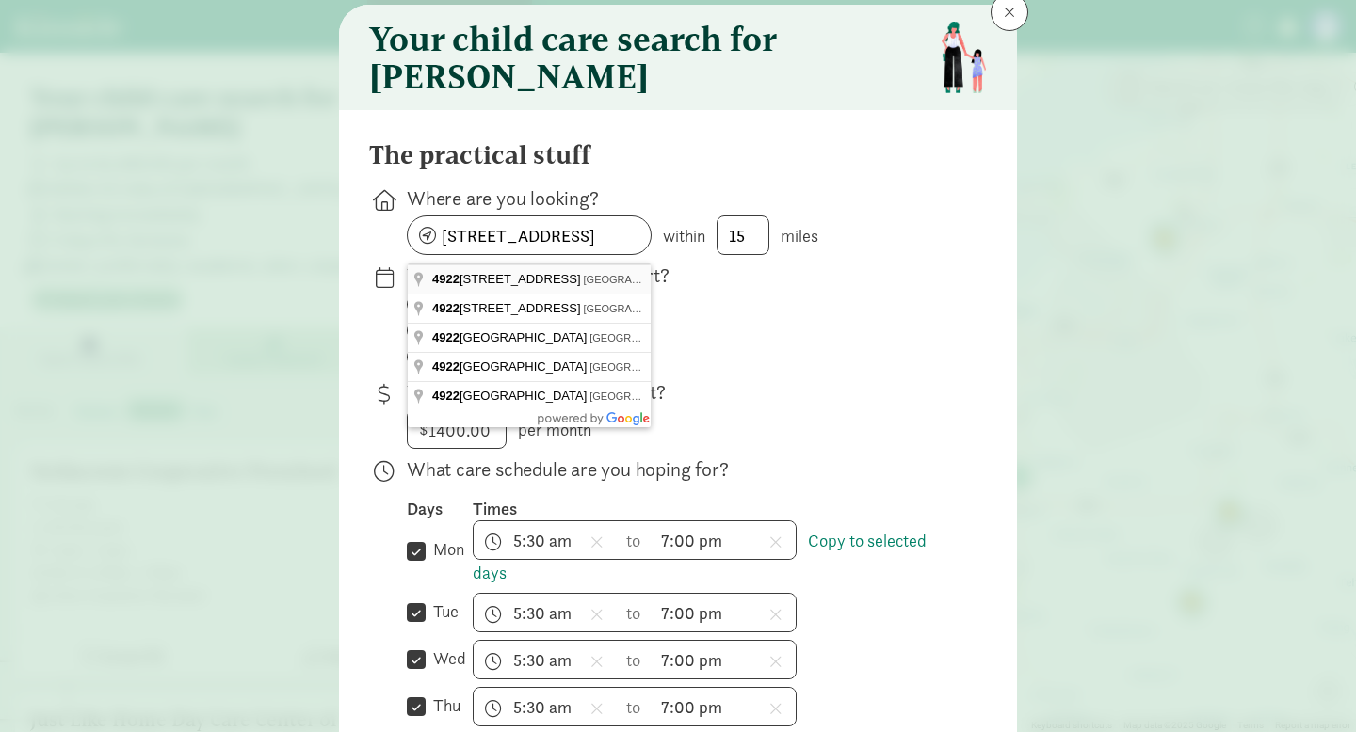
type input "[STREET_ADDRESS]"
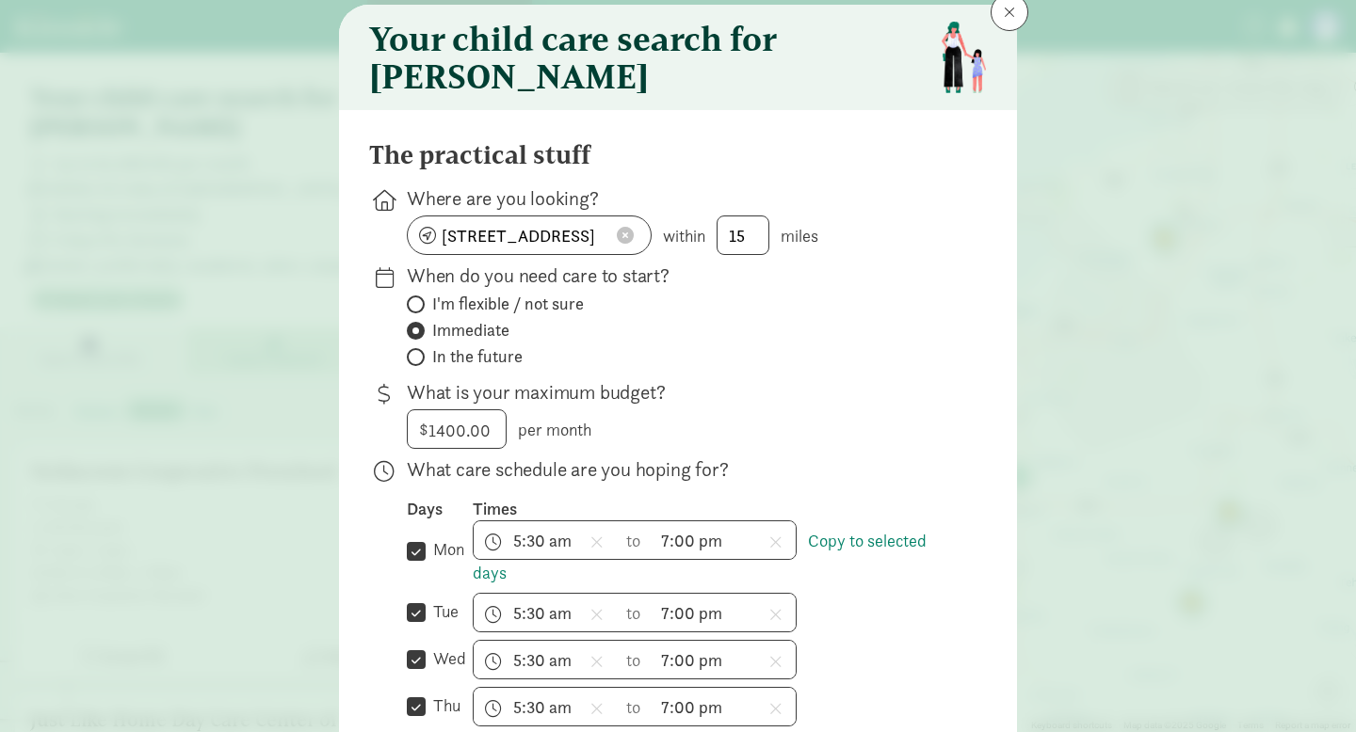
scroll to position [674, 0]
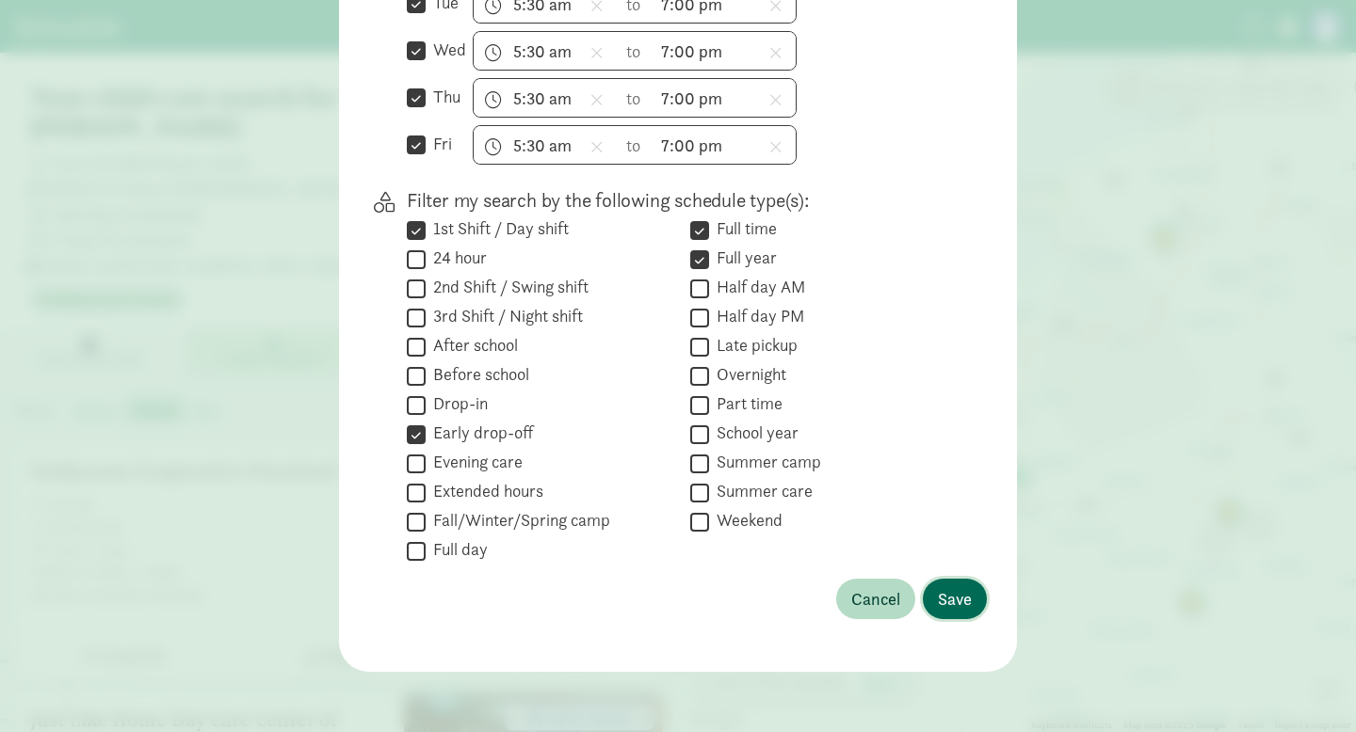
click at [961, 602] on span "Save" at bounding box center [955, 598] width 34 height 25
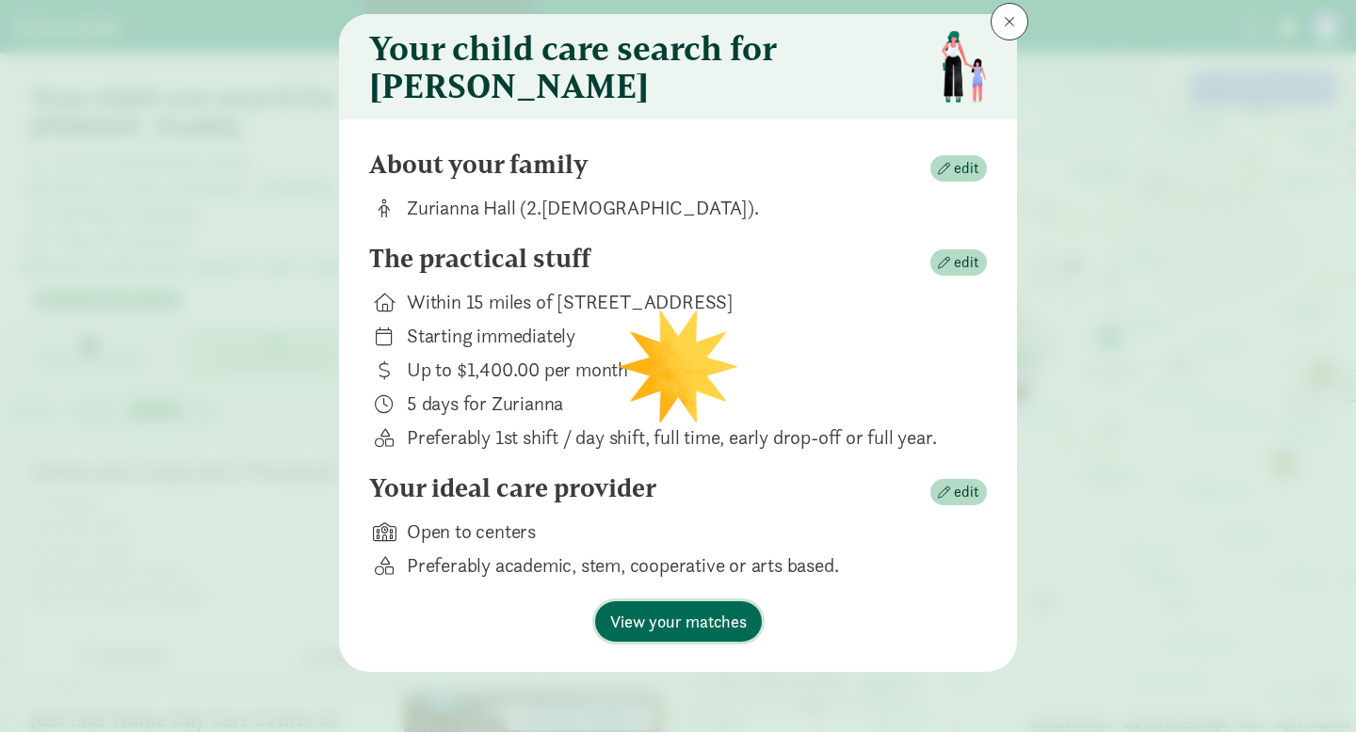
click at [718, 619] on span "View your matches" at bounding box center [678, 621] width 137 height 25
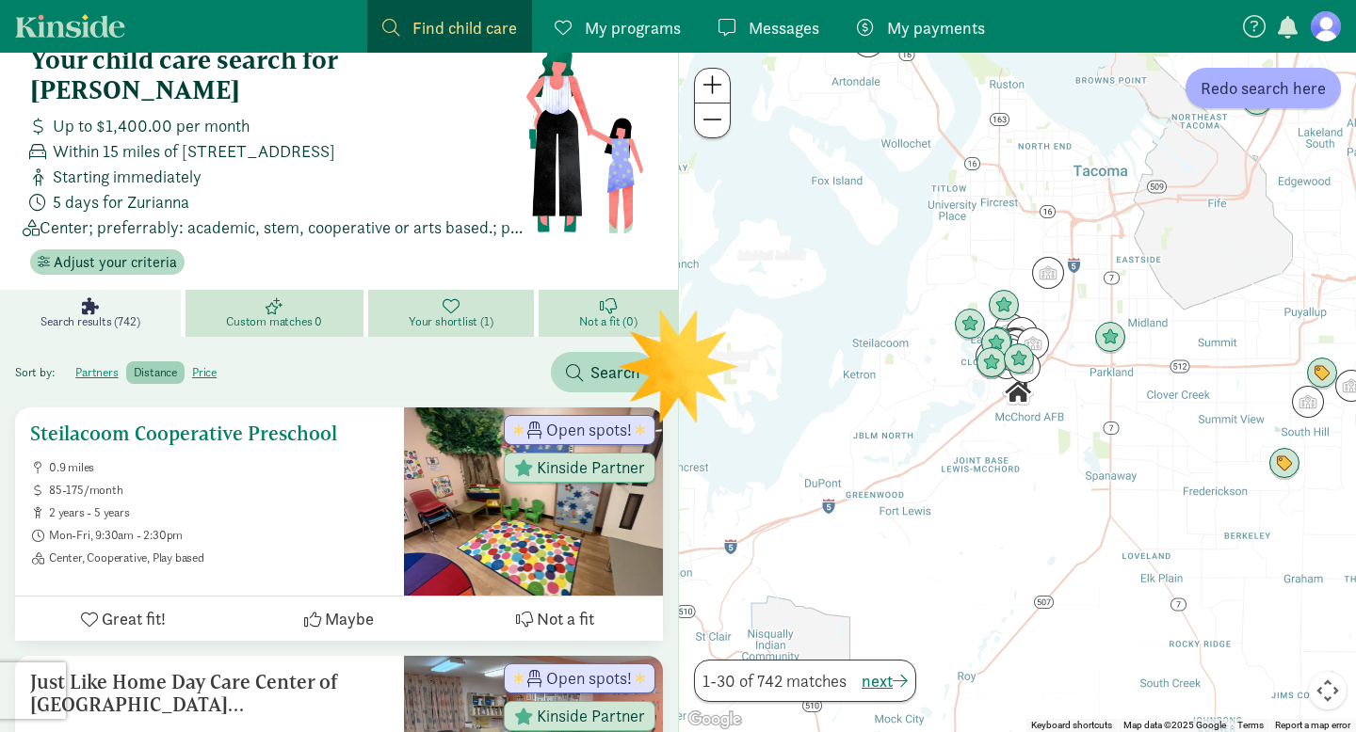
scroll to position [36, 0]
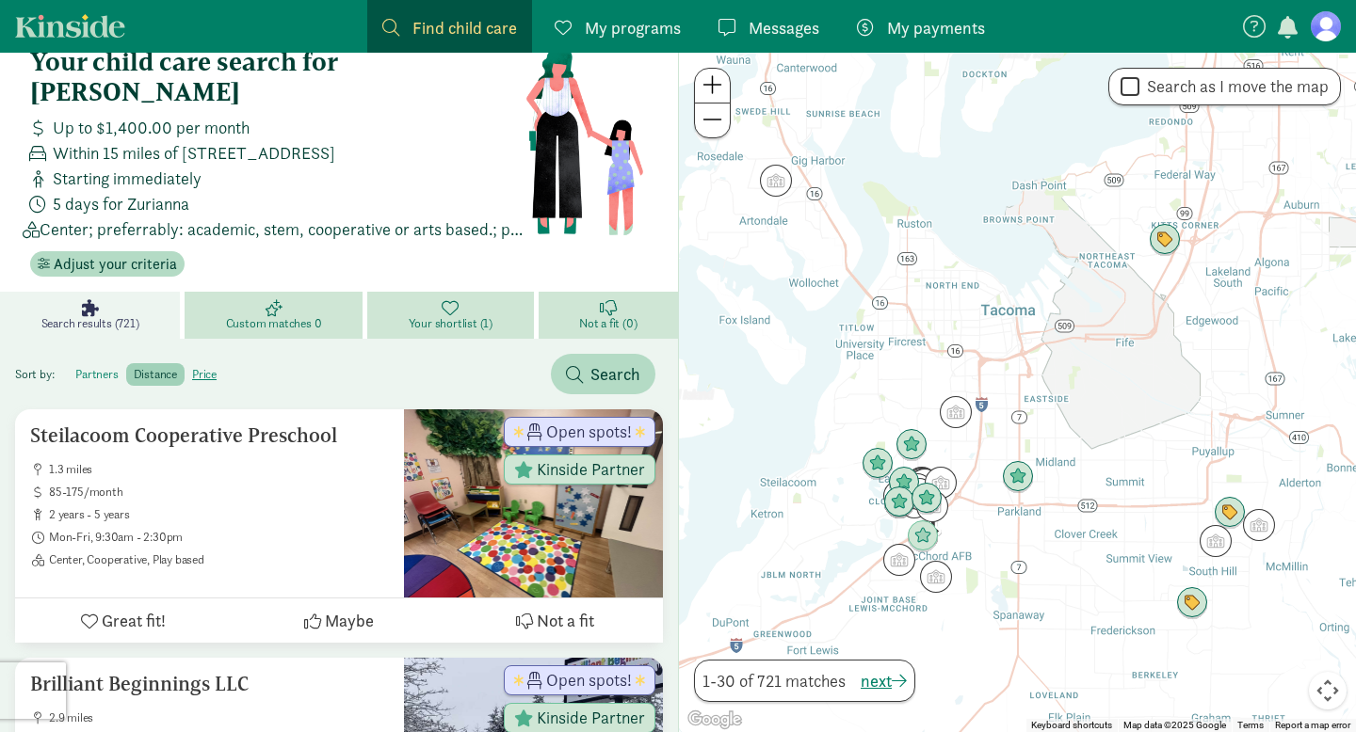
click at [126, 363] on label "partners" at bounding box center [155, 374] width 58 height 23
click at [75, 367] on input "partners" at bounding box center [75, 367] width 0 height 0
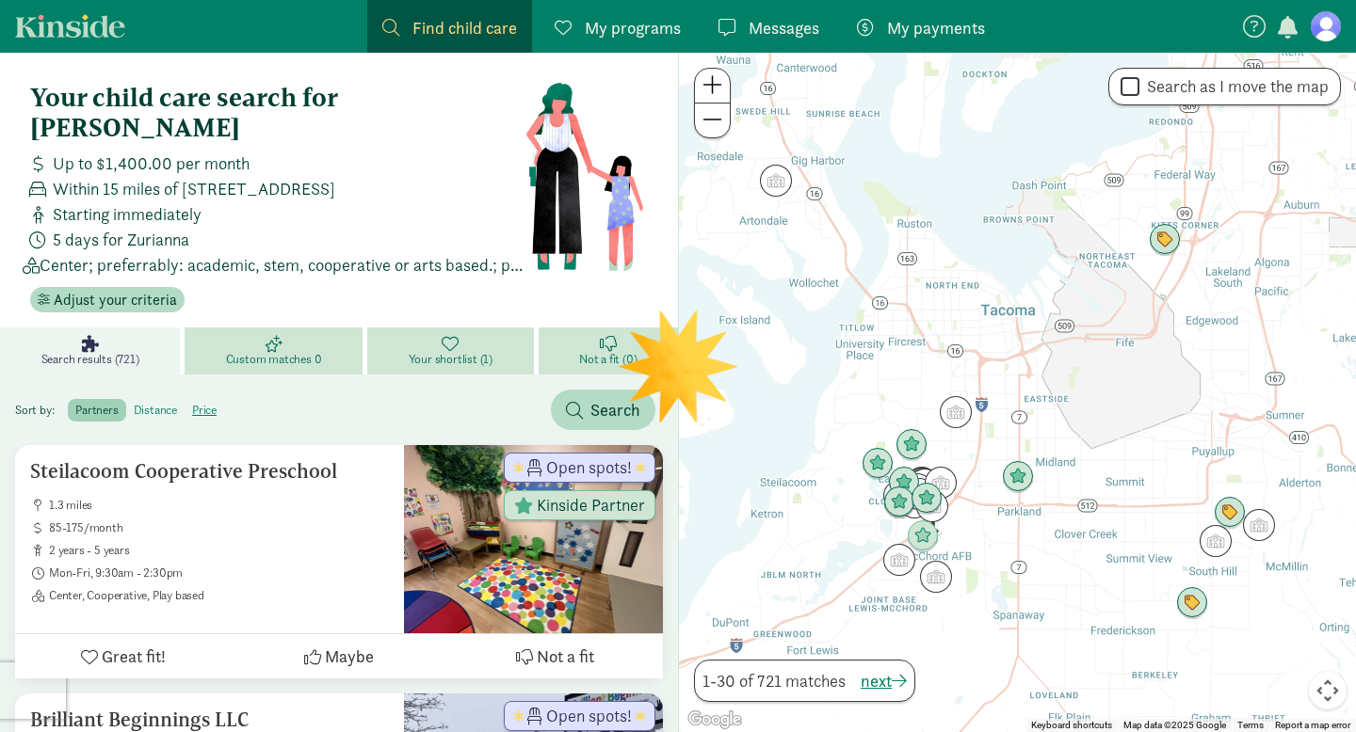
click at [185, 399] on label "distance" at bounding box center [205, 410] width 40 height 23
click at [134, 403] on input "distance" at bounding box center [134, 403] width 0 height 0
click at [161, 399] on label "distance" at bounding box center [155, 410] width 58 height 23
click at [134, 403] on input "distance" at bounding box center [134, 403] width 0 height 0
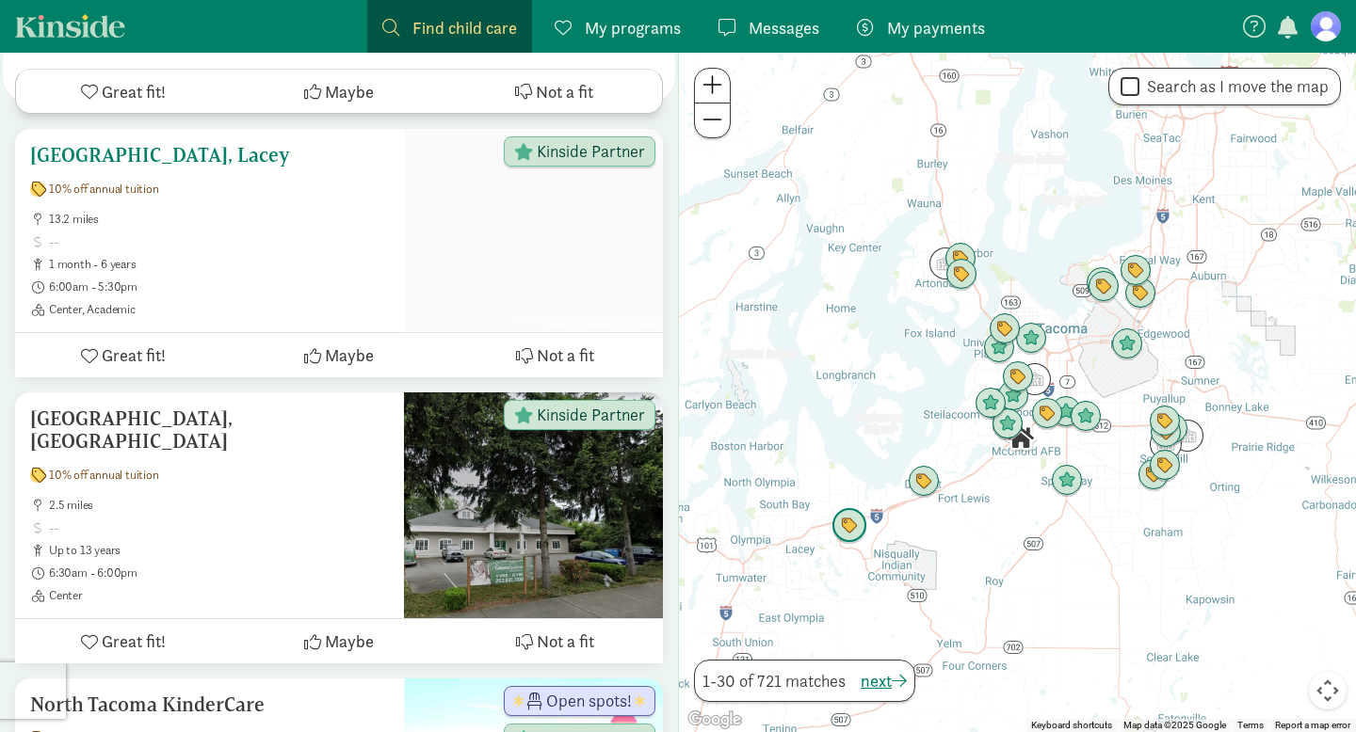
scroll to position [3818, 0]
